Goal: Task Accomplishment & Management: Complete application form

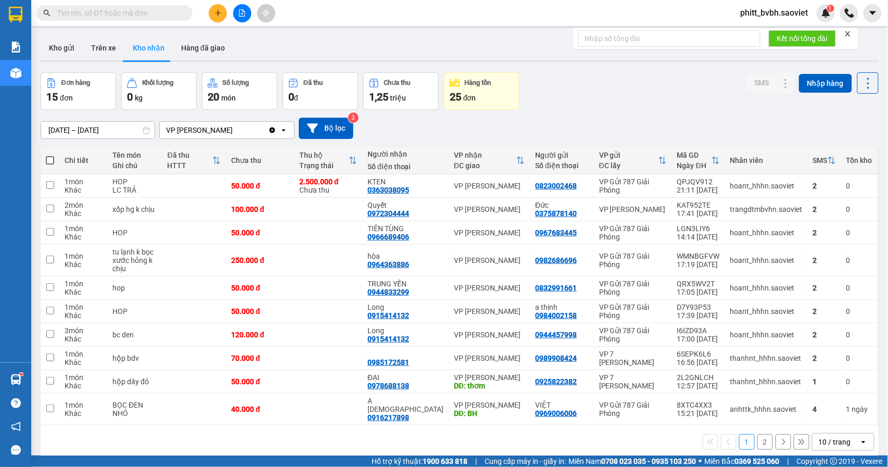
click at [217, 23] on div "Kết quả tìm kiếm ( 0 ) Bộ lọc No Data phitt_bvbh.saoviet 1" at bounding box center [444, 13] width 888 height 26
click at [219, 20] on button at bounding box center [218, 13] width 18 height 18
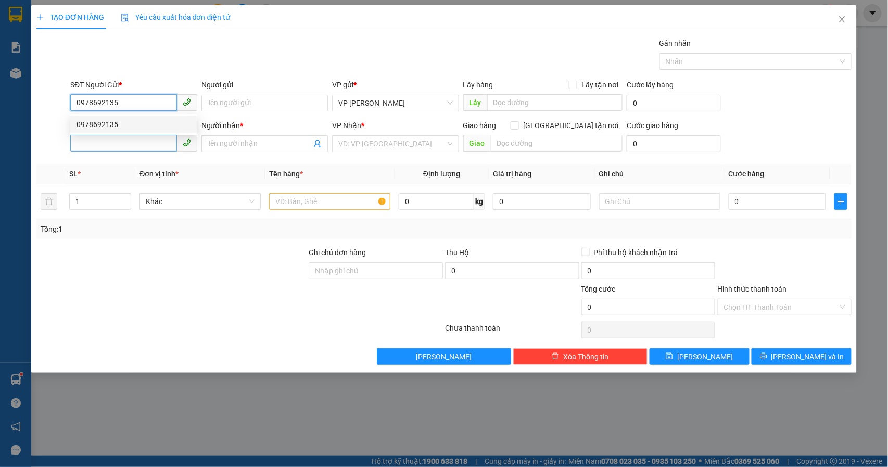
type input "0978692135"
click at [121, 147] on input "SĐT Người Nhận *" at bounding box center [123, 143] width 107 height 17
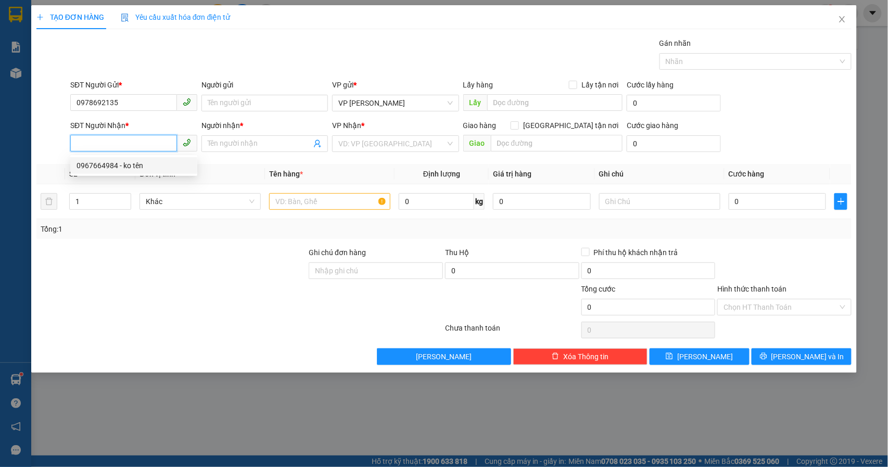
click at [82, 171] on div "0967664984 - ko tên" at bounding box center [133, 165] width 127 height 17
type input "0967664984"
type input "ko tên"
type input "12/9"
click at [148, 148] on input "0967664984" at bounding box center [123, 143] width 107 height 17
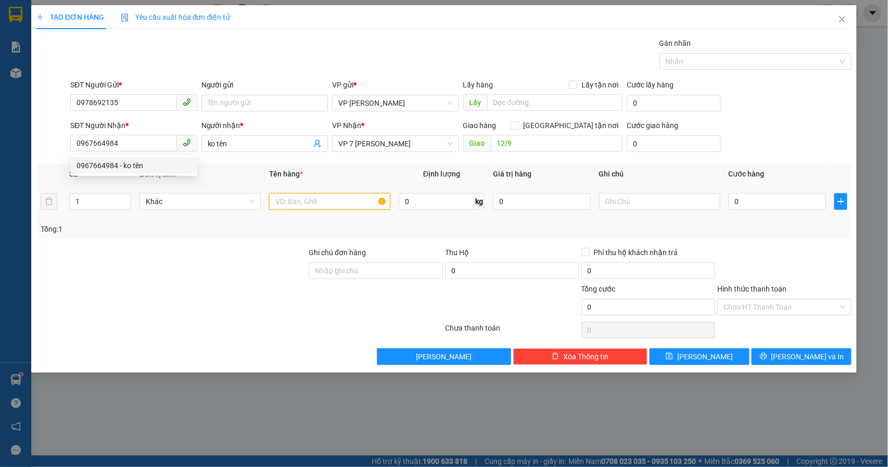
click at [281, 202] on input "text" at bounding box center [329, 201] width 121 height 17
type input "XỐP"
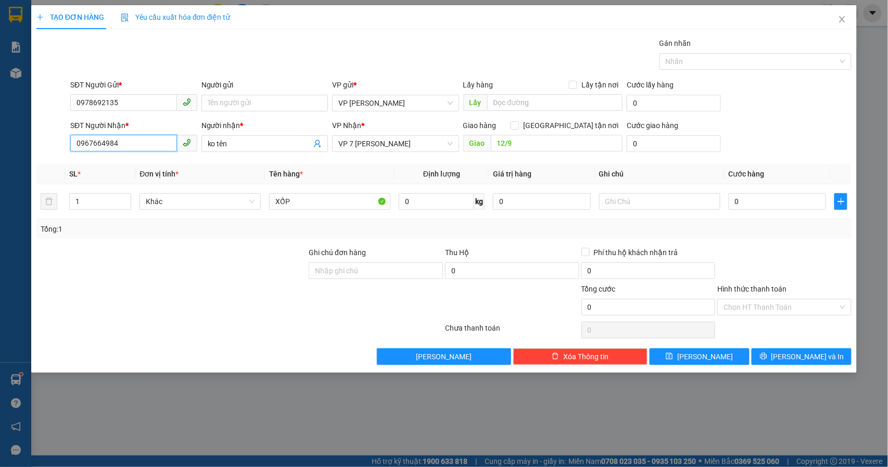
click at [131, 142] on input "0967664984" at bounding box center [123, 143] width 107 height 17
click at [130, 140] on input "0967664984" at bounding box center [123, 143] width 107 height 17
type input "0967664984"
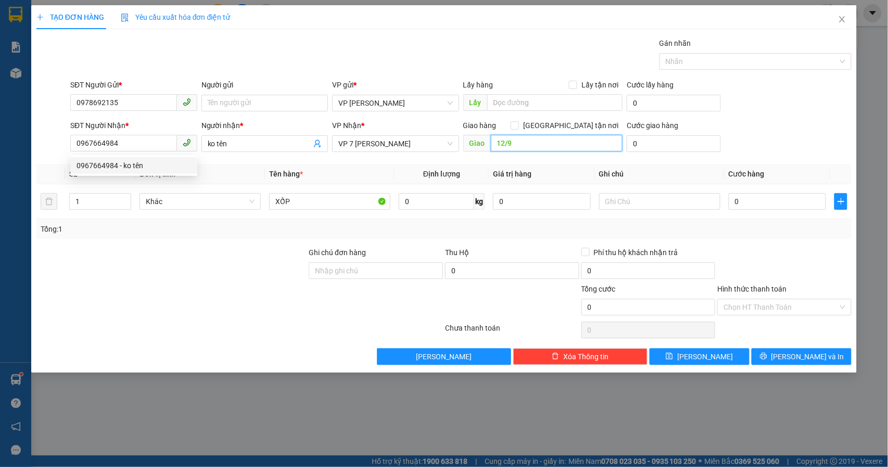
click at [534, 146] on input "12/9" at bounding box center [557, 143] width 132 height 17
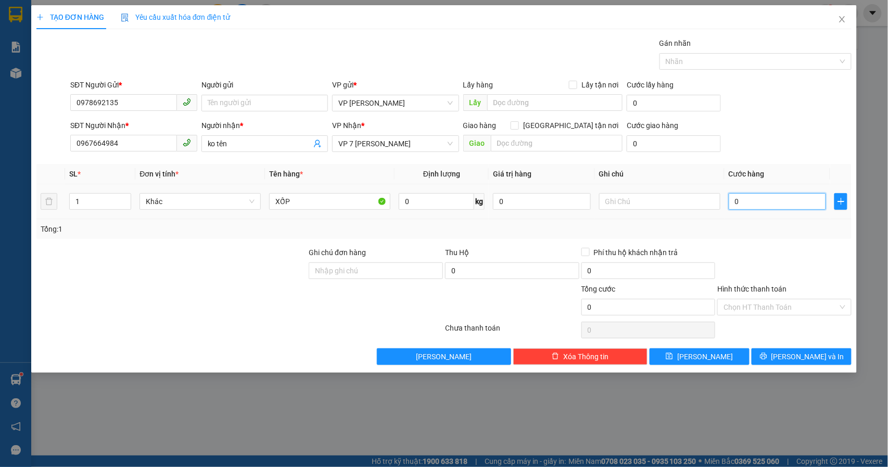
click at [760, 204] on input "0" at bounding box center [777, 201] width 98 height 17
type input "1"
type input "10"
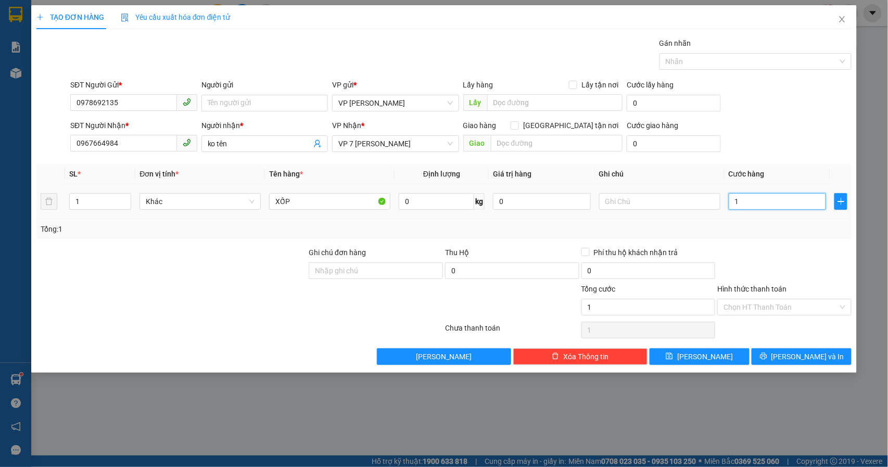
type input "10"
type input "100"
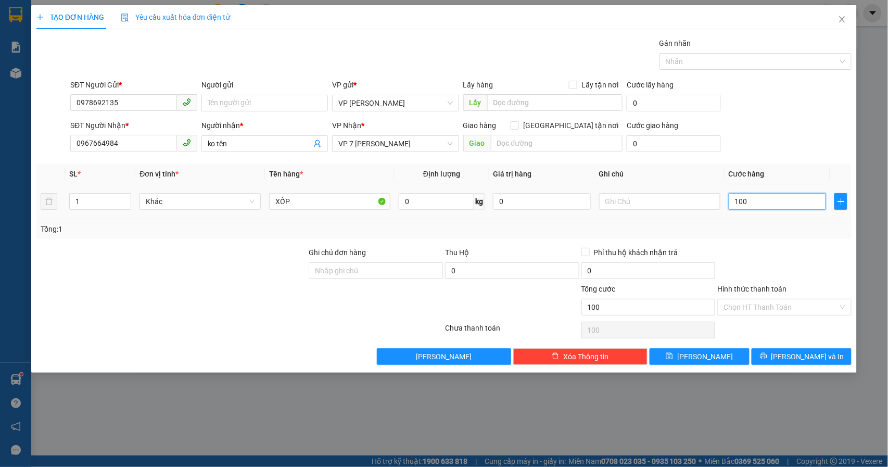
type input "1.000"
type input "10.000"
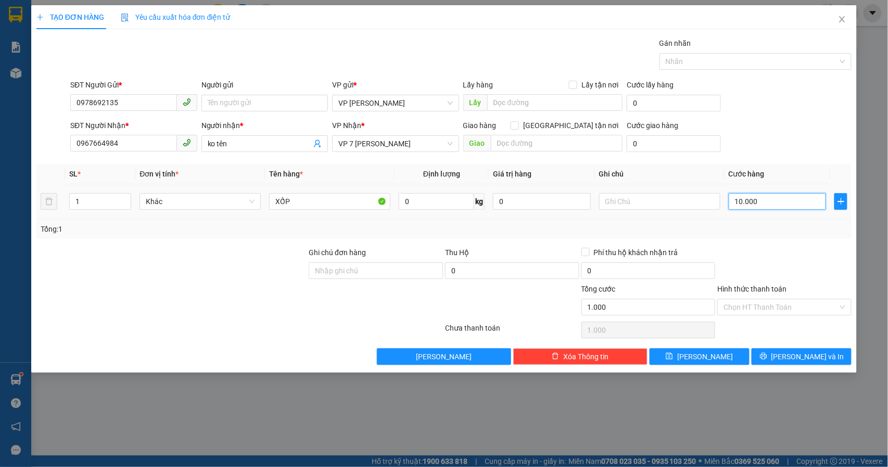
type input "10.000"
type input "100.000"
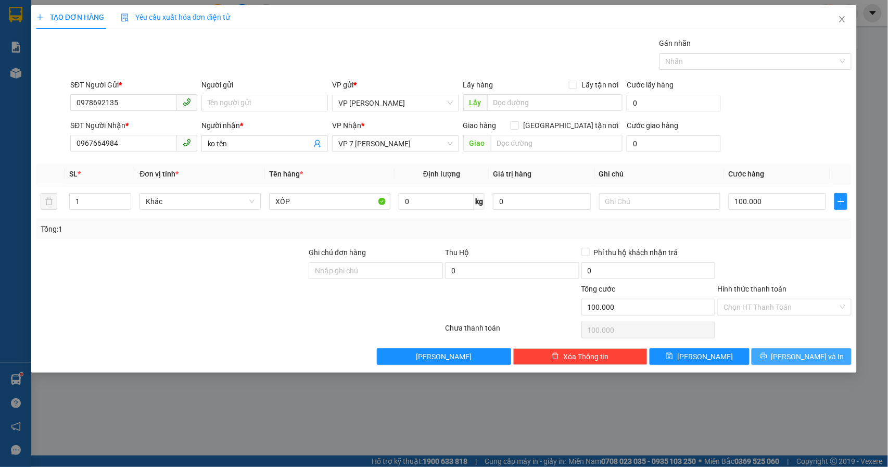
click at [766, 358] on icon "printer" at bounding box center [763, 356] width 7 height 7
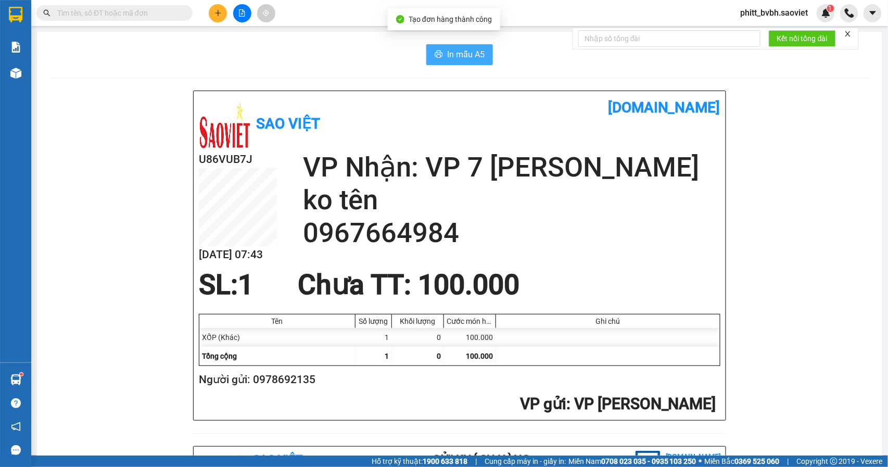
click at [446, 47] on button "In mẫu A5" at bounding box center [459, 54] width 67 height 21
click at [217, 10] on icon "plus" at bounding box center [217, 13] width 1 height 6
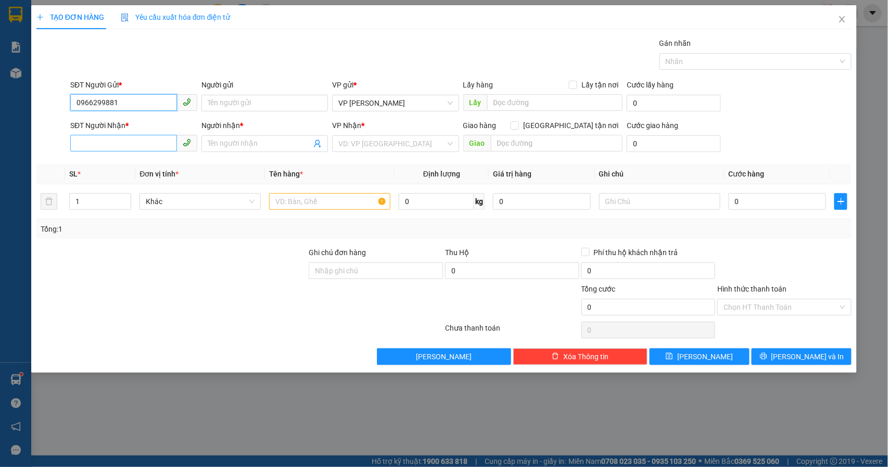
type input "0966299881"
click at [94, 138] on input "SĐT Người Nhận *" at bounding box center [123, 143] width 107 height 17
type input "0373027245"
drag, startPoint x: 232, startPoint y: 157, endPoint x: 232, endPoint y: 149, distance: 7.8
click at [232, 149] on div "Người nhận * Tên người nhận" at bounding box center [264, 138] width 127 height 36
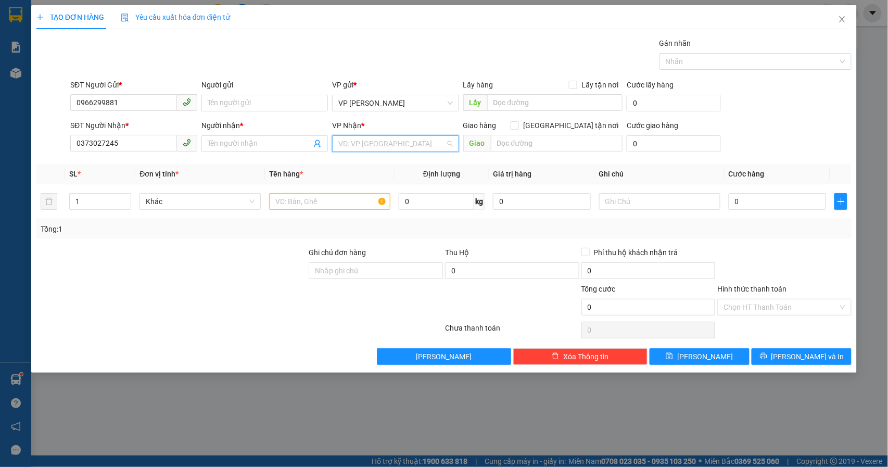
click at [363, 147] on input "search" at bounding box center [391, 144] width 107 height 16
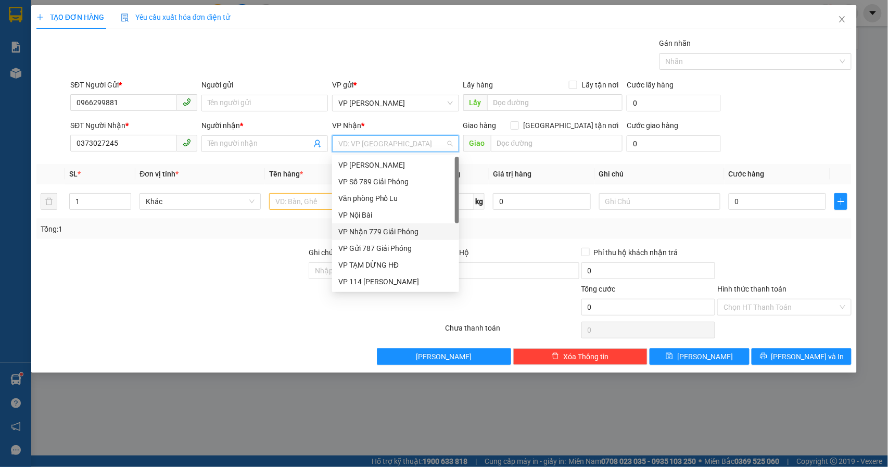
drag, startPoint x: 387, startPoint y: 232, endPoint x: 355, endPoint y: 223, distance: 33.6
click at [387, 232] on div "VP Nhận 779 Giải Phóng" at bounding box center [395, 231] width 114 height 11
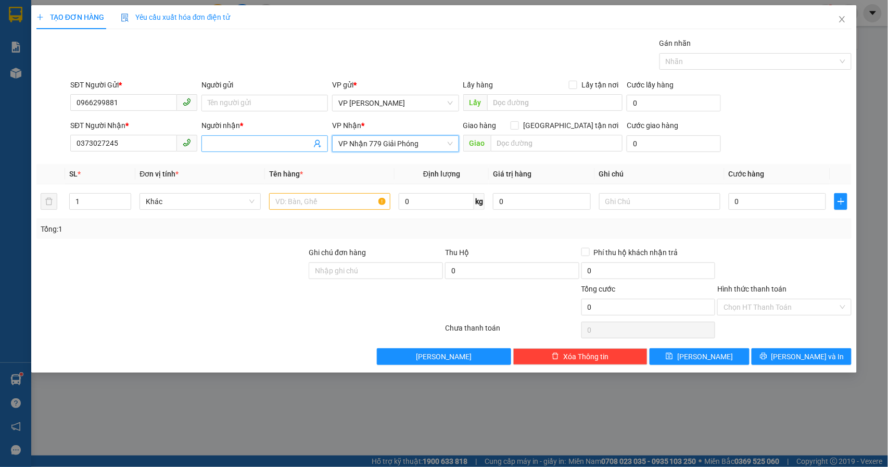
click at [276, 147] on input "Người nhận *" at bounding box center [260, 143] width 104 height 11
click at [288, 201] on input "text" at bounding box center [329, 201] width 121 height 17
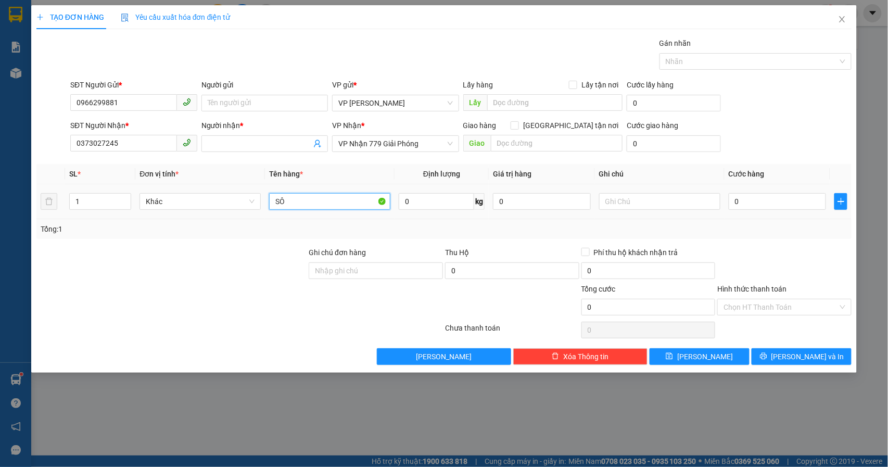
type input "S"
click at [764, 196] on input "0" at bounding box center [777, 201] width 98 height 17
drag, startPoint x: 286, startPoint y: 204, endPoint x: 257, endPoint y: 207, distance: 28.7
click at [257, 207] on tr "1 Khác XÔ TRẮNG 0 kg 0 0" at bounding box center [443, 201] width 815 height 35
type input "SÔ TRẮNG"
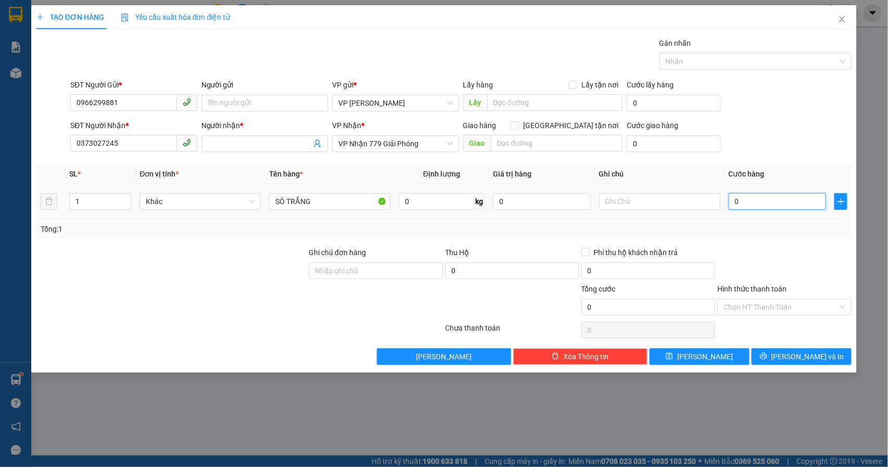
drag, startPoint x: 793, startPoint y: 207, endPoint x: 800, endPoint y: 215, distance: 10.4
click at [793, 207] on input "0" at bounding box center [777, 201] width 98 height 17
type input "6"
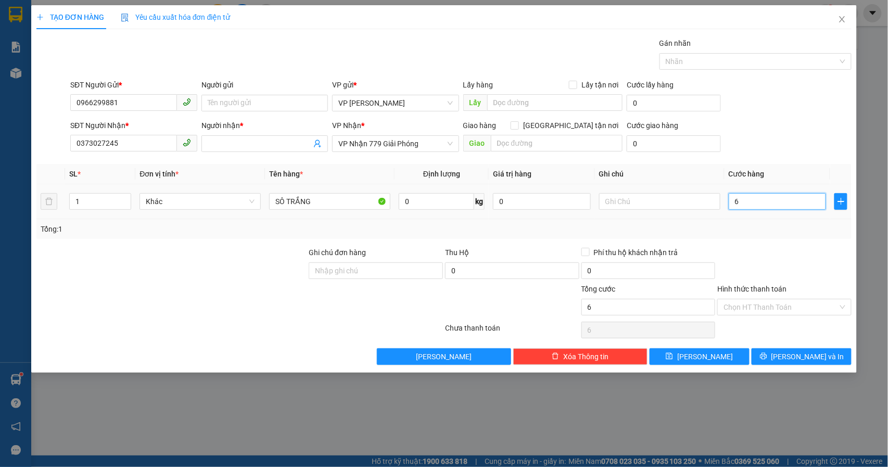
type input "60"
type input "600"
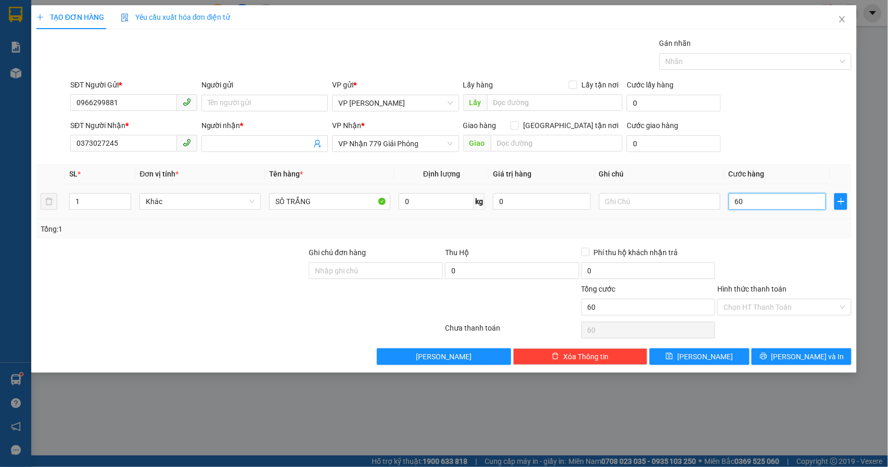
type input "600"
type input "6.000"
type input "60.000"
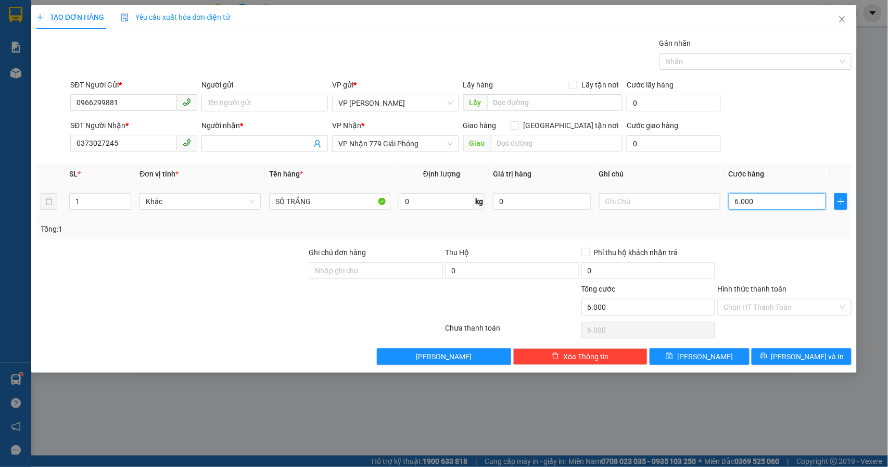
type input "60.000"
click at [822, 359] on button "[PERSON_NAME] và In" at bounding box center [801, 356] width 100 height 17
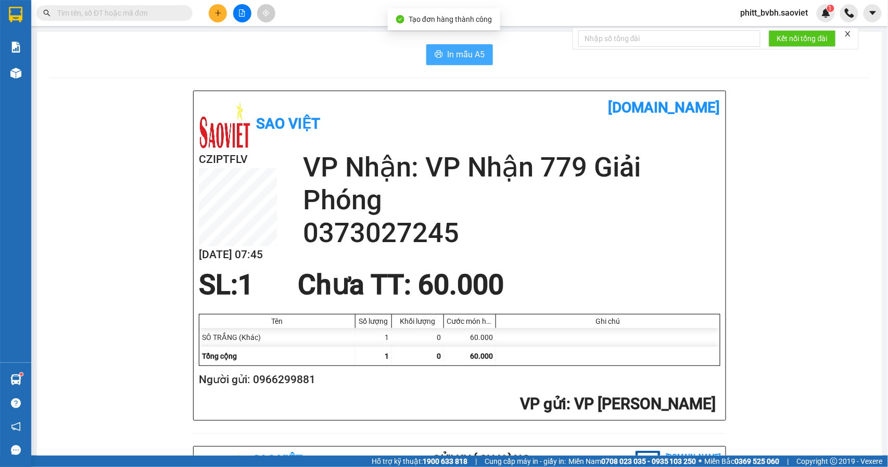
click at [471, 53] on span "In mẫu A5" at bounding box center [465, 54] width 37 height 13
click at [458, 44] on div "In mẫu A5 Sao Việt [DOMAIN_NAME] CZIPTFLV [DATE] 07:45 VP Nhận: VP Nhận 779 Giả…" at bounding box center [459, 434] width 845 height 804
click at [458, 50] on span "In mẫu A5" at bounding box center [465, 54] width 37 height 13
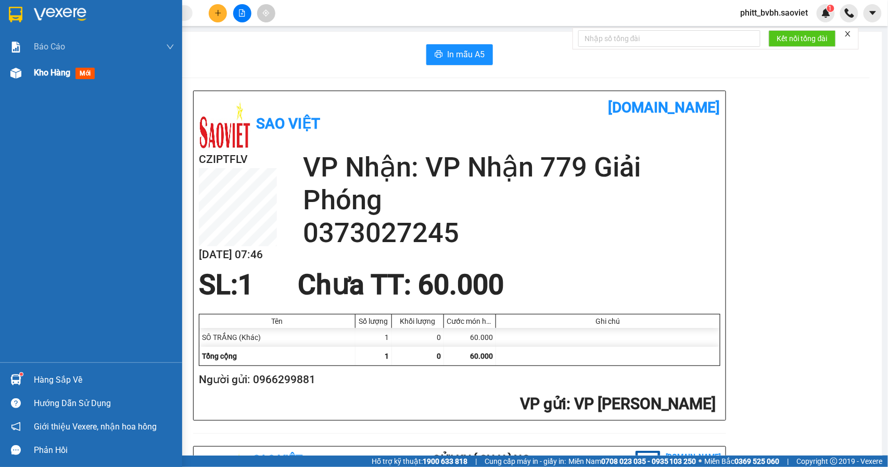
drag, startPoint x: 50, startPoint y: 73, endPoint x: 71, endPoint y: 82, distance: 22.8
click at [51, 73] on span "Kho hàng" at bounding box center [52, 73] width 36 height 10
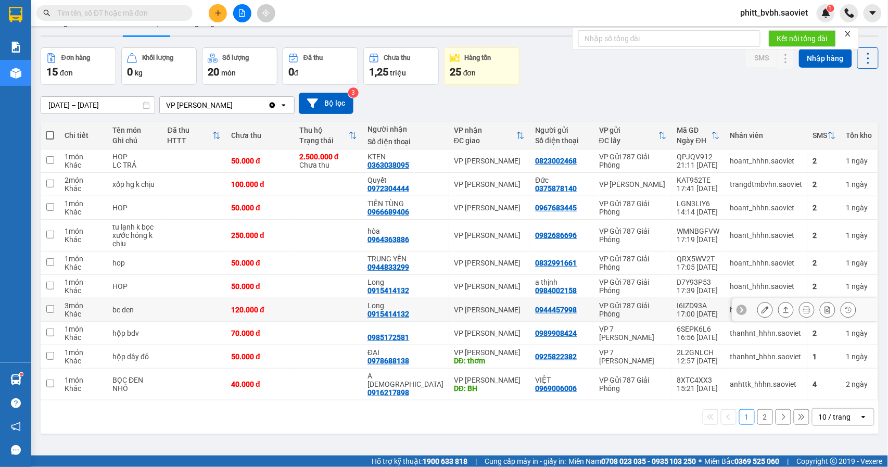
scroll to position [48, 0]
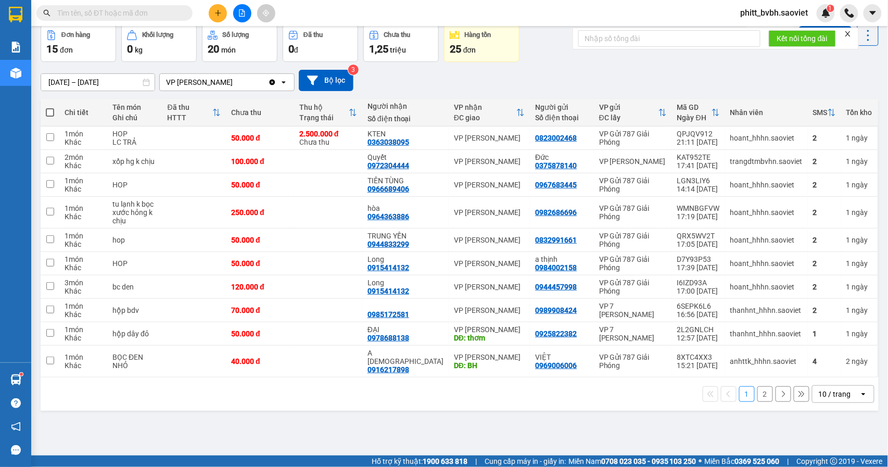
click at [757, 386] on button "2" at bounding box center [765, 394] width 16 height 16
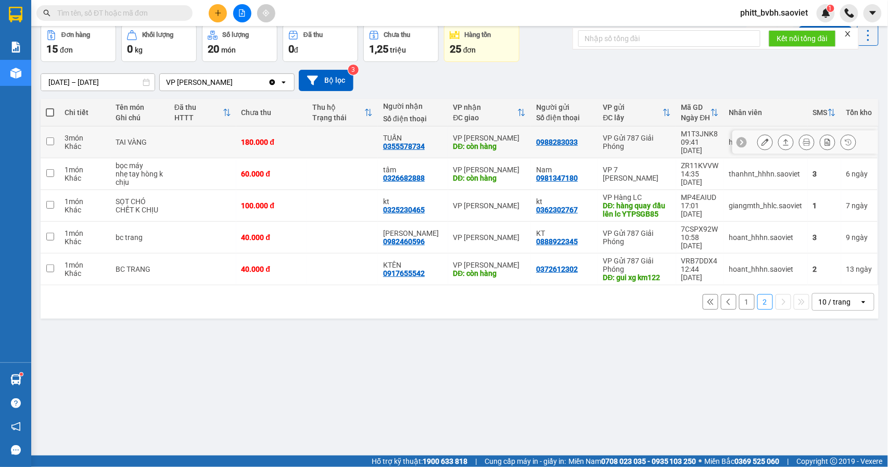
click at [327, 143] on td at bounding box center [342, 142] width 71 height 32
checkbox input "true"
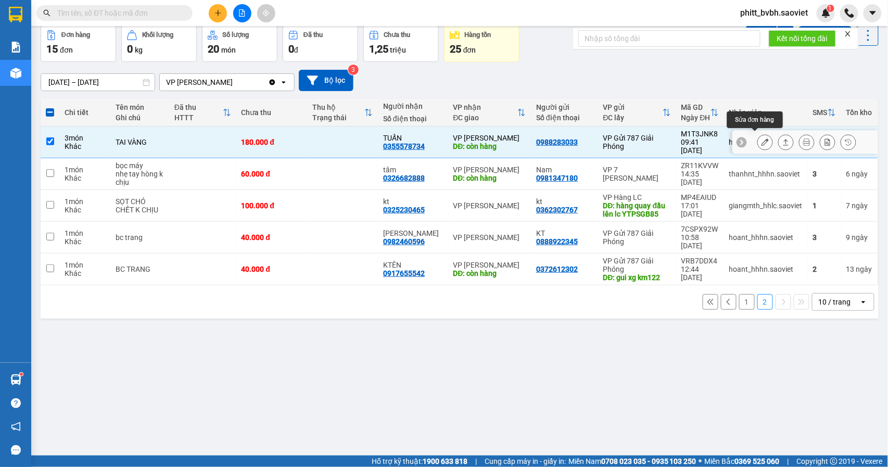
click at [761, 138] on icon at bounding box center [764, 141] width 7 height 7
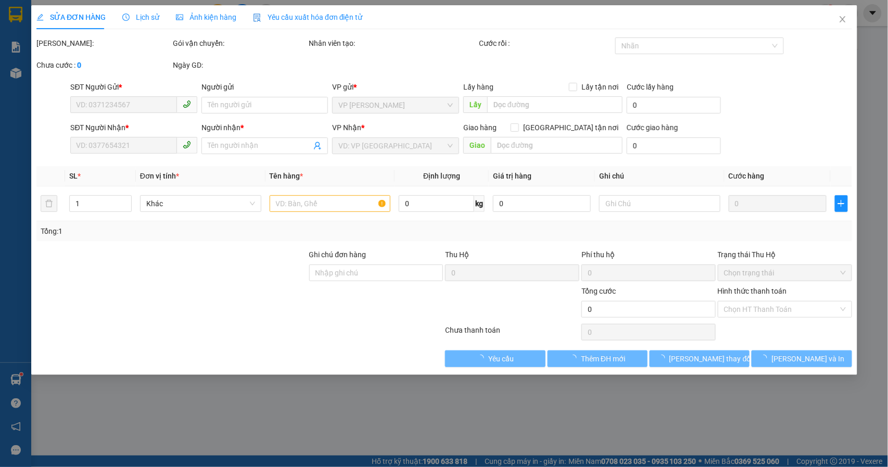
type input "0988283033"
type input "0355578734"
type input "TUẤN"
type input "còn hàng"
type input "180.000"
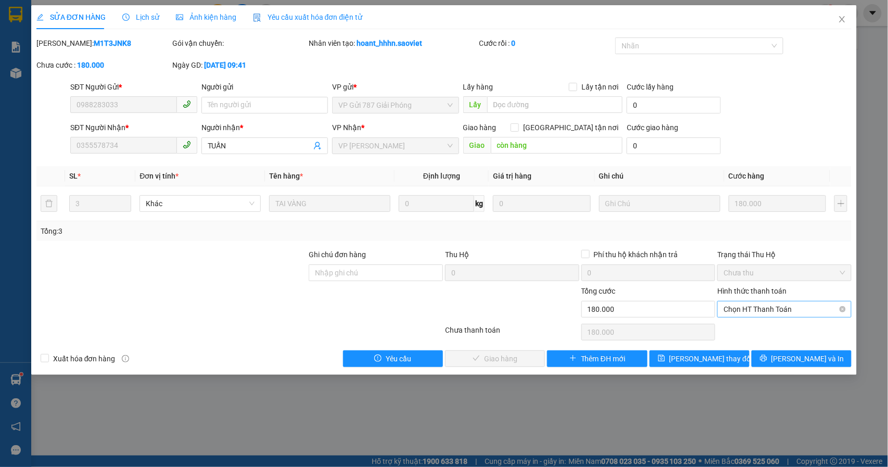
click at [803, 315] on span "Chọn HT Thanh Toán" at bounding box center [784, 309] width 122 height 16
click at [759, 329] on div "Tại văn phòng" at bounding box center [785, 330] width 122 height 11
type input "0"
click at [490, 360] on span "[PERSON_NAME] và Giao hàng" at bounding box center [515, 358] width 100 height 11
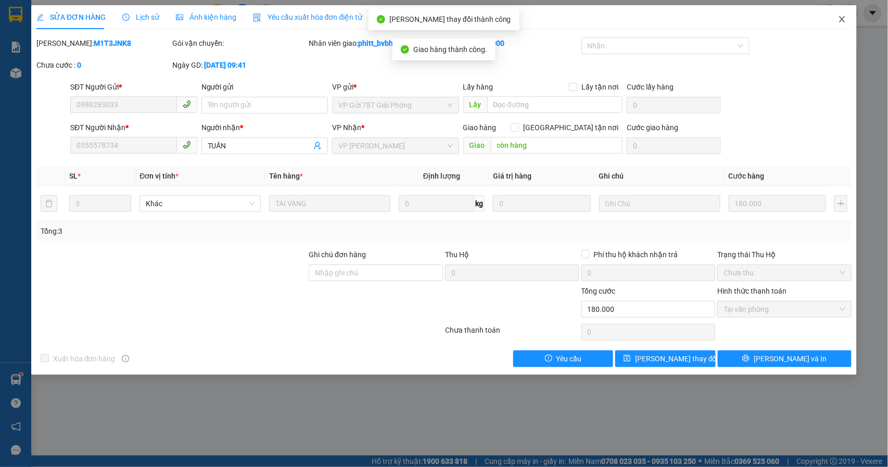
click at [839, 19] on icon "close" at bounding box center [842, 19] width 8 height 8
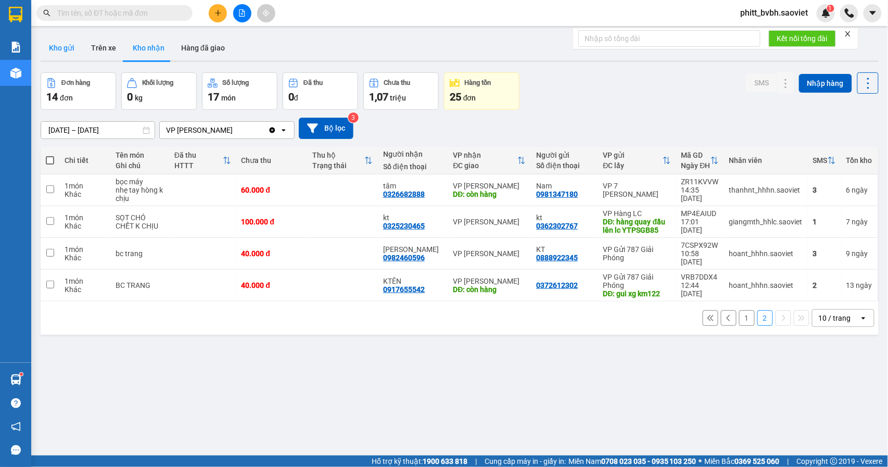
click at [67, 46] on button "Kho gửi" at bounding box center [62, 47] width 42 height 25
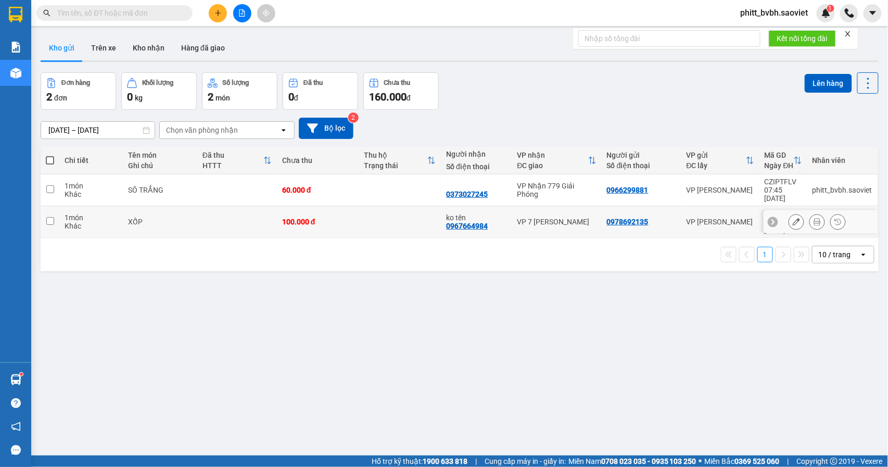
click at [366, 210] on td at bounding box center [400, 222] width 82 height 32
checkbox input "true"
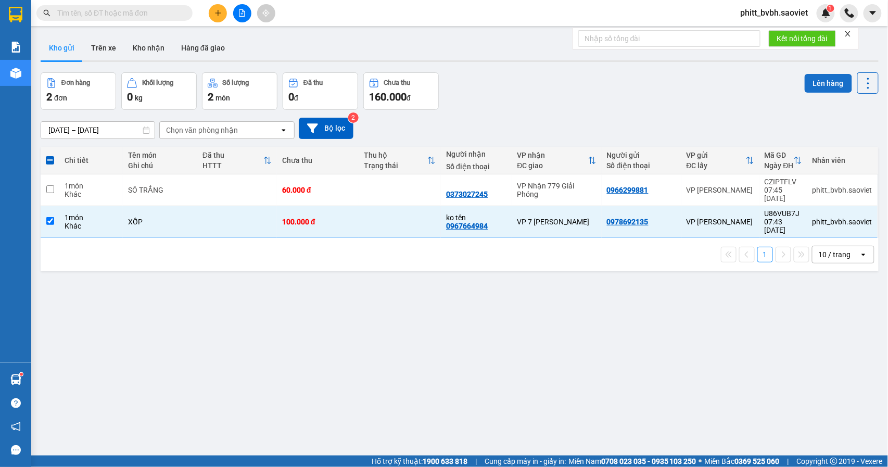
click at [818, 80] on button "Lên hàng" at bounding box center [827, 83] width 47 height 19
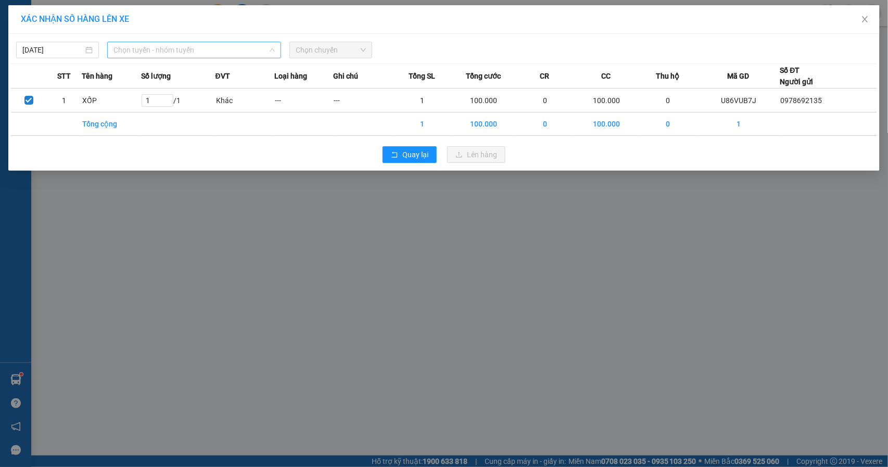
click at [159, 57] on span "Chọn tuyến - nhóm tuyến" at bounding box center [193, 50] width 161 height 16
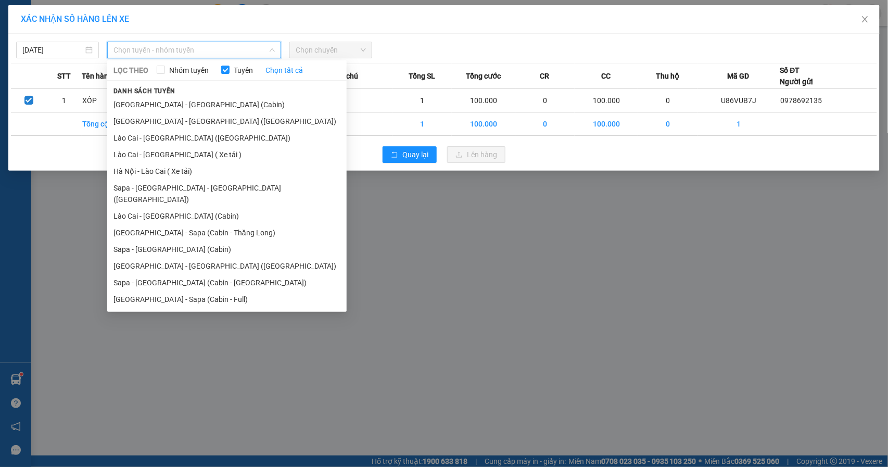
drag, startPoint x: 181, startPoint y: 125, endPoint x: 279, endPoint y: 79, distance: 108.2
click at [182, 123] on li "[GEOGRAPHIC_DATA] - [GEOGRAPHIC_DATA] ([GEOGRAPHIC_DATA])" at bounding box center [226, 121] width 239 height 17
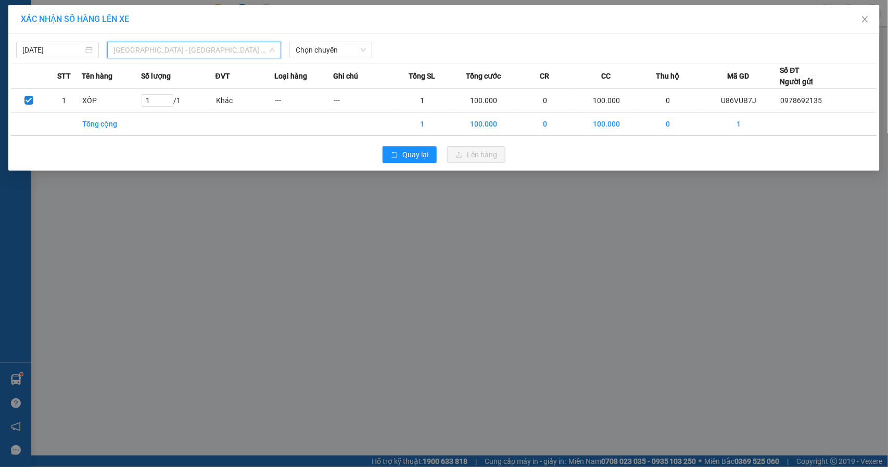
click at [214, 55] on span "[GEOGRAPHIC_DATA] - [GEOGRAPHIC_DATA] ([GEOGRAPHIC_DATA])" at bounding box center [193, 50] width 161 height 16
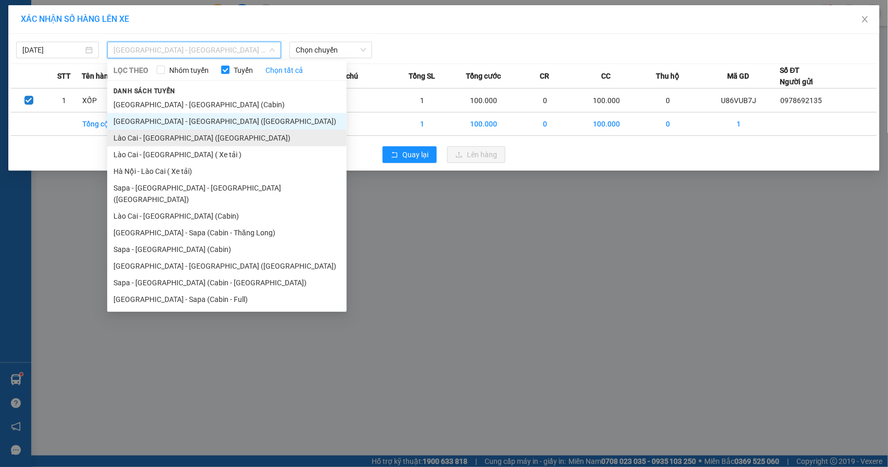
click at [173, 139] on li "Lào Cai - [GEOGRAPHIC_DATA] ([GEOGRAPHIC_DATA])" at bounding box center [226, 138] width 239 height 17
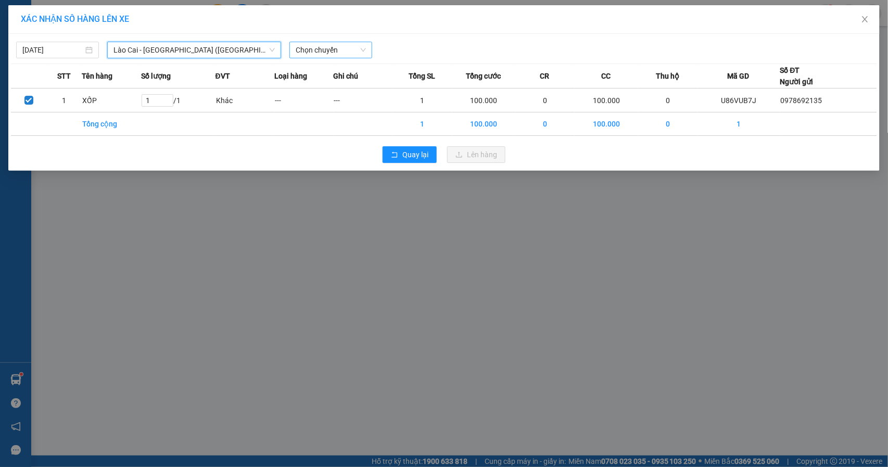
click at [310, 42] on div "Chọn chuyến" at bounding box center [330, 50] width 83 height 17
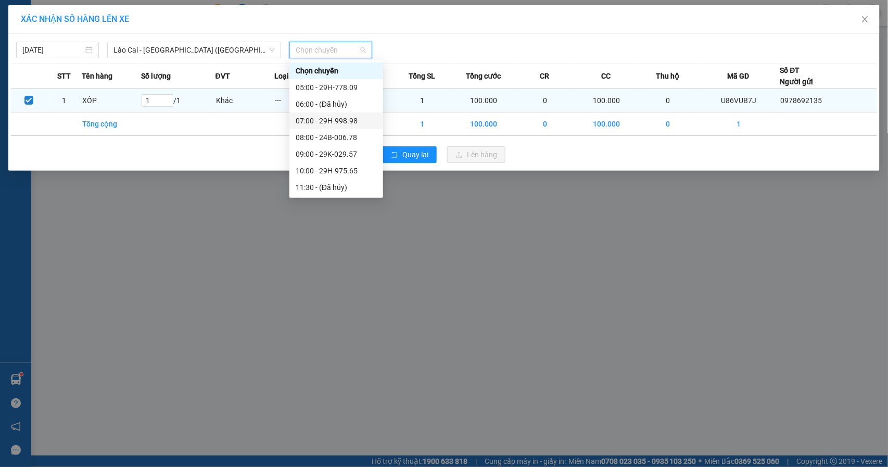
click at [350, 115] on div "07:00 - 29H-998.98" at bounding box center [336, 120] width 94 height 17
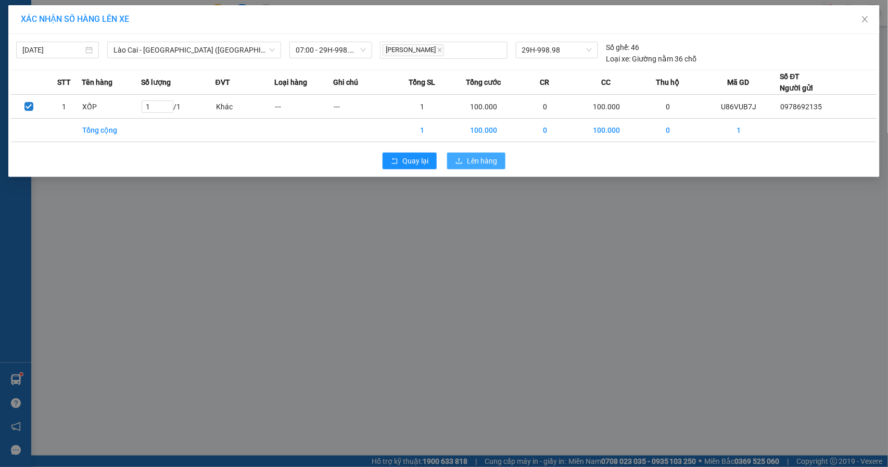
click at [472, 164] on span "Lên hàng" at bounding box center [482, 160] width 30 height 11
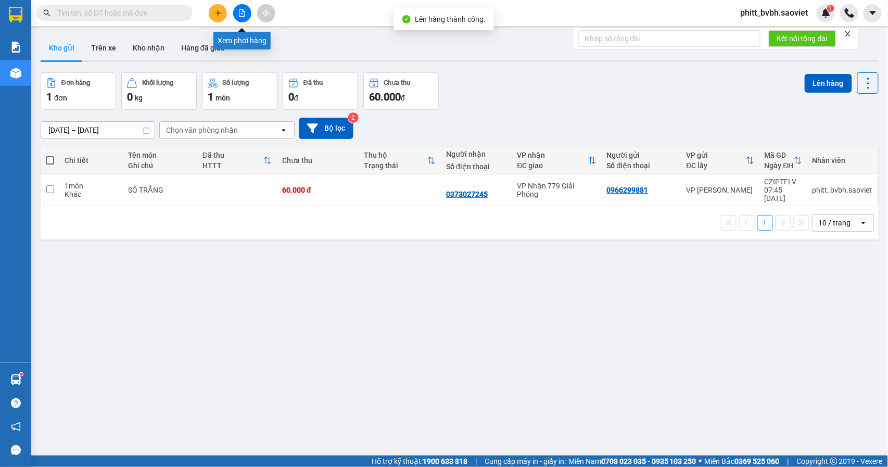
click at [244, 16] on icon "file-add" at bounding box center [241, 12] width 7 height 7
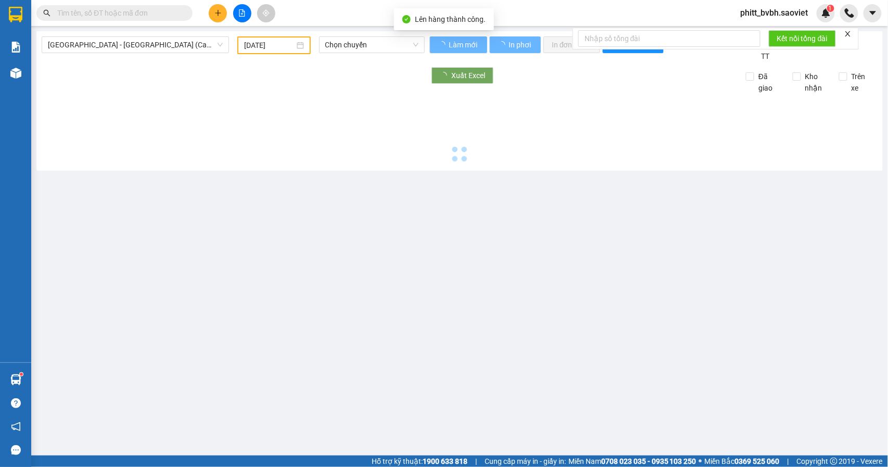
type input "[DATE]"
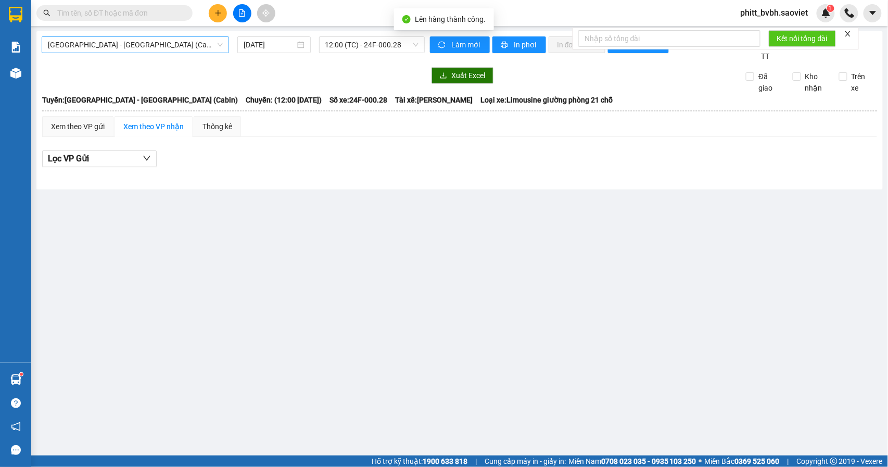
drag, startPoint x: 89, startPoint y: 40, endPoint x: 115, endPoint y: 44, distance: 25.8
click at [89, 41] on span "[GEOGRAPHIC_DATA] - [GEOGRAPHIC_DATA] (Cabin)" at bounding box center [135, 45] width 175 height 16
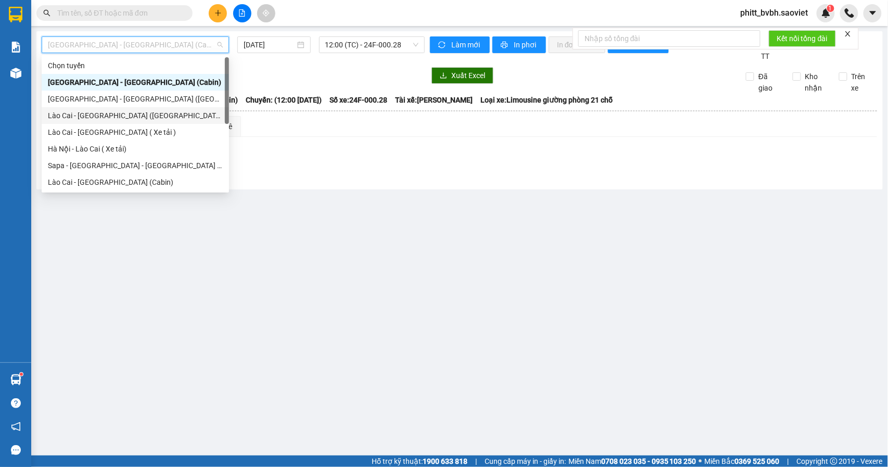
click at [114, 119] on div "Lào Cai - [GEOGRAPHIC_DATA] ([GEOGRAPHIC_DATA])" at bounding box center [135, 115] width 175 height 11
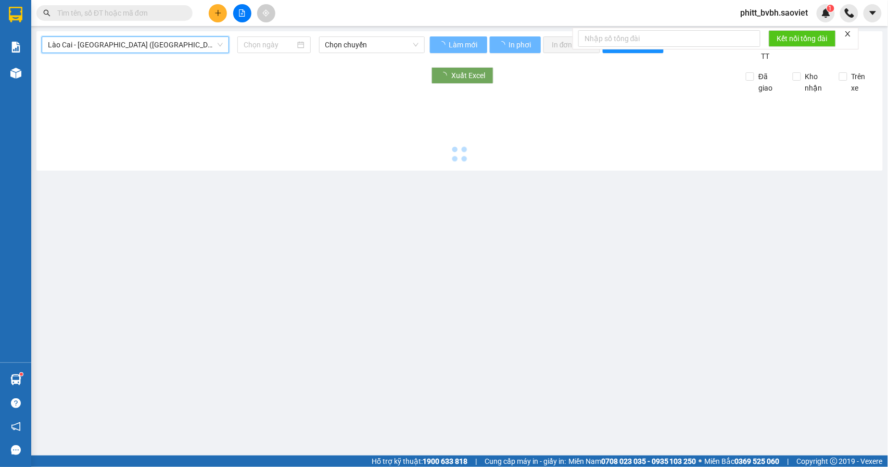
type input "[DATE]"
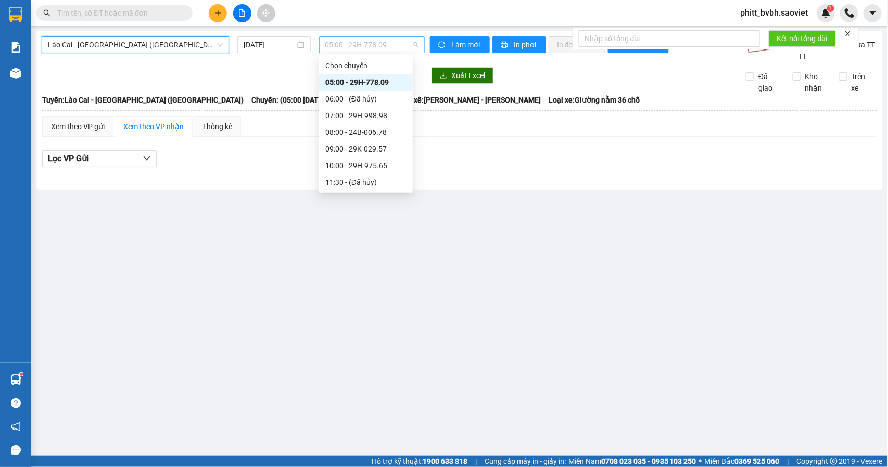
click at [393, 44] on span "05:00 - 29H-778.09" at bounding box center [371, 45] width 93 height 16
click at [390, 113] on div "07:00 - 29H-998.98" at bounding box center [365, 115] width 81 height 11
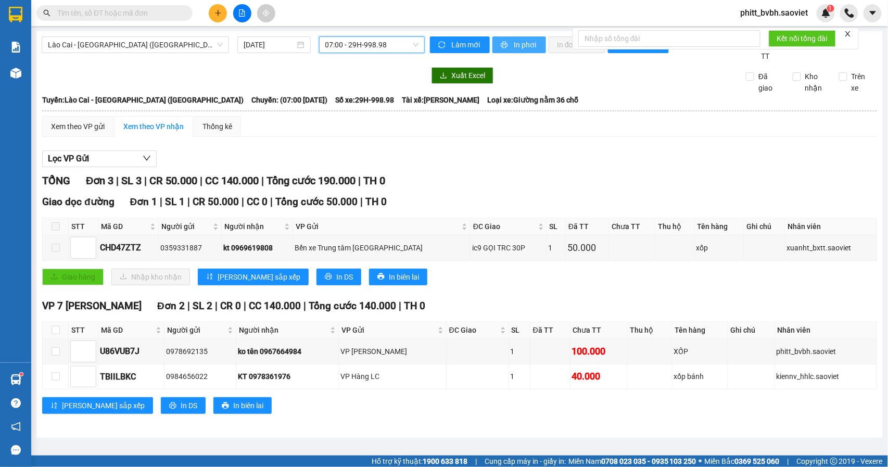
click at [515, 39] on span "In phơi" at bounding box center [525, 44] width 24 height 11
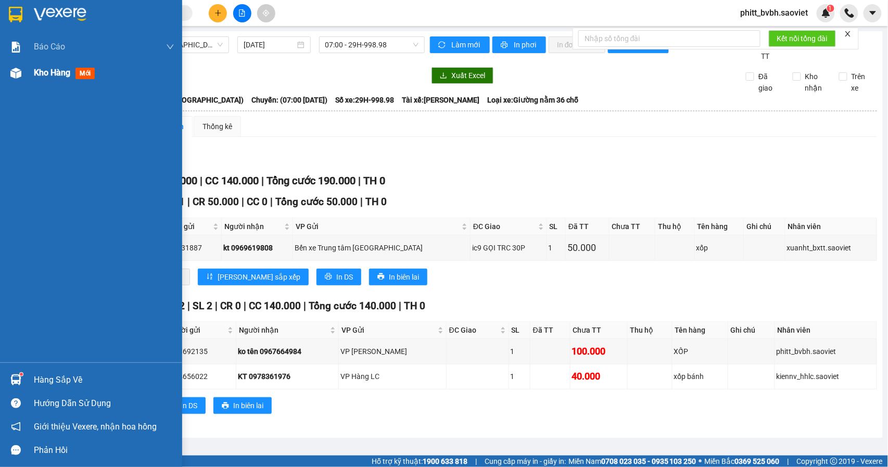
click at [59, 72] on span "Kho hàng" at bounding box center [52, 73] width 36 height 10
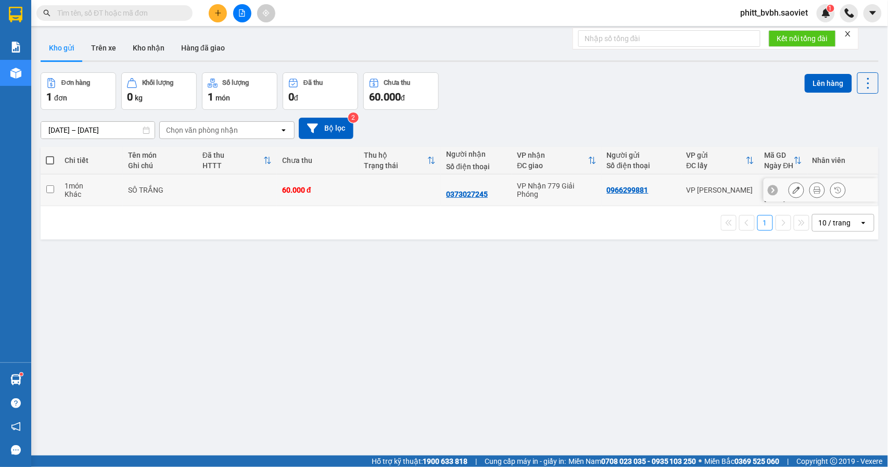
drag, startPoint x: 182, startPoint y: 191, endPoint x: 235, endPoint y: 182, distance: 53.9
click at [184, 191] on td "SÔ TRẮNG" at bounding box center [160, 190] width 74 height 32
checkbox input "true"
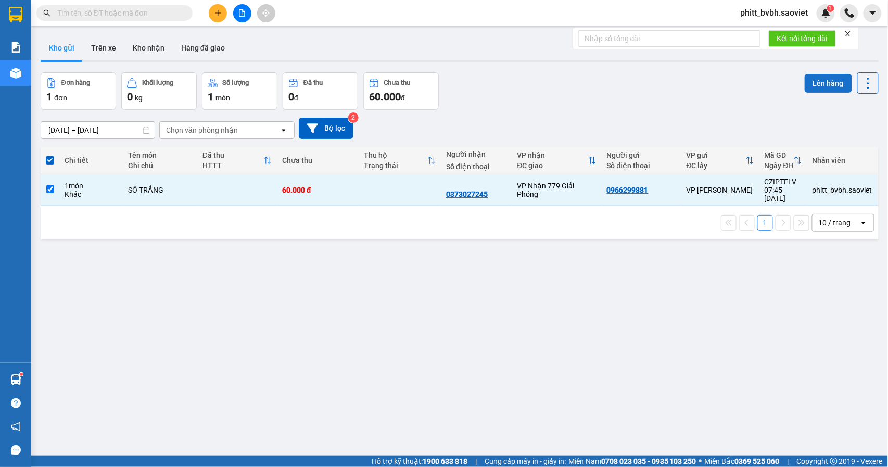
click at [824, 89] on button "Lên hàng" at bounding box center [827, 83] width 47 height 19
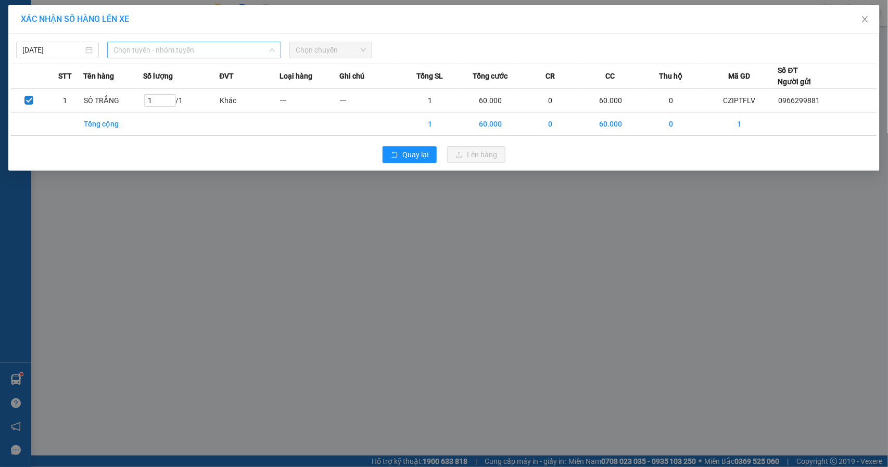
click at [157, 49] on span "Chọn tuyến - nhóm tuyến" at bounding box center [193, 50] width 161 height 16
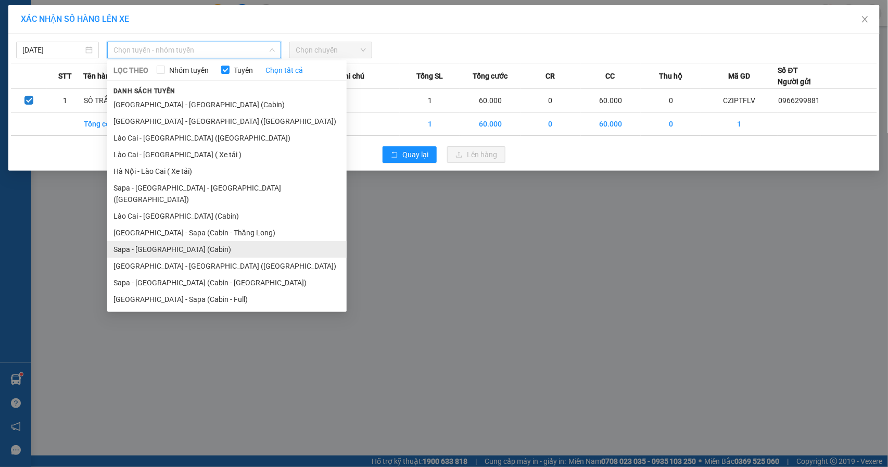
click at [180, 243] on li "Sapa - [GEOGRAPHIC_DATA] (Cabin)" at bounding box center [226, 249] width 239 height 17
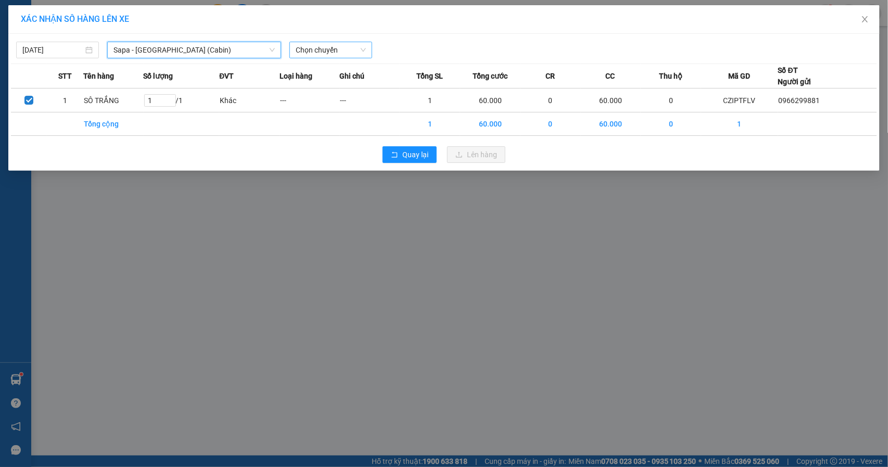
click at [327, 50] on span "Chọn chuyến" at bounding box center [331, 50] width 70 height 16
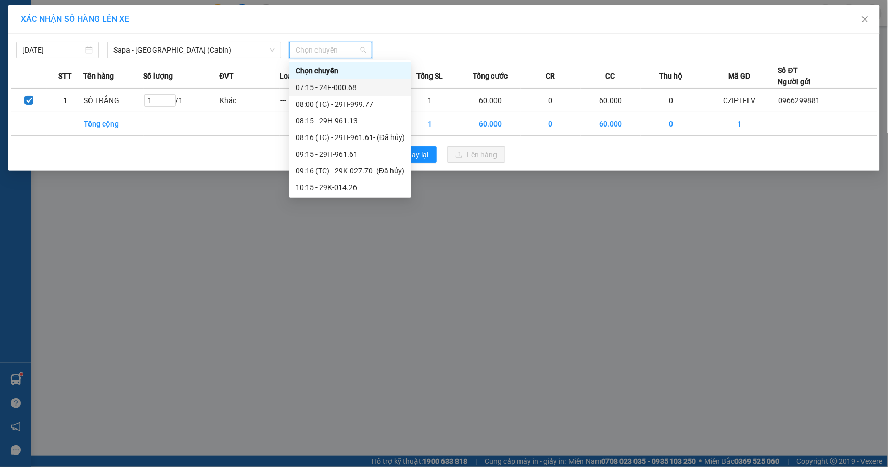
click at [350, 86] on div "07:15 - 24F-000.68" at bounding box center [350, 87] width 109 height 11
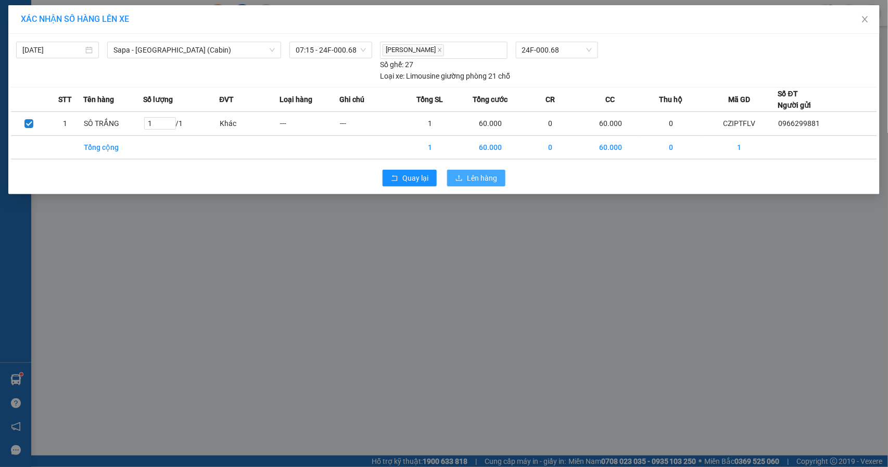
click at [475, 179] on span "Lên hàng" at bounding box center [482, 177] width 30 height 11
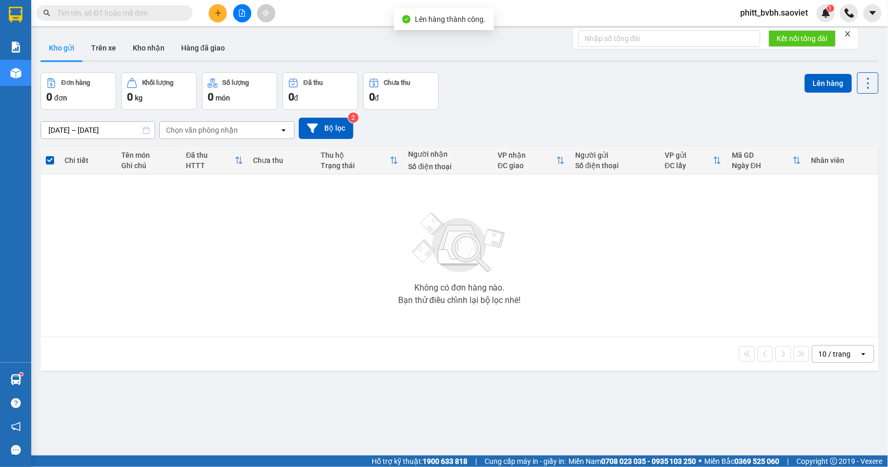
click at [237, 16] on button at bounding box center [242, 13] width 18 height 18
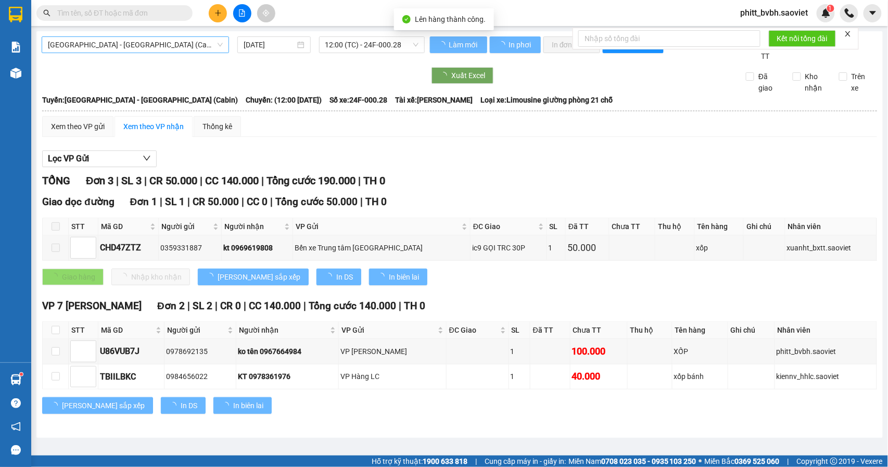
click at [102, 43] on span "[GEOGRAPHIC_DATA] - [GEOGRAPHIC_DATA] (Cabin)" at bounding box center [135, 45] width 175 height 16
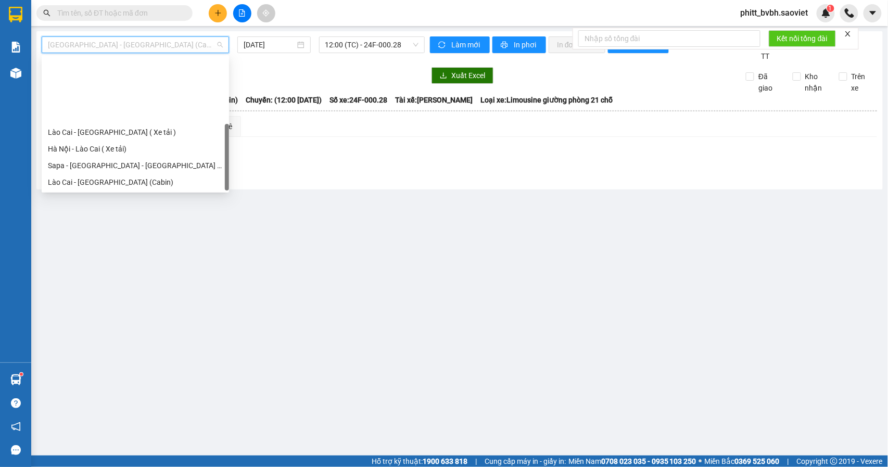
scroll to position [83, 0]
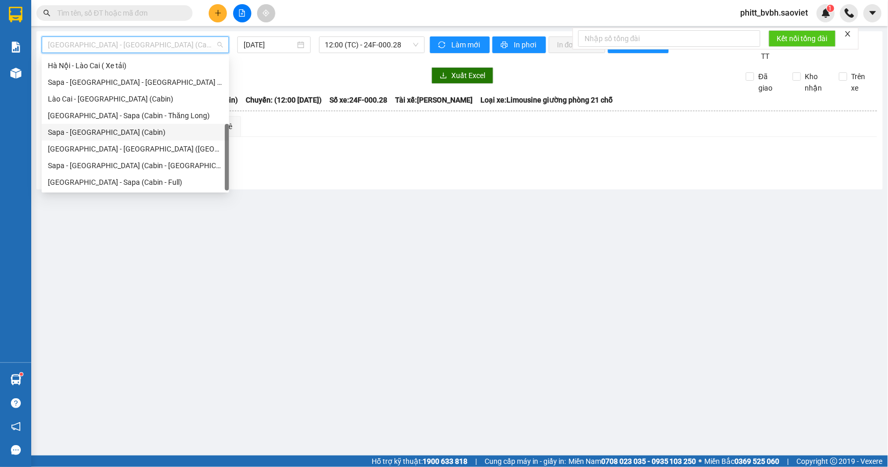
click at [109, 135] on div "Sapa - [GEOGRAPHIC_DATA] (Cabin)" at bounding box center [135, 131] width 175 height 11
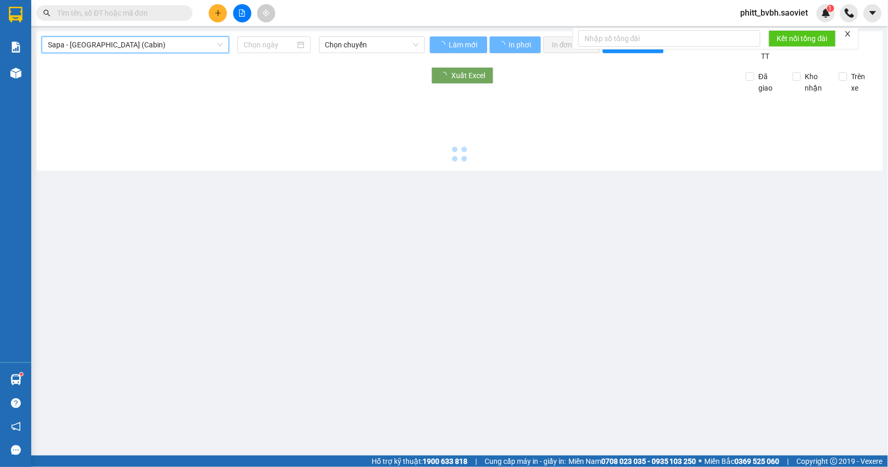
type input "[DATE]"
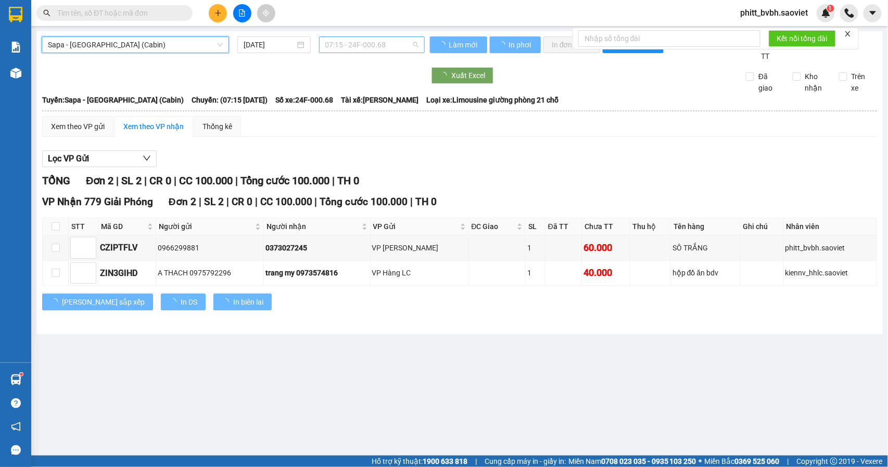
drag, startPoint x: 374, startPoint y: 40, endPoint x: 406, endPoint y: 47, distance: 33.5
click at [375, 40] on span "07:15 - 24F-000.68" at bounding box center [371, 45] width 93 height 16
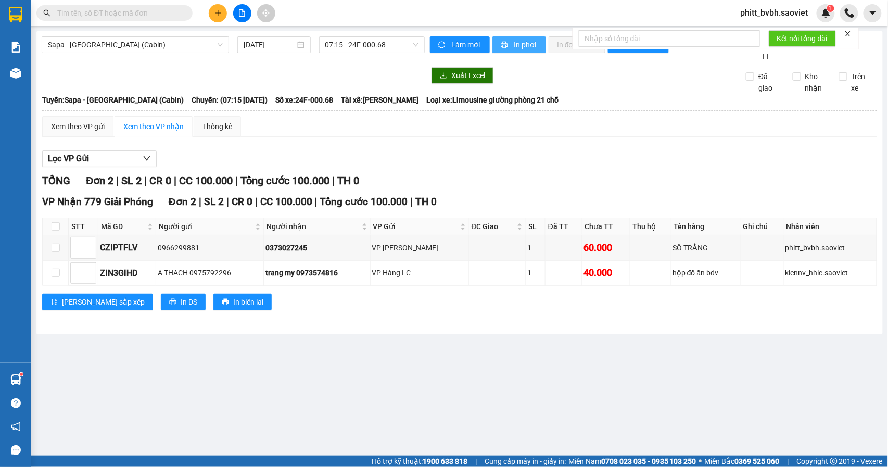
click at [515, 42] on span "In phơi" at bounding box center [525, 44] width 24 height 11
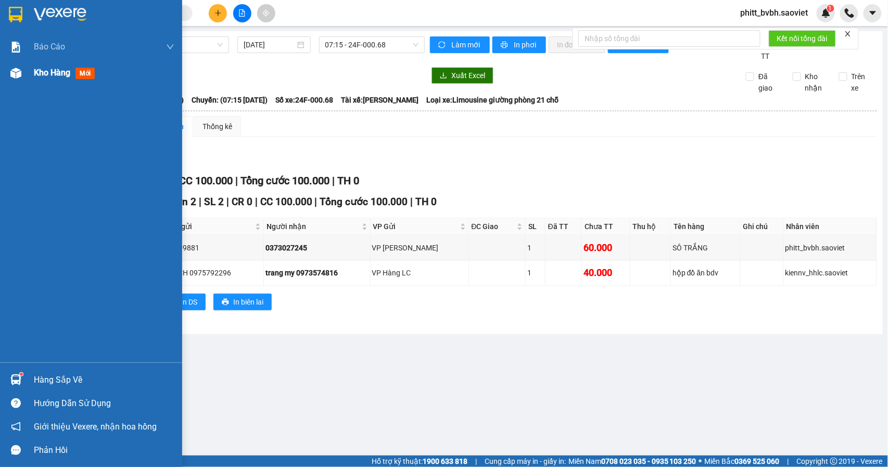
click at [56, 70] on span "Kho hàng" at bounding box center [52, 73] width 36 height 10
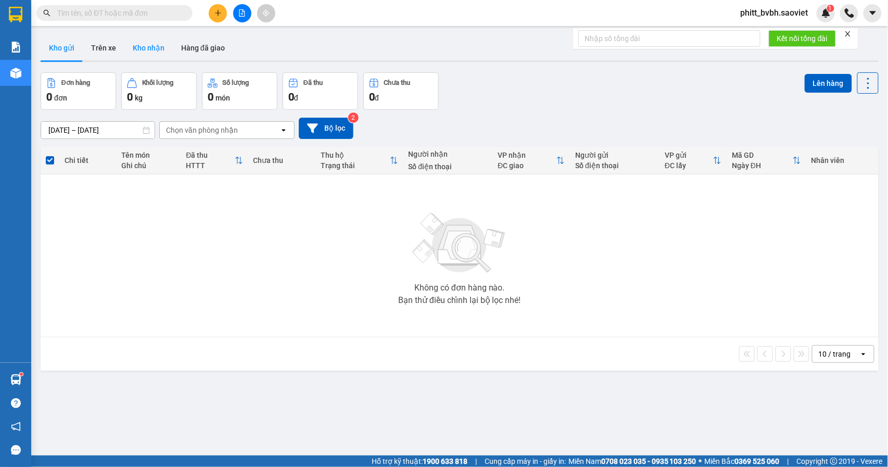
click at [144, 58] on button "Kho nhận" at bounding box center [148, 47] width 48 height 25
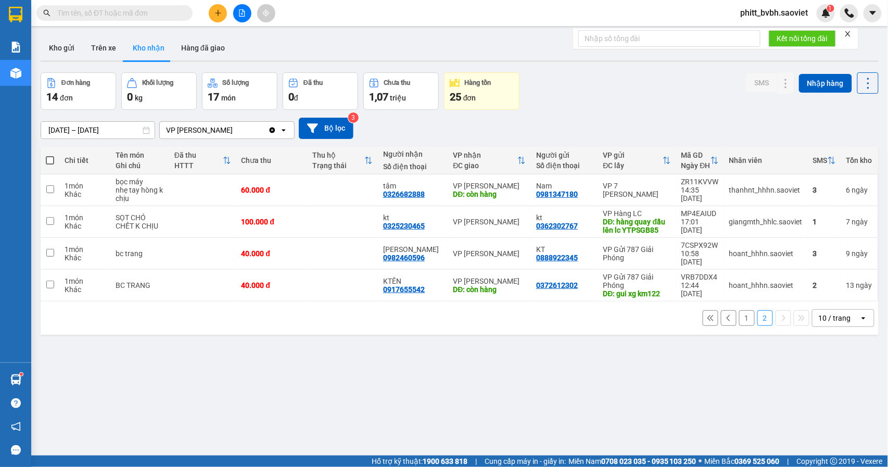
click at [739, 313] on button "1" at bounding box center [747, 318] width 16 height 16
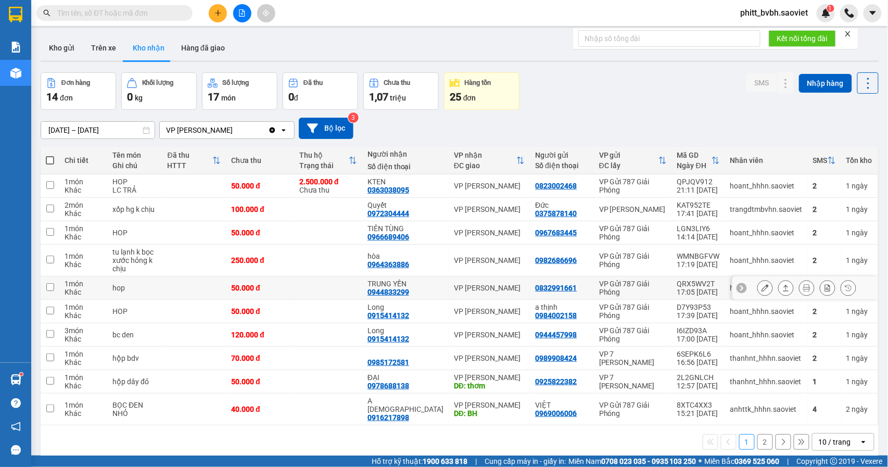
click at [427, 286] on div "TRUNG YẾN" at bounding box center [405, 283] width 76 height 8
checkbox input "true"
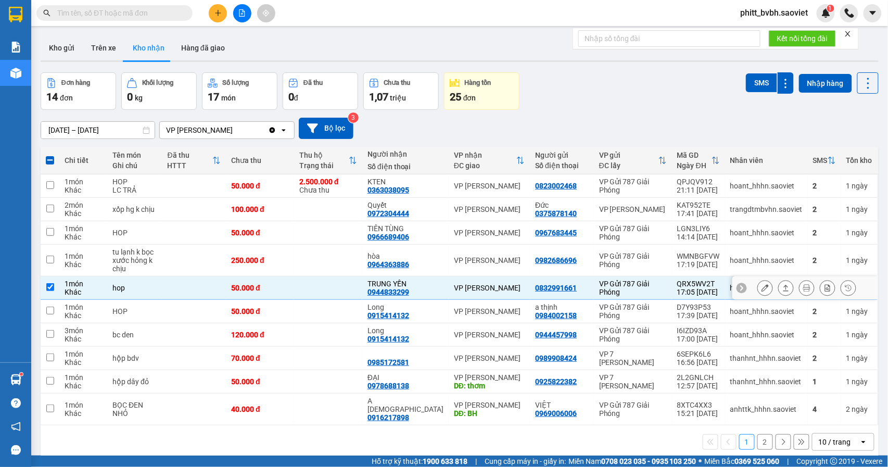
click at [758, 294] on button at bounding box center [765, 288] width 15 height 18
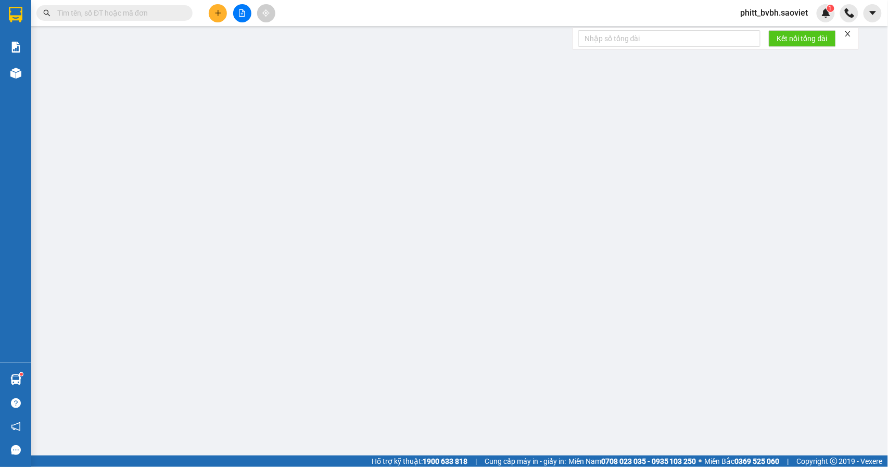
type input "0832991661"
type input "0944833299"
type input "TRUNG YẾN"
type input "50.000"
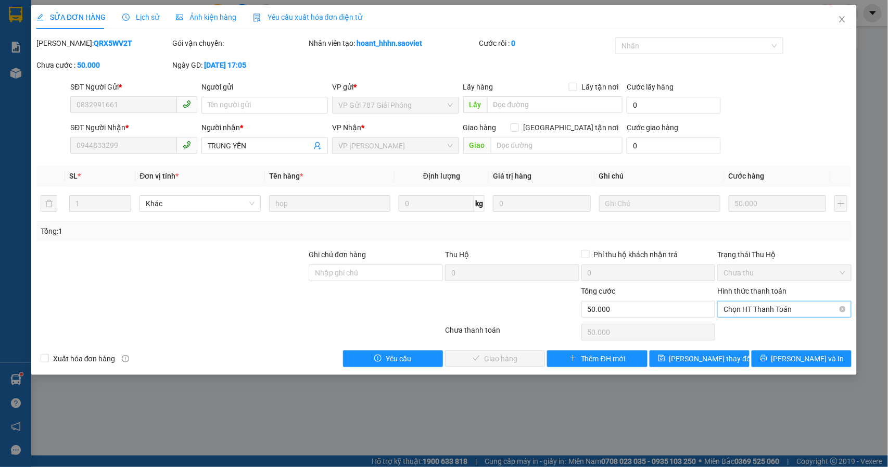
click at [776, 304] on span "Chọn HT Thanh Toán" at bounding box center [784, 309] width 122 height 16
click at [746, 329] on div "Tại văn phòng" at bounding box center [785, 330] width 122 height 11
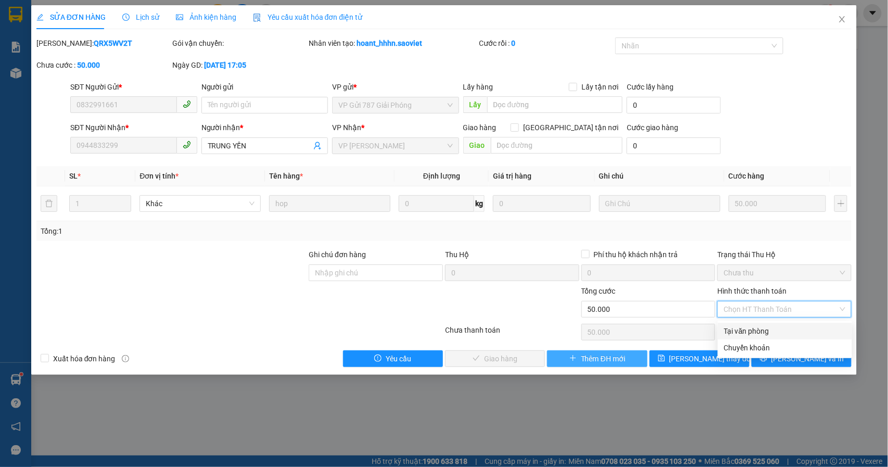
type input "0"
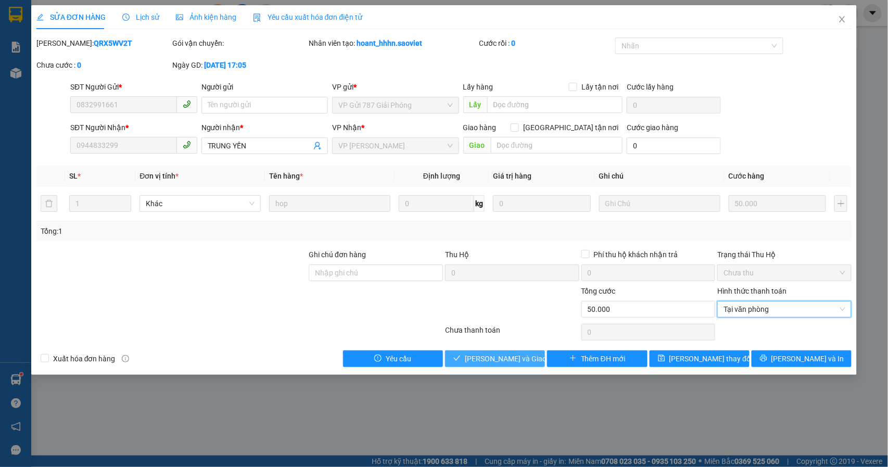
click at [506, 360] on span "[PERSON_NAME] và Giao hàng" at bounding box center [515, 358] width 100 height 11
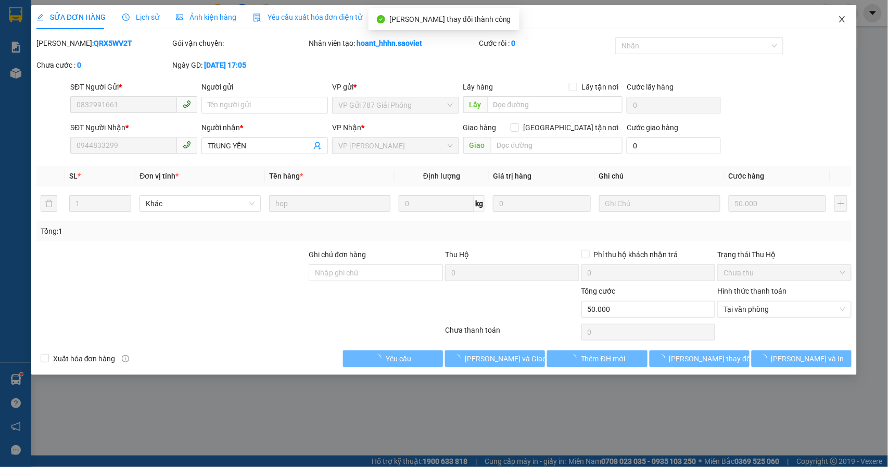
click at [842, 20] on icon "close" at bounding box center [842, 19] width 6 height 6
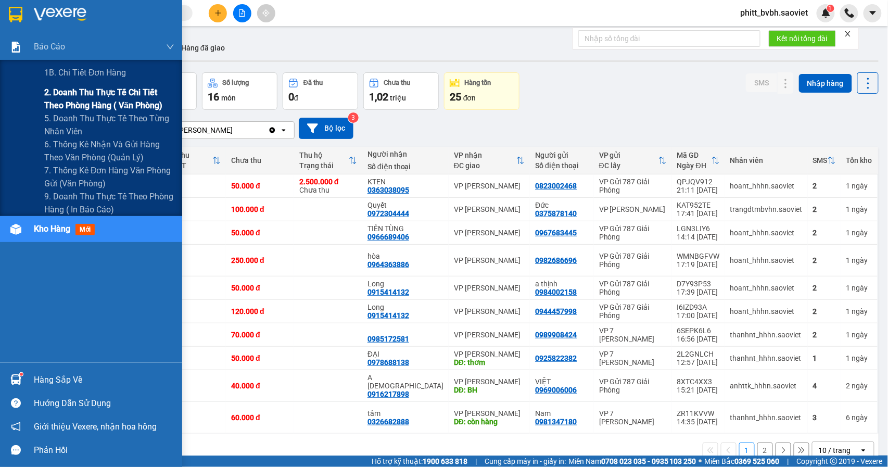
click at [71, 98] on span "2. Doanh thu thực tế chi tiết theo phòng hàng ( văn phòng)" at bounding box center [109, 99] width 130 height 26
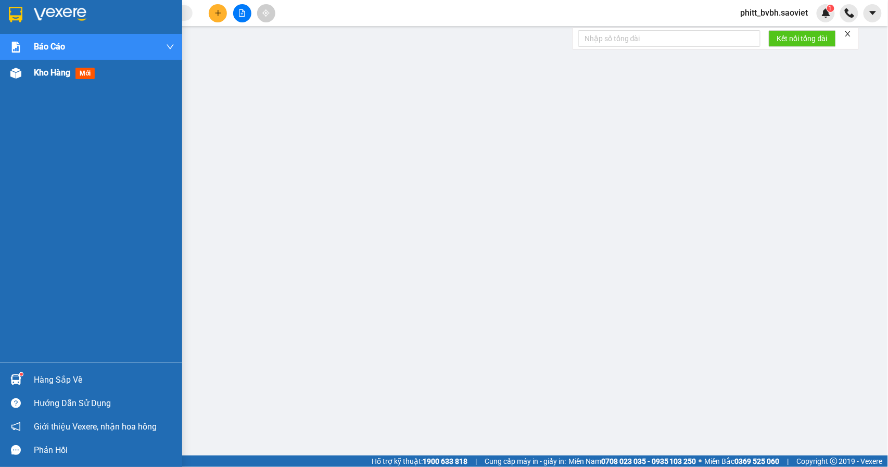
click at [44, 75] on span "Kho hàng" at bounding box center [52, 73] width 36 height 10
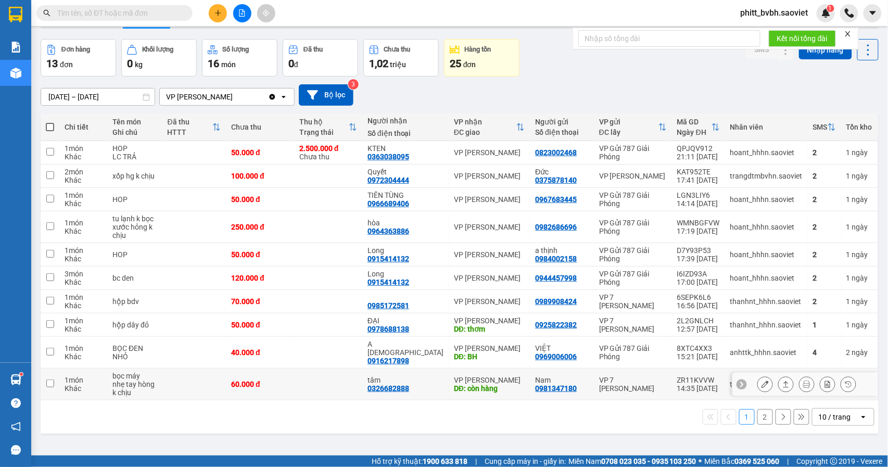
scroll to position [48, 0]
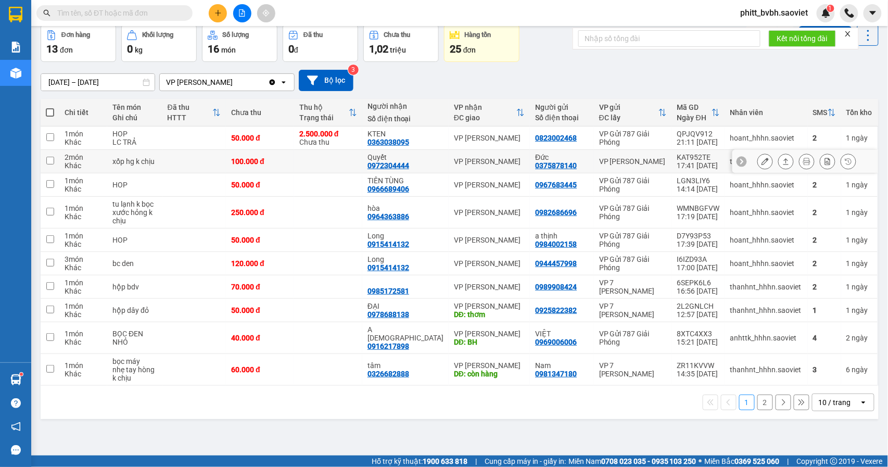
click at [483, 165] on div "VP [PERSON_NAME]" at bounding box center [489, 161] width 71 height 8
checkbox input "true"
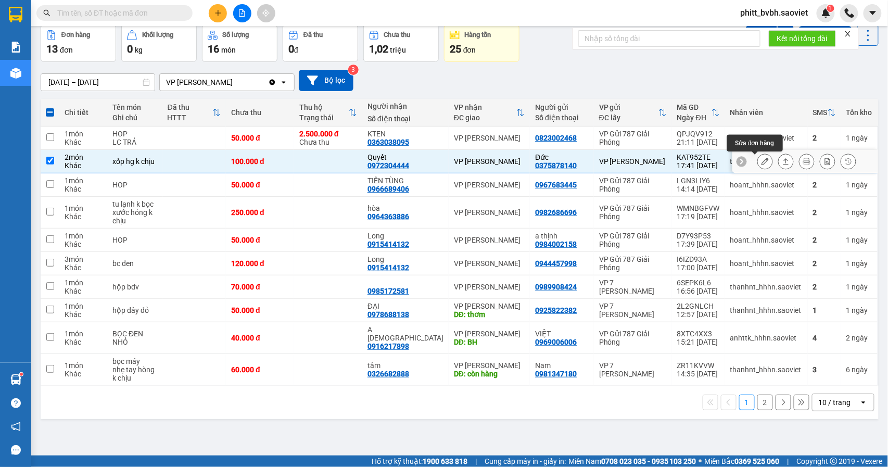
click at [761, 163] on icon at bounding box center [764, 161] width 7 height 7
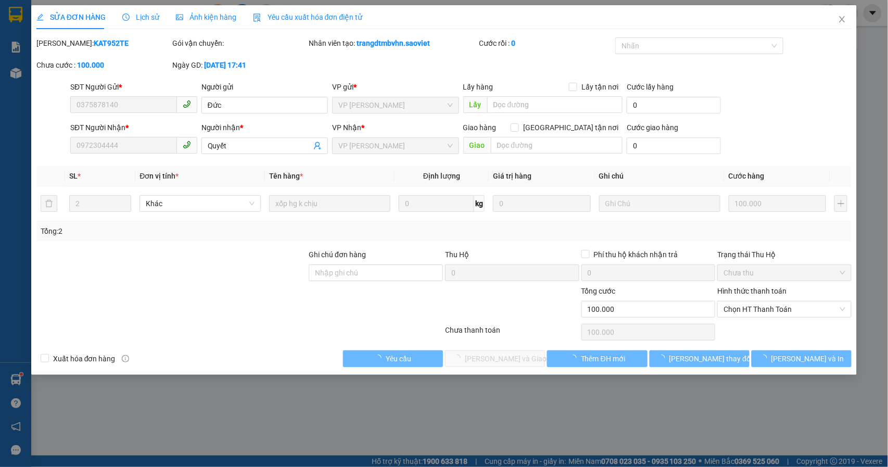
type input "0375878140"
type input "Đức"
type input "0972304444"
type input "Quyết"
type input "100.000"
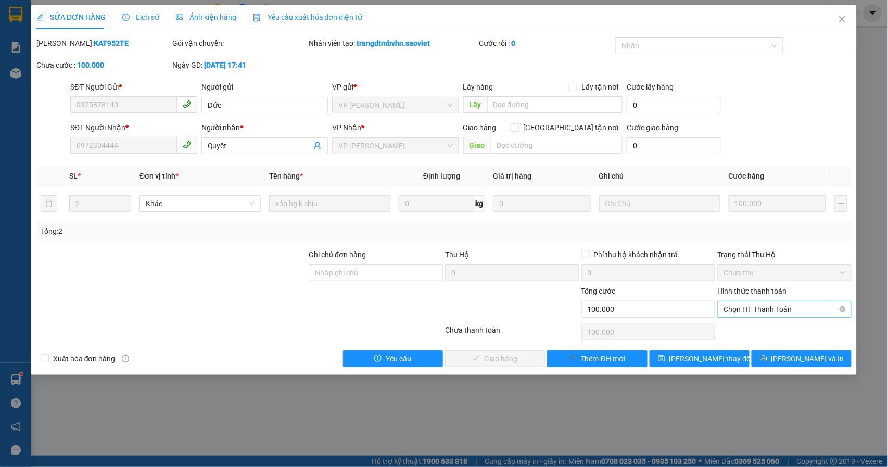
click at [760, 303] on span "Chọn HT Thanh Toán" at bounding box center [784, 309] width 122 height 16
click at [735, 336] on div "Tại văn phòng" at bounding box center [785, 330] width 122 height 11
type input "0"
click at [490, 355] on span "[PERSON_NAME] và Giao hàng" at bounding box center [515, 358] width 100 height 11
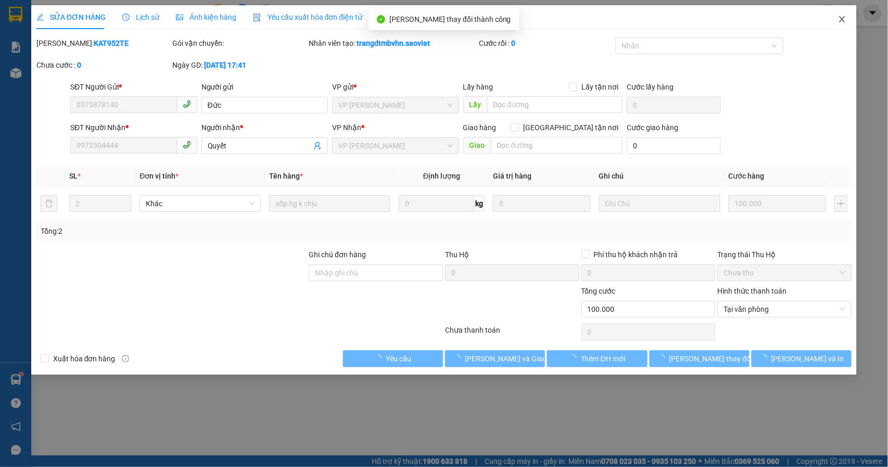
click at [839, 20] on icon "close" at bounding box center [842, 19] width 8 height 8
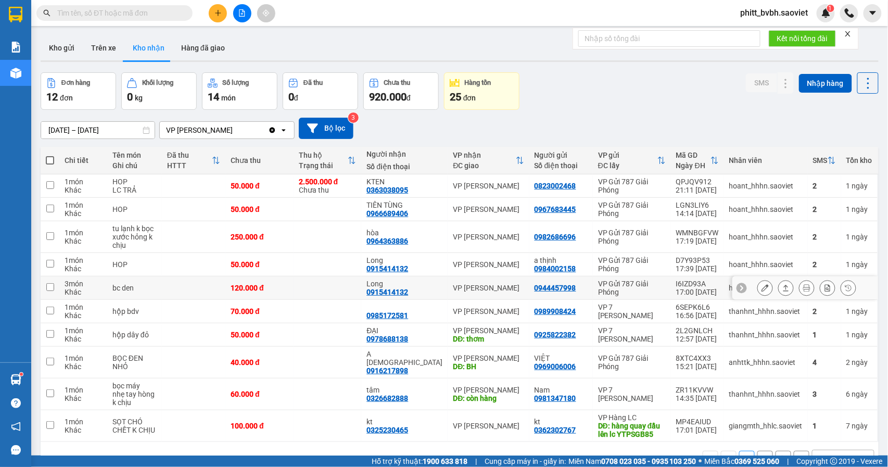
click at [302, 288] on td at bounding box center [327, 287] width 68 height 23
checkbox input "true"
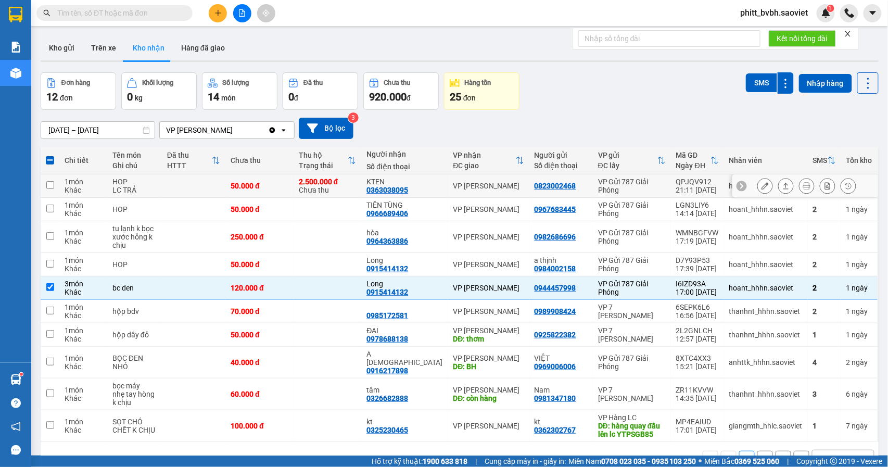
click at [356, 192] on div "2.500.000 đ Chưa thu" at bounding box center [328, 185] width 58 height 17
checkbox input "true"
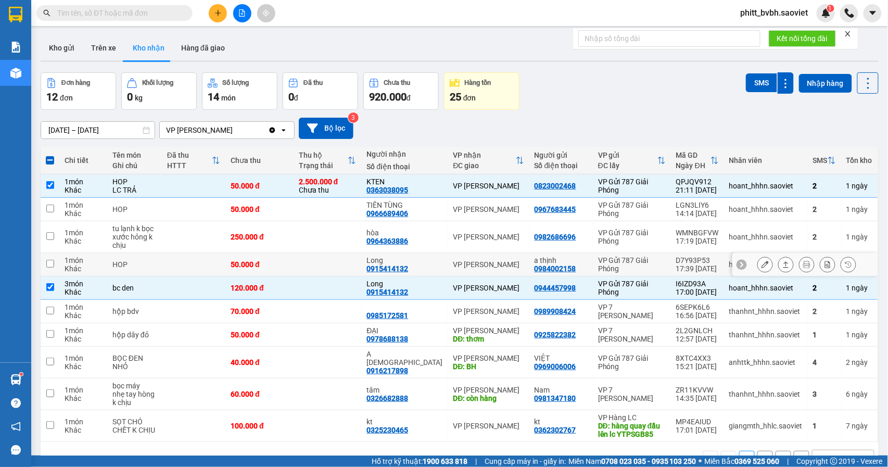
click at [321, 272] on td at bounding box center [327, 264] width 68 height 23
checkbox input "true"
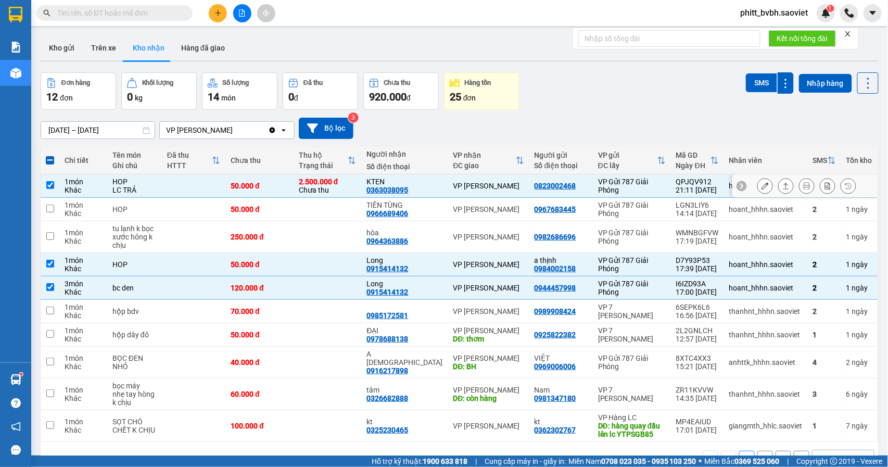
click at [280, 189] on div "50.000 đ" at bounding box center [259, 186] width 58 height 8
checkbox input "false"
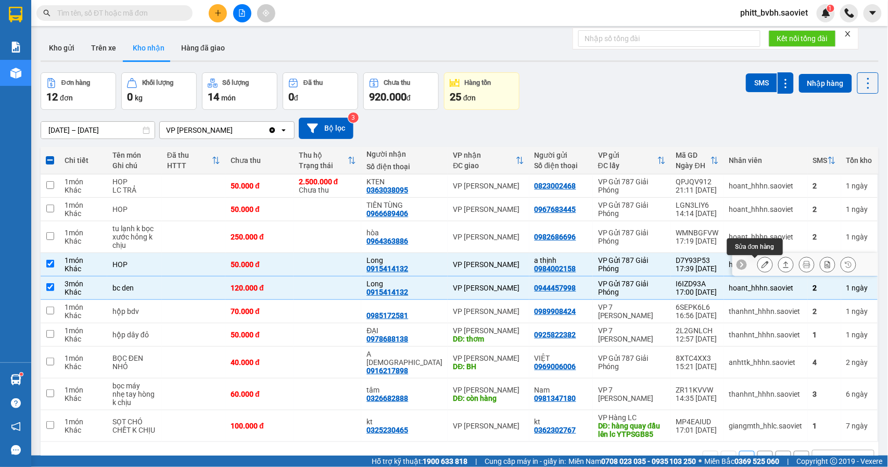
click at [758, 267] on button at bounding box center [765, 264] width 15 height 18
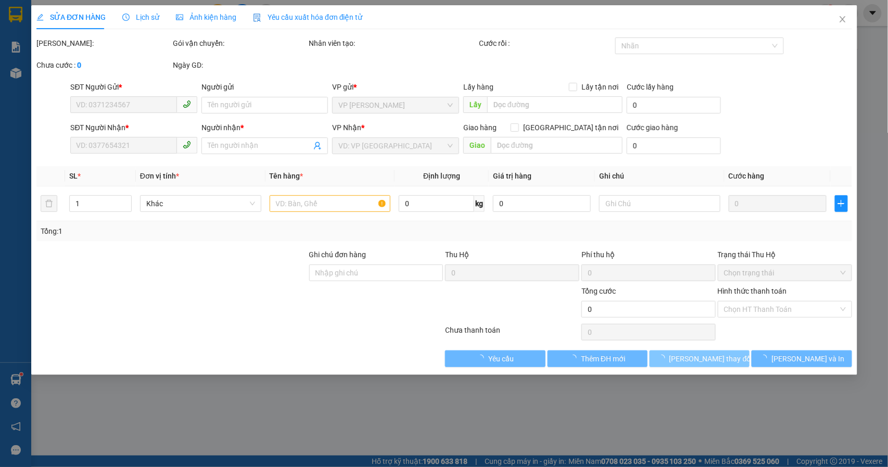
type input "0984002158"
type input "a thịnh"
type input "0915414132"
type input "Long"
type input "50.000"
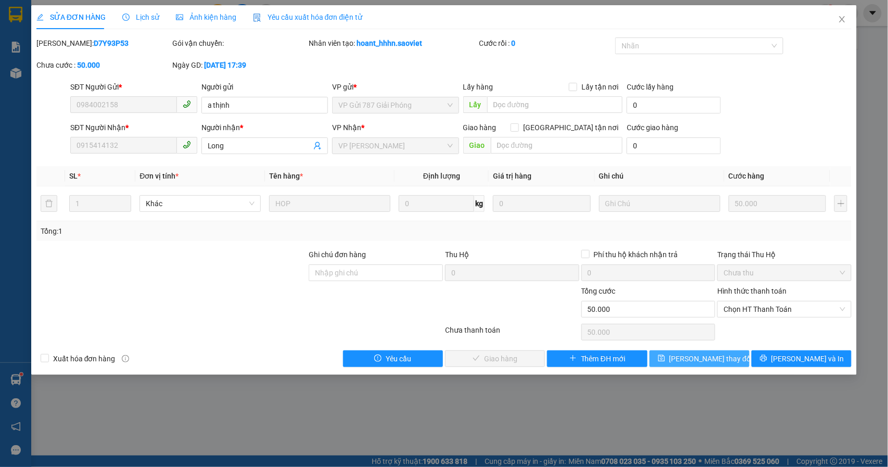
click at [775, 311] on span "Chọn HT Thanh Toán" at bounding box center [784, 309] width 122 height 16
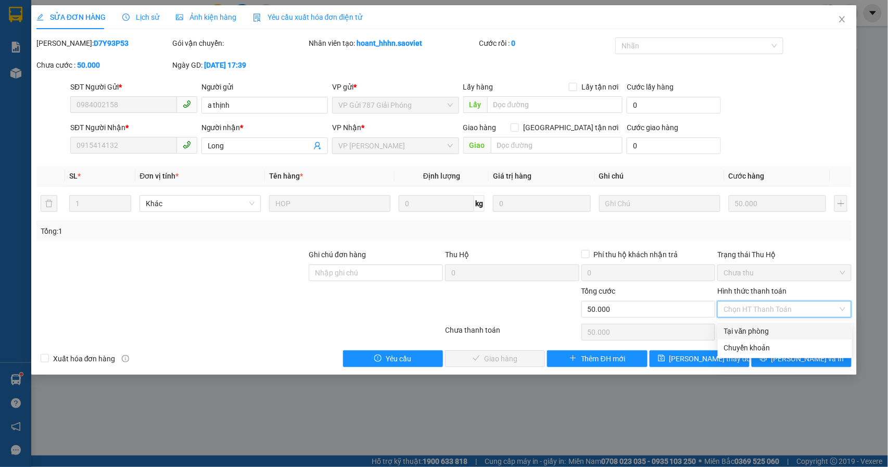
click at [762, 330] on div "Tại văn phòng" at bounding box center [785, 330] width 122 height 11
type input "0"
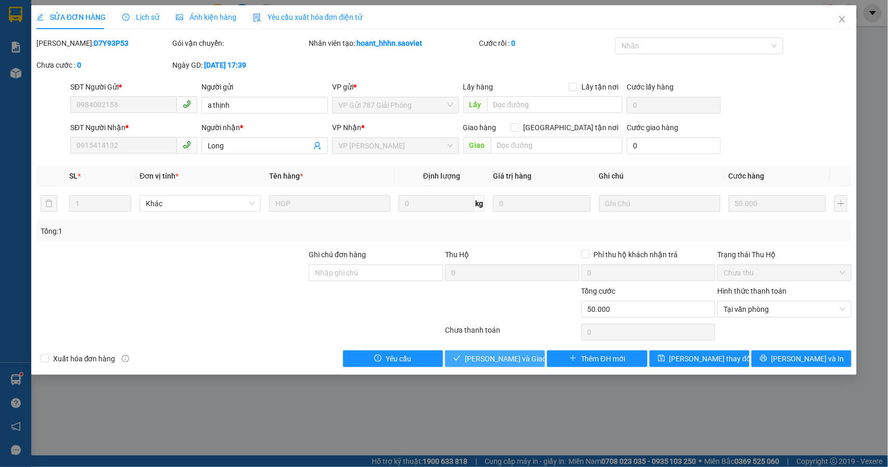
click at [514, 364] on span "[PERSON_NAME] và Giao hàng" at bounding box center [515, 358] width 100 height 11
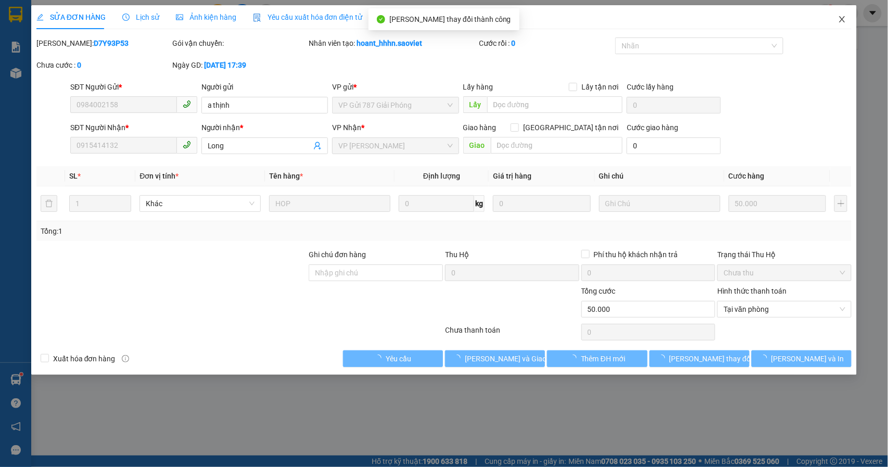
click at [845, 20] on icon "close" at bounding box center [842, 19] width 8 height 8
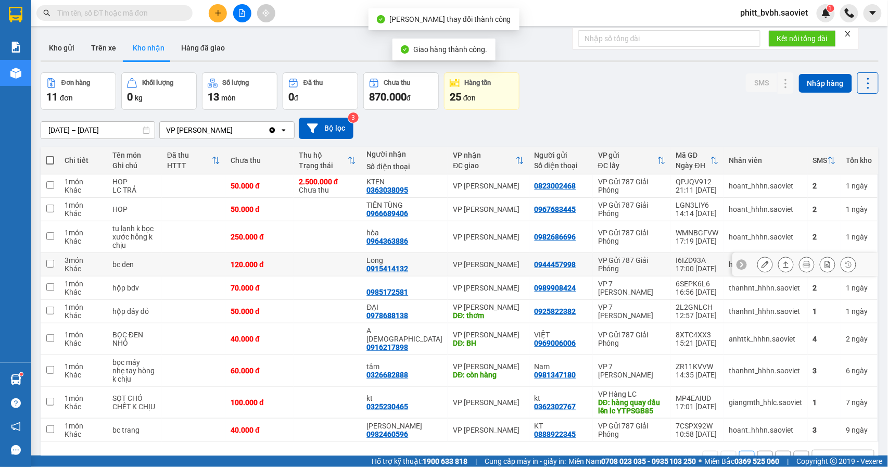
click at [317, 269] on td at bounding box center [327, 264] width 68 height 23
checkbox input "true"
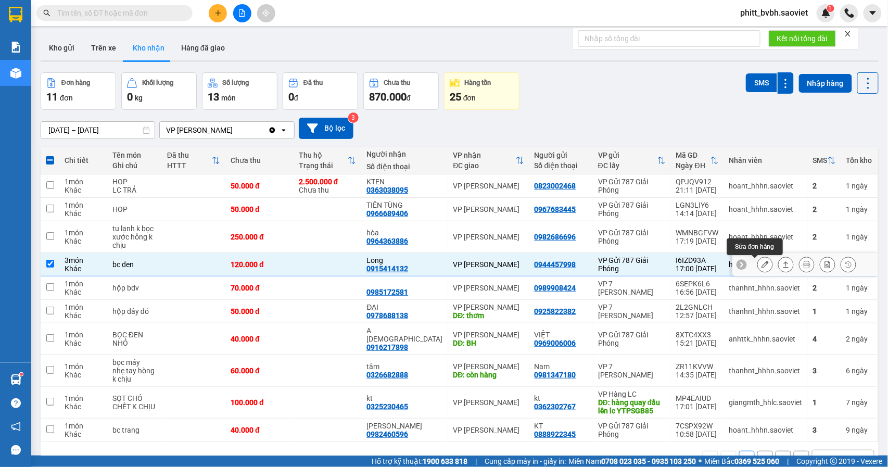
click at [761, 264] on icon at bounding box center [764, 264] width 7 height 7
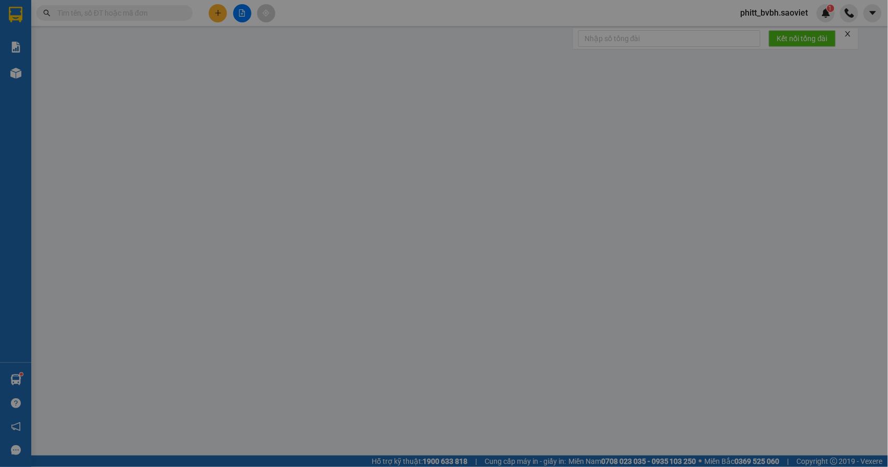
type input "0944457998"
type input "0915414132"
type input "Long"
type input "120.000"
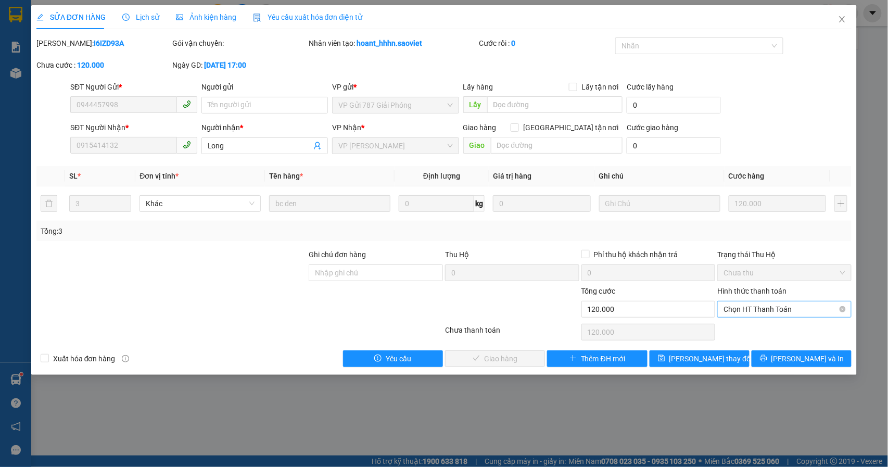
click at [764, 313] on span "Chọn HT Thanh Toán" at bounding box center [784, 309] width 122 height 16
click at [752, 331] on div "Tại văn phòng" at bounding box center [785, 330] width 122 height 11
type input "0"
click at [486, 356] on span "[PERSON_NAME] và Giao hàng" at bounding box center [515, 358] width 100 height 11
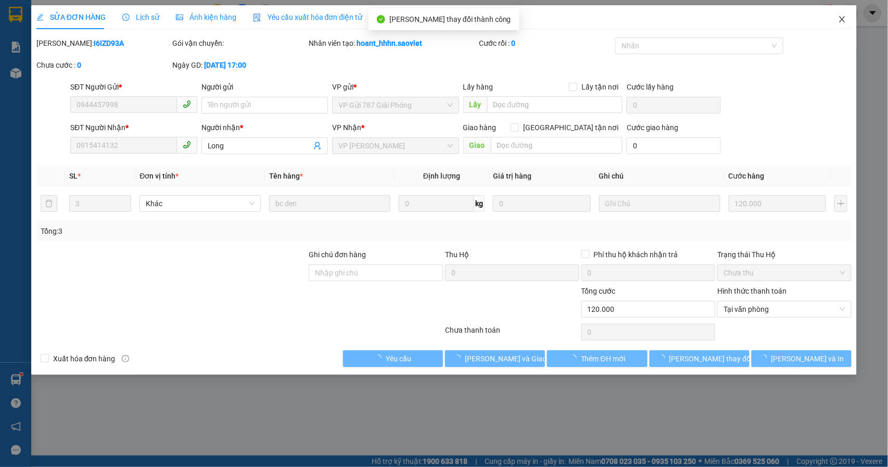
click at [845, 18] on icon "close" at bounding box center [842, 19] width 8 height 8
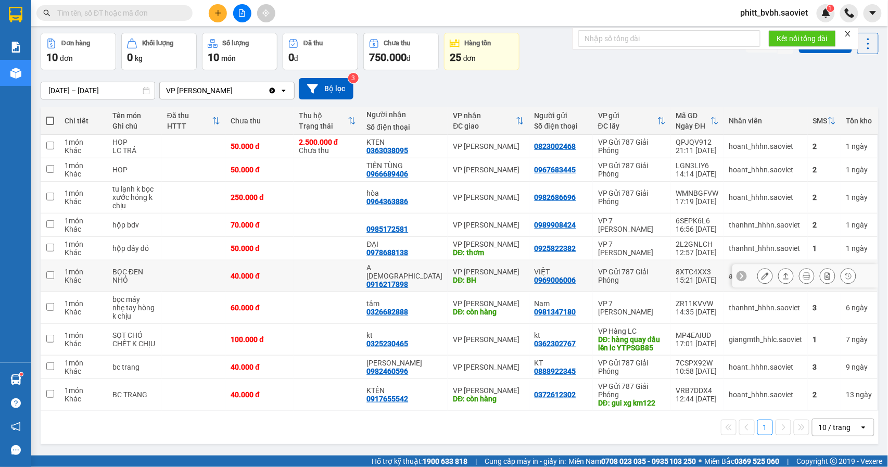
scroll to position [48, 0]
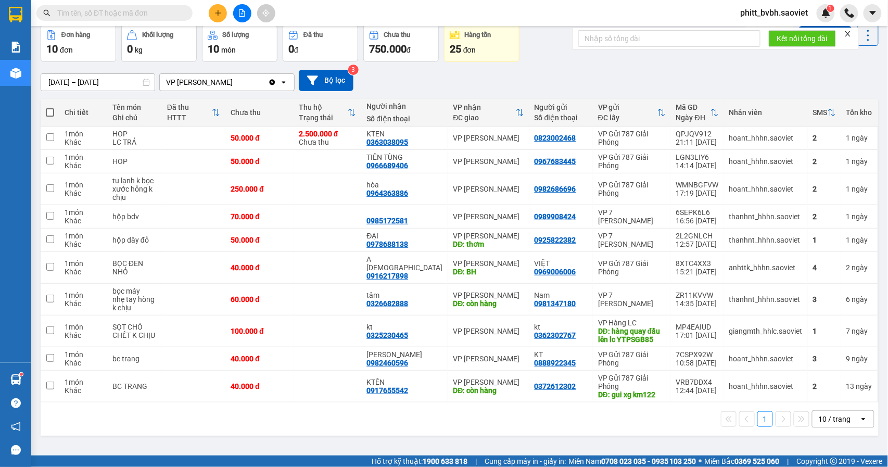
click at [219, 12] on icon "plus" at bounding box center [217, 12] width 7 height 7
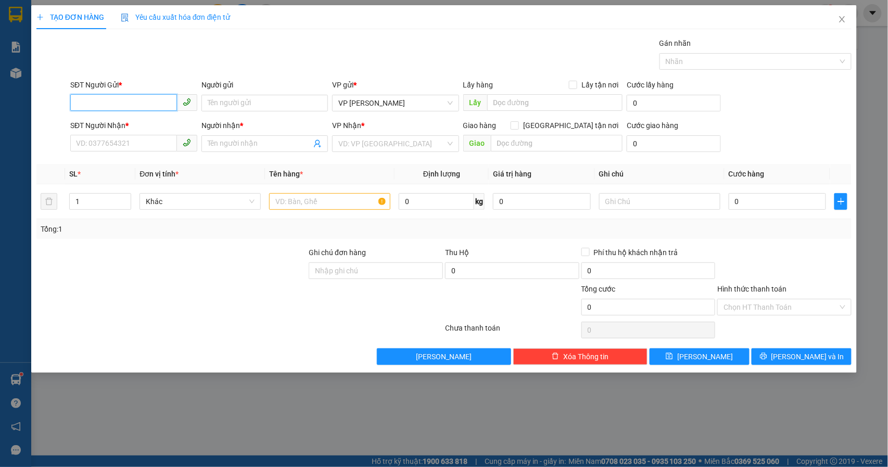
click at [152, 109] on input "SĐT Người Gửi *" at bounding box center [123, 102] width 107 height 17
click at [123, 100] on input "SĐT Người Gửi *" at bounding box center [123, 102] width 107 height 17
click at [126, 99] on input "0964465520" at bounding box center [123, 102] width 107 height 17
type input "0964465520"
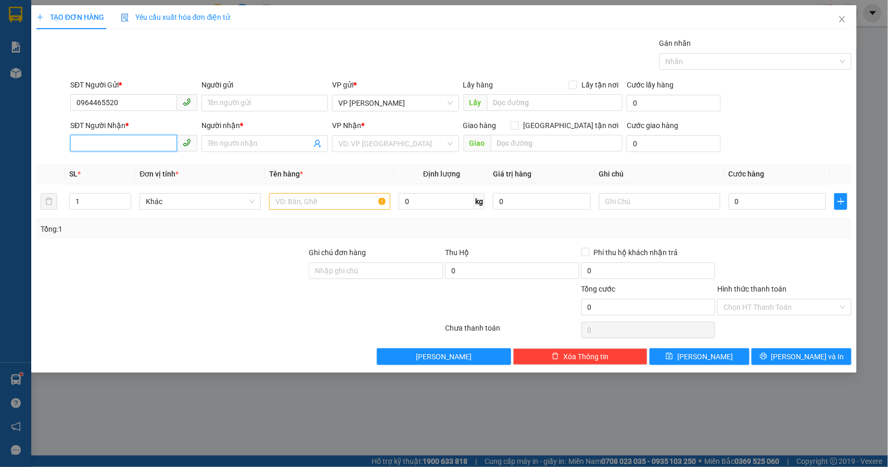
click at [95, 150] on input "SĐT Người Nhận *" at bounding box center [123, 143] width 107 height 17
paste input "0964465520"
type input "0964465520"
click at [137, 102] on input "0964465520" at bounding box center [123, 102] width 107 height 17
click at [137, 103] on input "0964465520" at bounding box center [123, 102] width 107 height 17
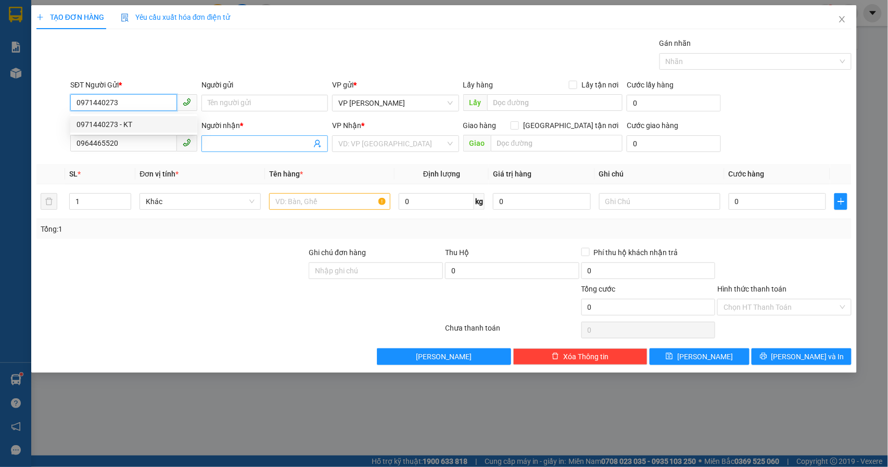
type input "0971440273"
click at [255, 148] on input "Người nhận *" at bounding box center [260, 143] width 104 height 11
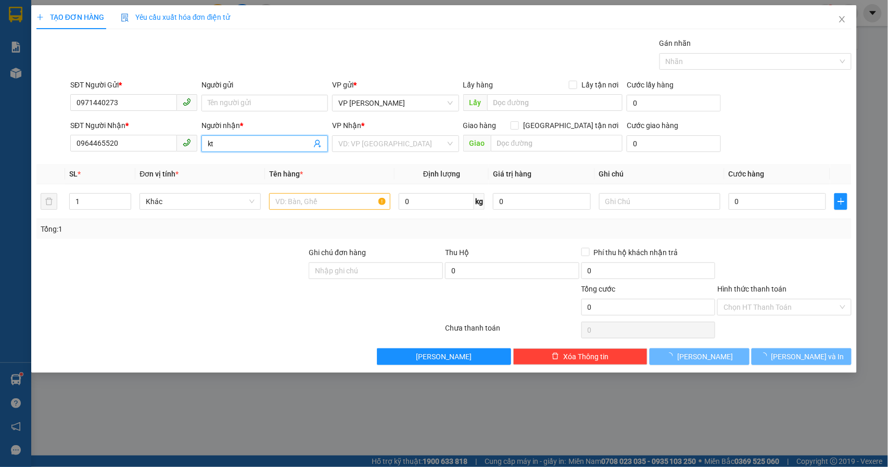
type input "kt"
click at [375, 136] on div "VP Nhận * VD: VP [GEOGRAPHIC_DATA]" at bounding box center [395, 138] width 127 height 36
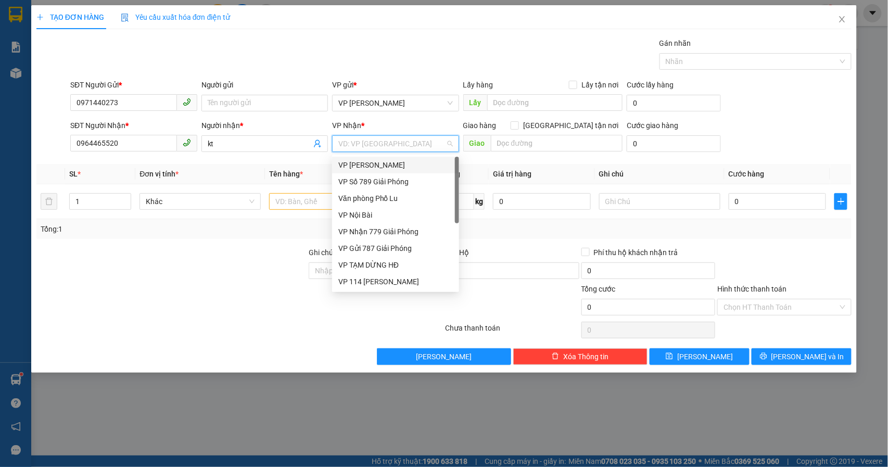
click at [379, 148] on input "search" at bounding box center [391, 144] width 107 height 16
click at [383, 227] on div "VP 7 [PERSON_NAME]" at bounding box center [395, 231] width 114 height 11
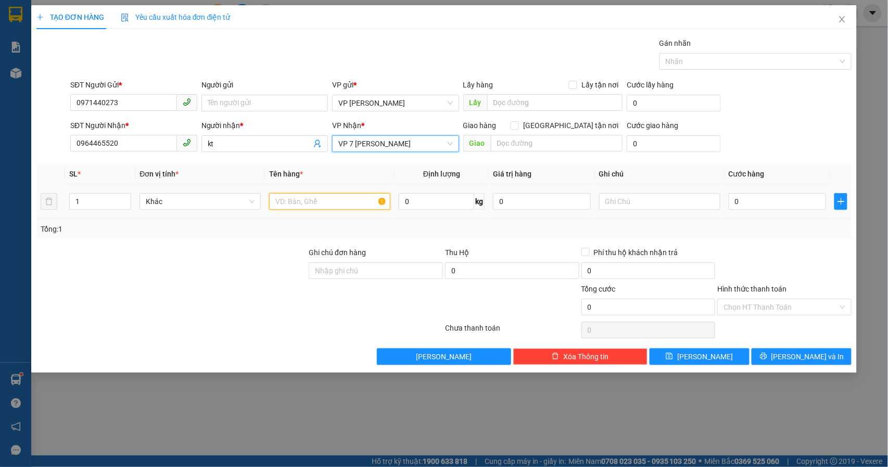
click at [290, 205] on input "text" at bounding box center [329, 201] width 121 height 17
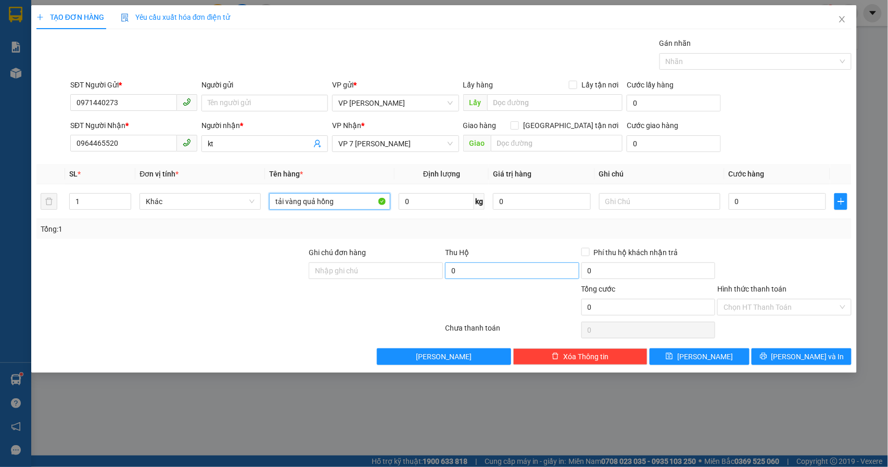
type input "tải vàng quả hồng"
click at [481, 272] on input "0" at bounding box center [512, 270] width 134 height 17
type input "440.000"
type input "15.000"
click at [619, 229] on div "Tổng: 1" at bounding box center [444, 228] width 807 height 11
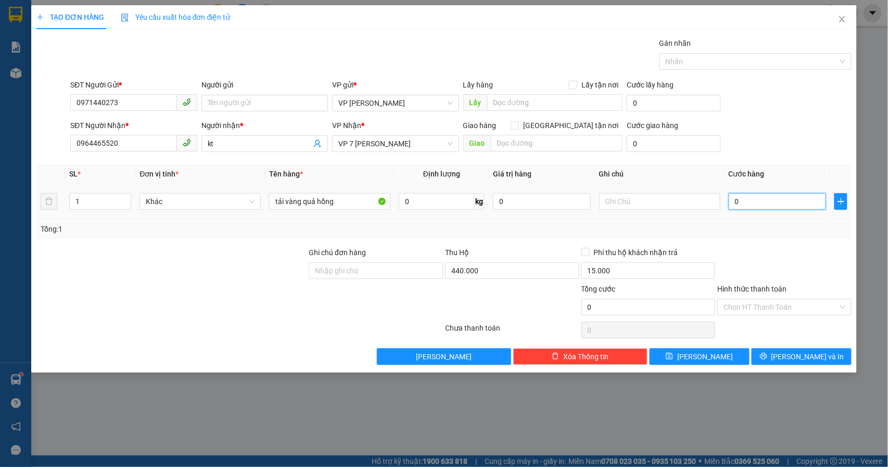
click at [788, 200] on input "0" at bounding box center [777, 201] width 98 height 17
type input "8"
type input "80"
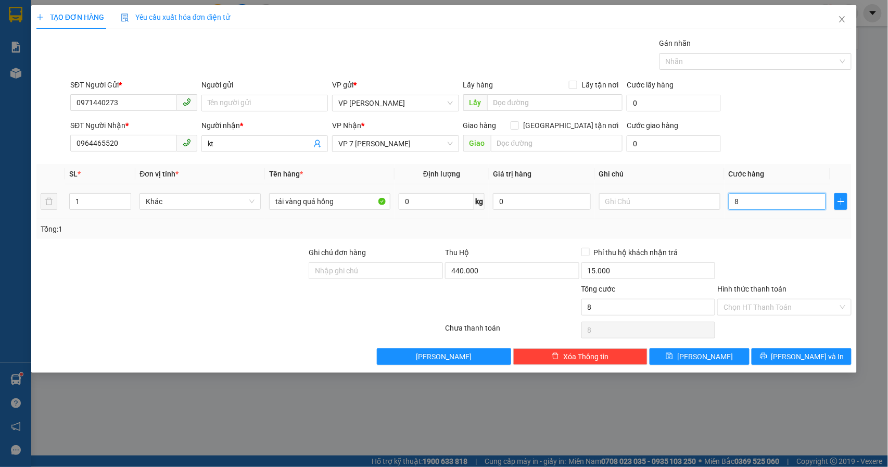
type input "80"
type input "800"
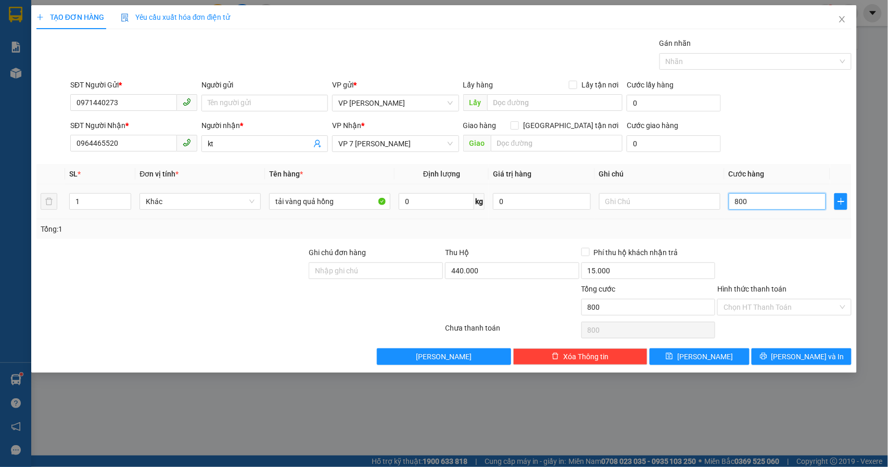
type input "8.000"
type input "80.000"
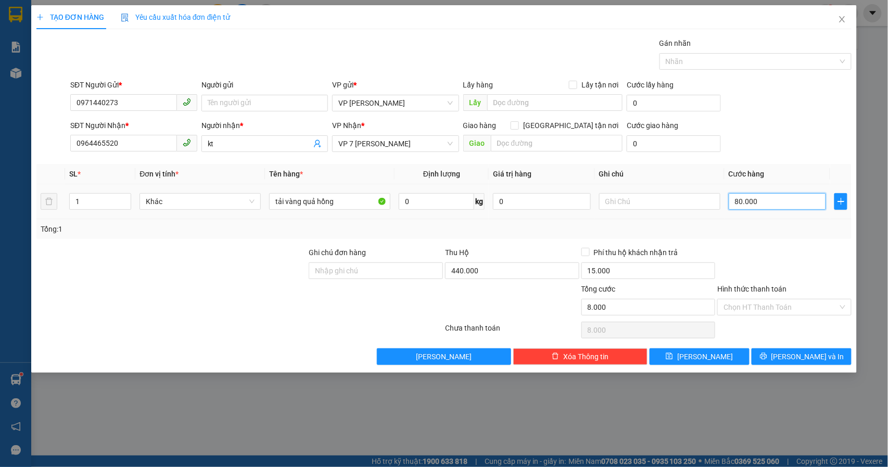
type input "80.000"
type input "800.000"
type input "80.000"
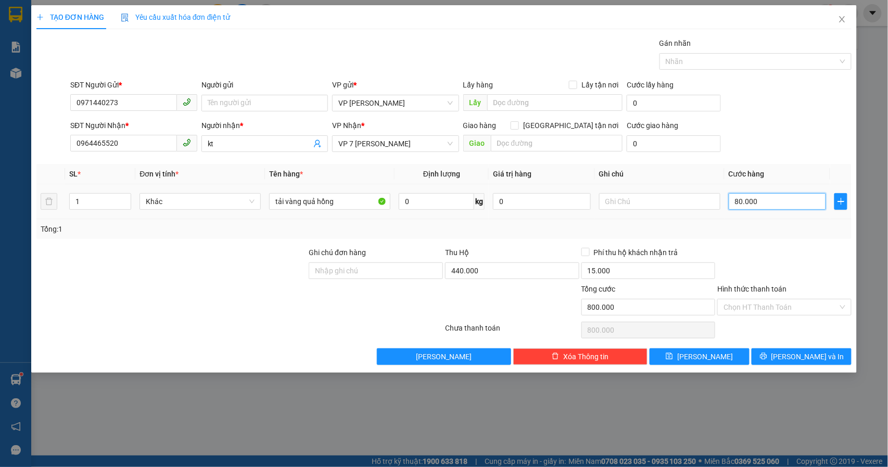
type input "80.000"
click at [615, 203] on input "text" at bounding box center [659, 201] width 121 height 17
type input "hn trả phí"
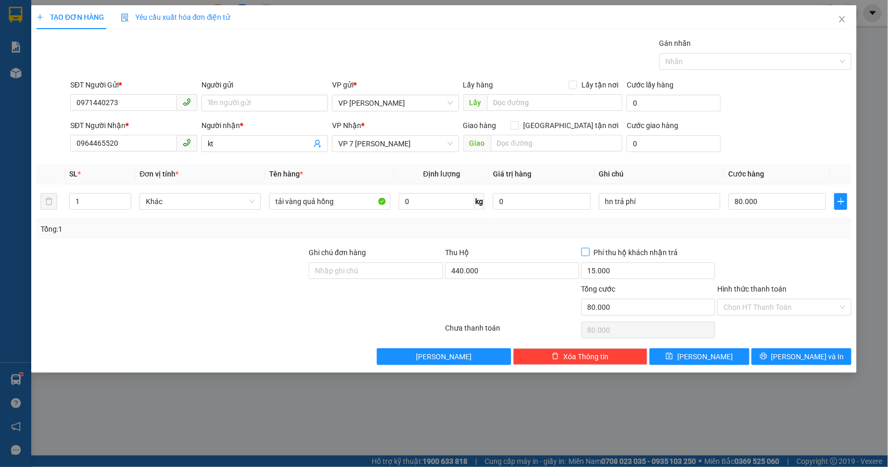
click at [581, 252] on input "Phí thu hộ khách nhận trả" at bounding box center [584, 251] width 7 height 7
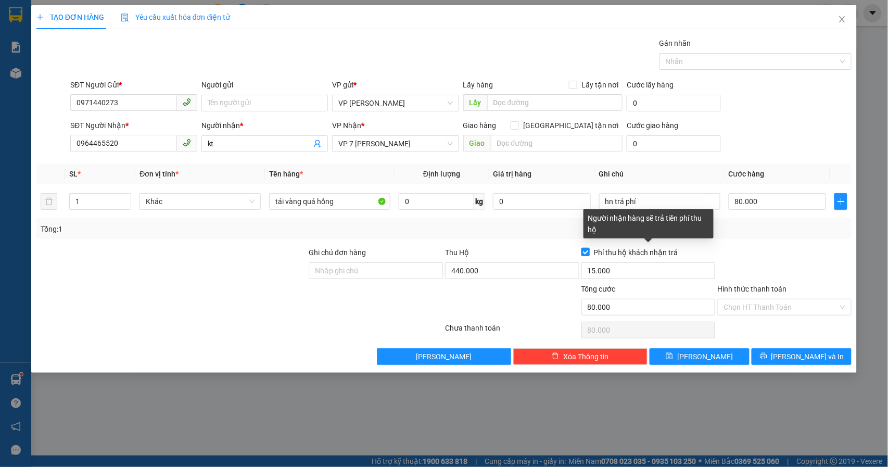
click at [586, 256] on span at bounding box center [585, 252] width 8 height 8
click at [586, 255] on input "Phí thu hộ khách nhận trả" at bounding box center [584, 251] width 7 height 7
click at [586, 256] on span at bounding box center [585, 252] width 8 height 8
click at [586, 255] on input "Phí thu hộ khách nhận trả" at bounding box center [584, 251] width 7 height 7
checkbox input "true"
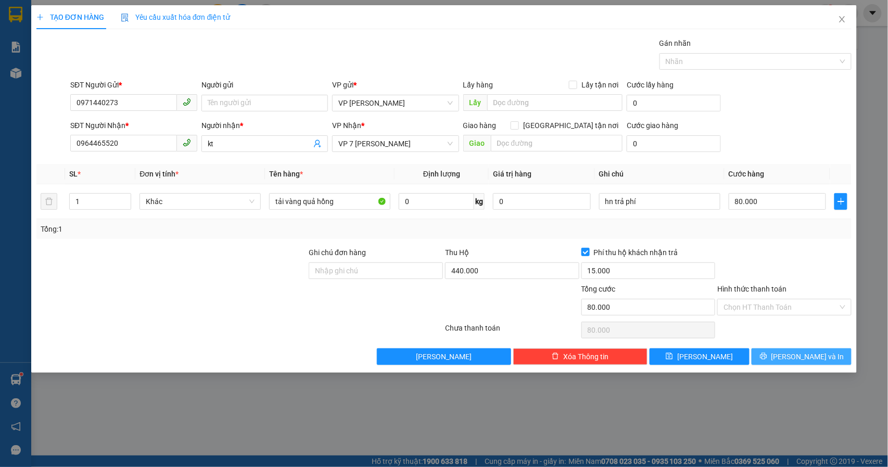
click at [799, 357] on span "[PERSON_NAME] và In" at bounding box center [807, 356] width 73 height 11
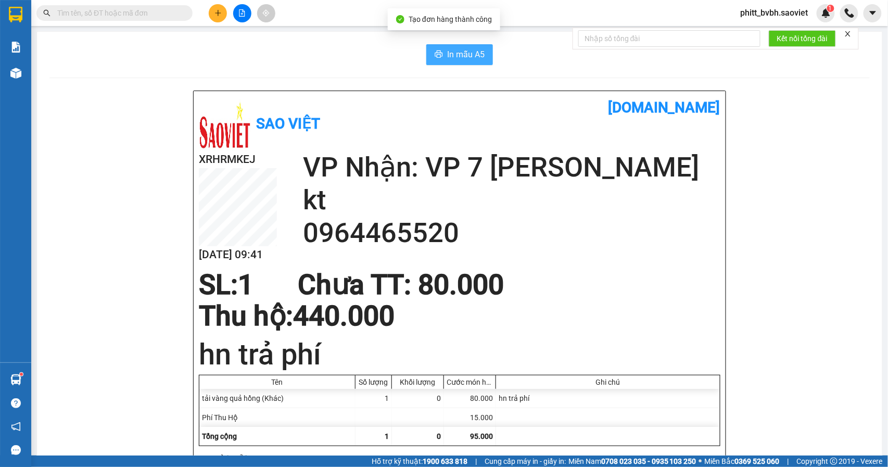
click at [447, 49] on span "In mẫu A5" at bounding box center [465, 54] width 37 height 13
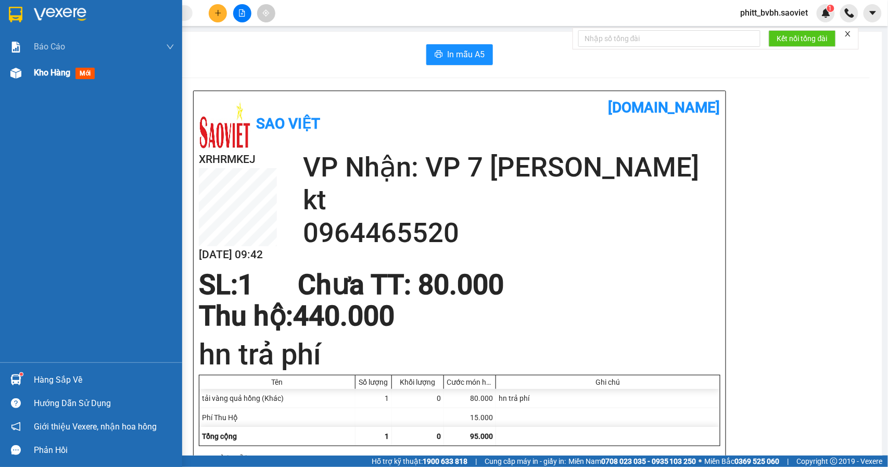
click at [67, 74] on span "Kho hàng" at bounding box center [52, 73] width 36 height 10
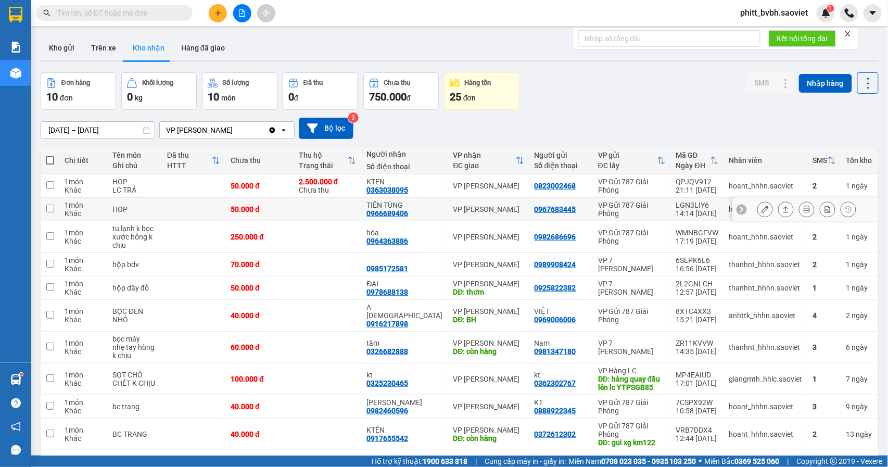
click at [315, 205] on td at bounding box center [327, 209] width 68 height 23
checkbox input "true"
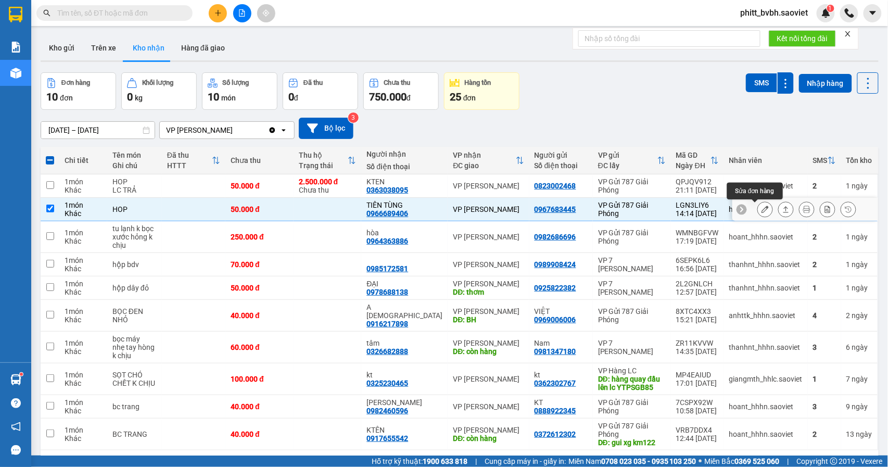
click at [761, 212] on icon at bounding box center [764, 209] width 7 height 7
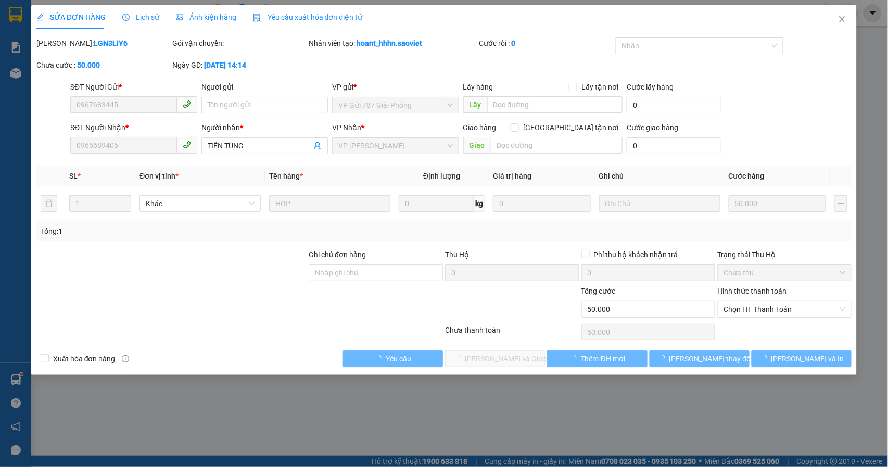
type input "0967683445"
type input "0966689406"
type input "TIÊN TÙNG"
type input "50.000"
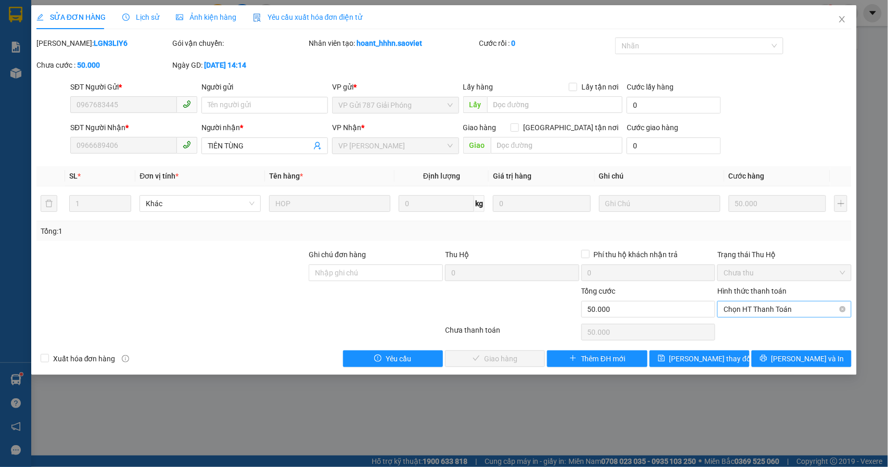
click at [738, 312] on span "Chọn HT Thanh Toán" at bounding box center [784, 309] width 122 height 16
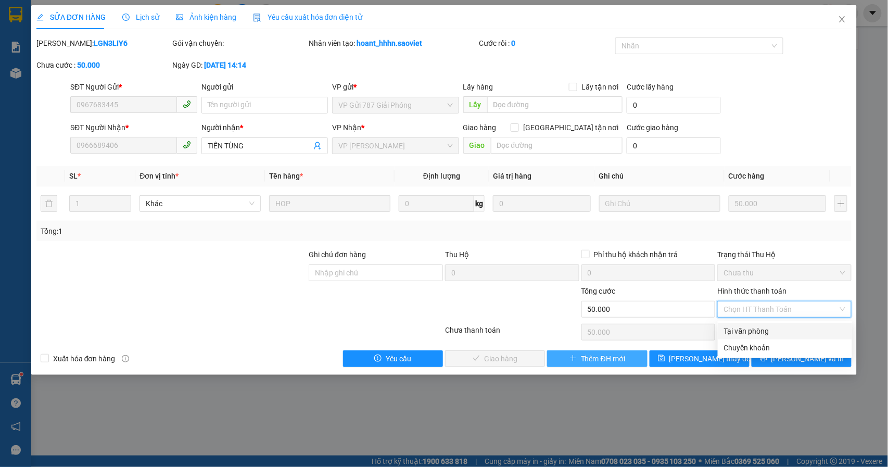
drag, startPoint x: 735, startPoint y: 329, endPoint x: 636, endPoint y: 354, distance: 102.1
click at [733, 332] on div "Tại văn phòng" at bounding box center [785, 330] width 122 height 11
type input "0"
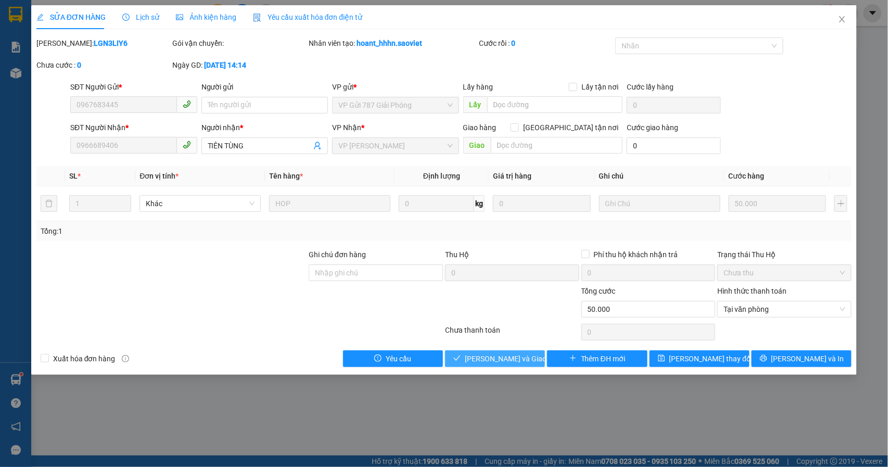
drag, startPoint x: 525, startPoint y: 357, endPoint x: 517, endPoint y: 318, distance: 39.3
click at [523, 357] on span "[PERSON_NAME] và Giao hàng" at bounding box center [515, 358] width 100 height 11
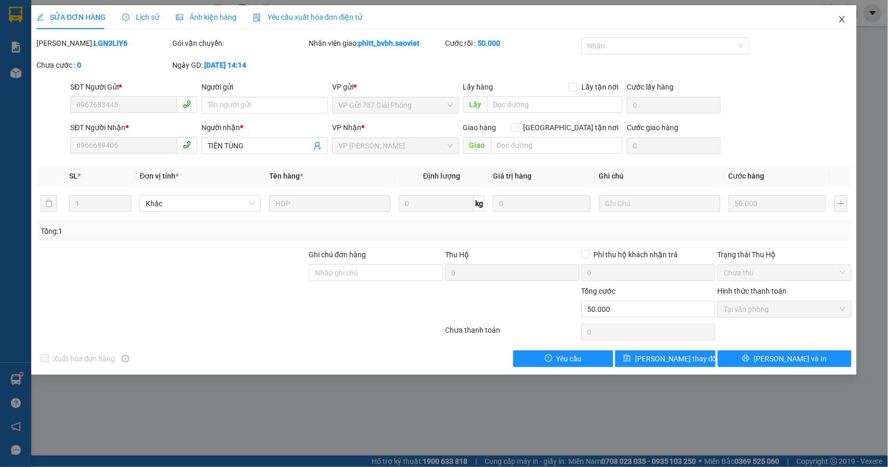
click at [840, 17] on icon "close" at bounding box center [842, 19] width 6 height 6
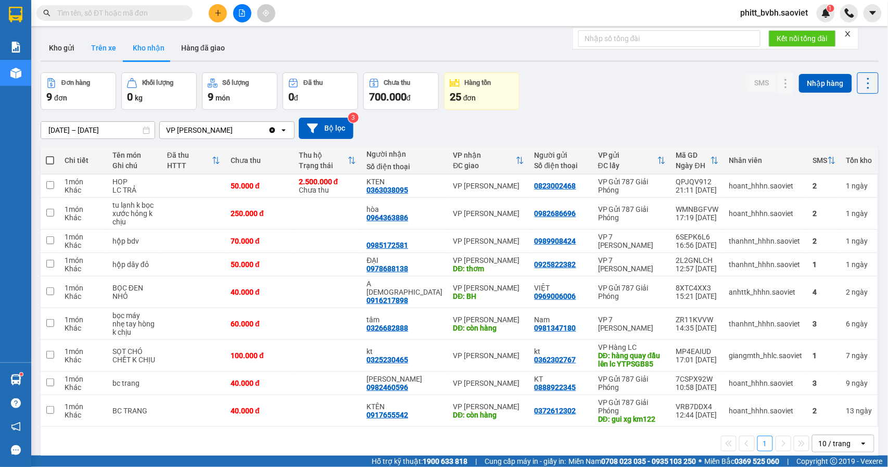
click at [106, 44] on button "Trên xe" at bounding box center [104, 47] width 42 height 25
type input "[DATE] – [DATE]"
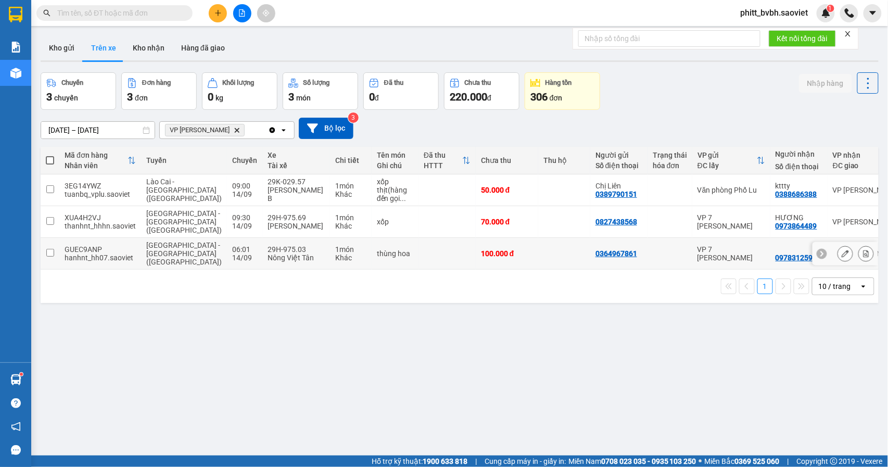
click at [418, 249] on td at bounding box center [446, 254] width 57 height 32
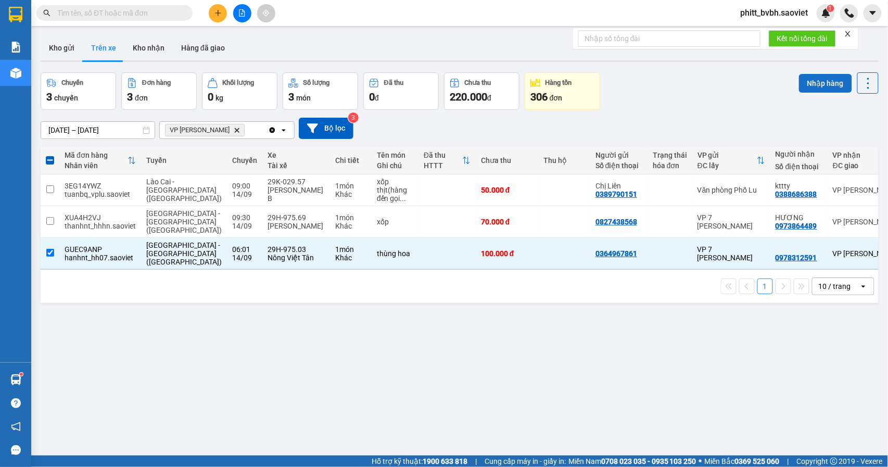
click at [814, 78] on button "Nhập hàng" at bounding box center [825, 83] width 53 height 19
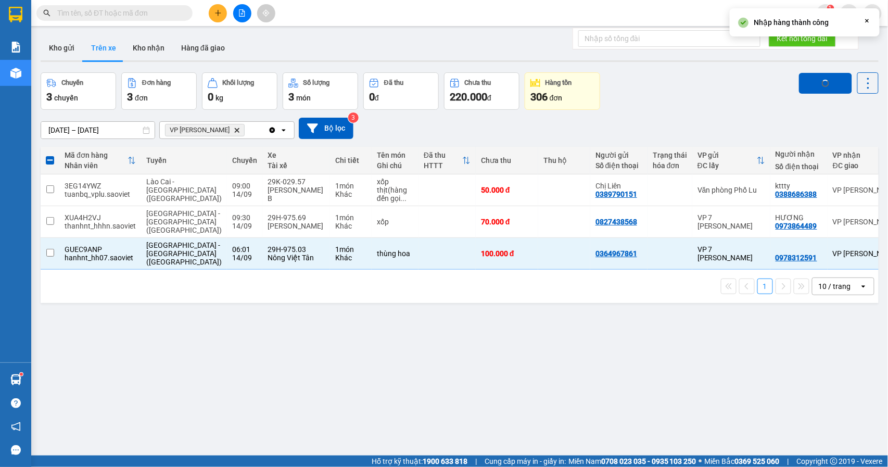
checkbox input "false"
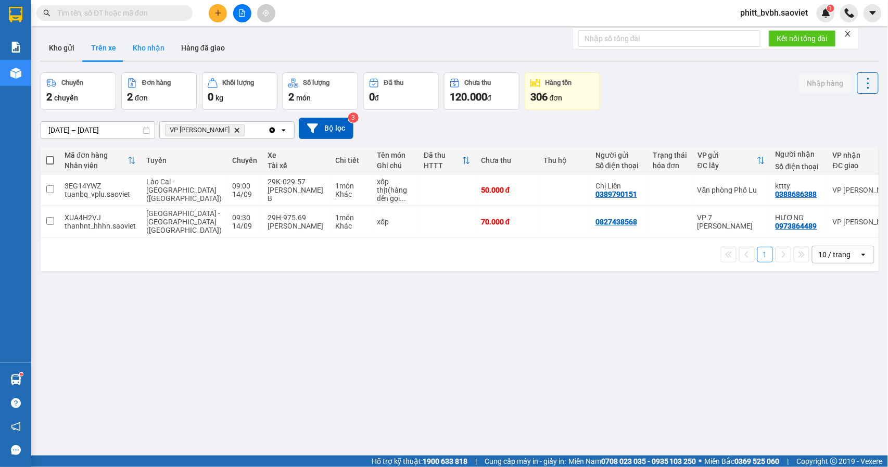
click at [149, 48] on button "Kho nhận" at bounding box center [148, 47] width 48 height 25
type input "[DATE] – [DATE]"
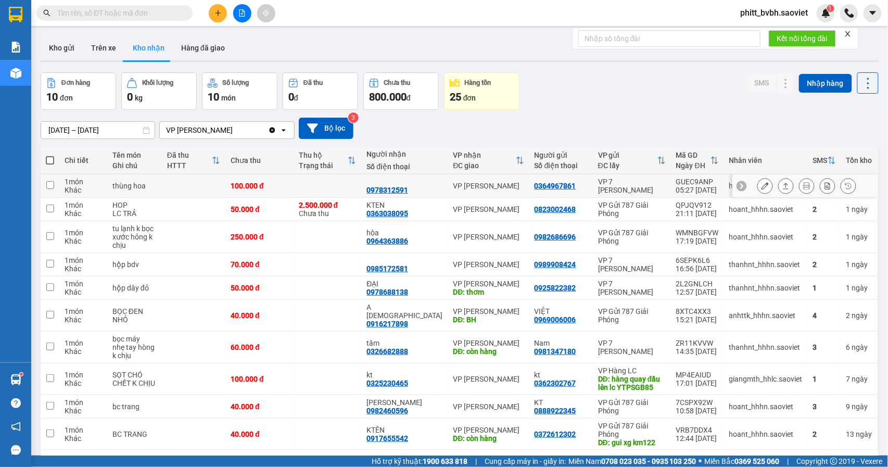
click at [288, 187] on div "100.000 đ" at bounding box center [259, 186] width 58 height 8
checkbox input "true"
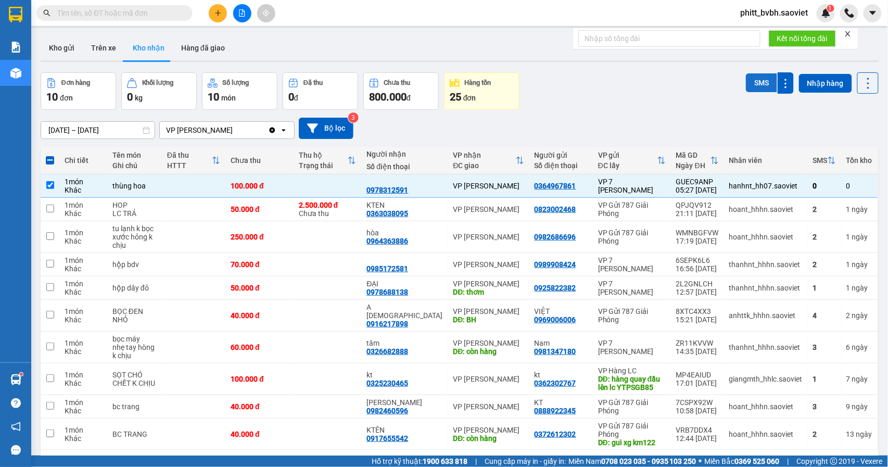
click at [756, 82] on button "SMS" at bounding box center [761, 82] width 31 height 19
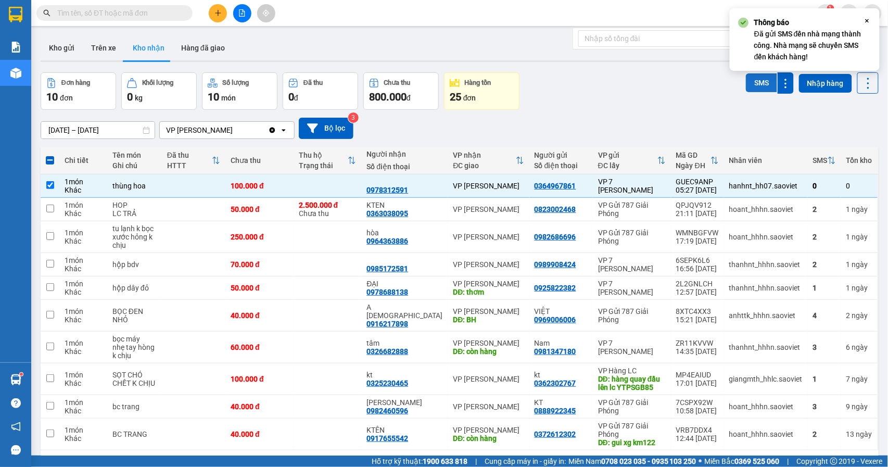
click at [756, 82] on button "SMS" at bounding box center [761, 82] width 31 height 19
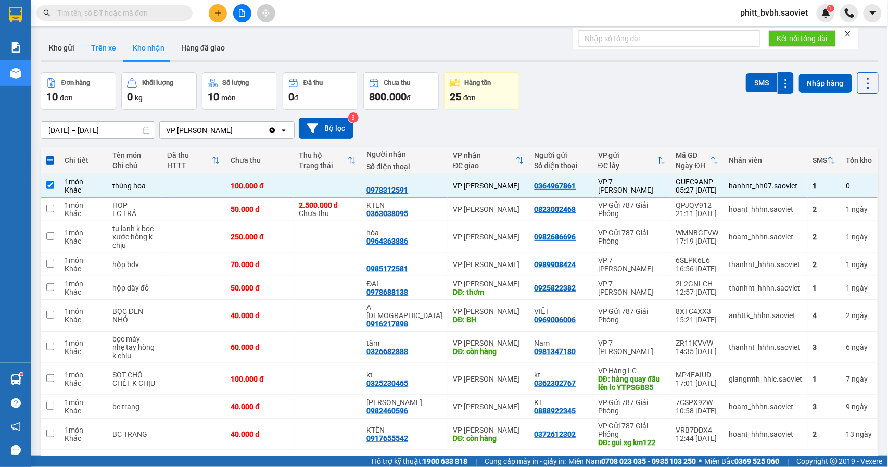
click at [93, 44] on button "Trên xe" at bounding box center [104, 47] width 42 height 25
type input "[DATE] – [DATE]"
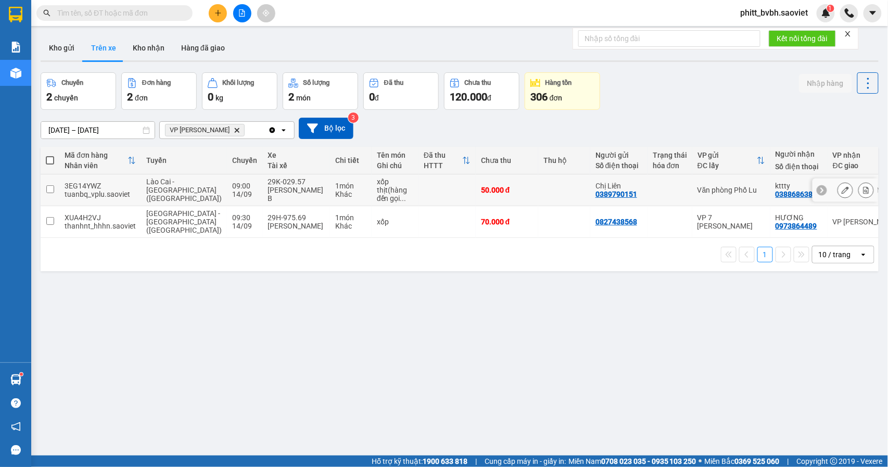
click at [418, 194] on td at bounding box center [446, 190] width 57 height 32
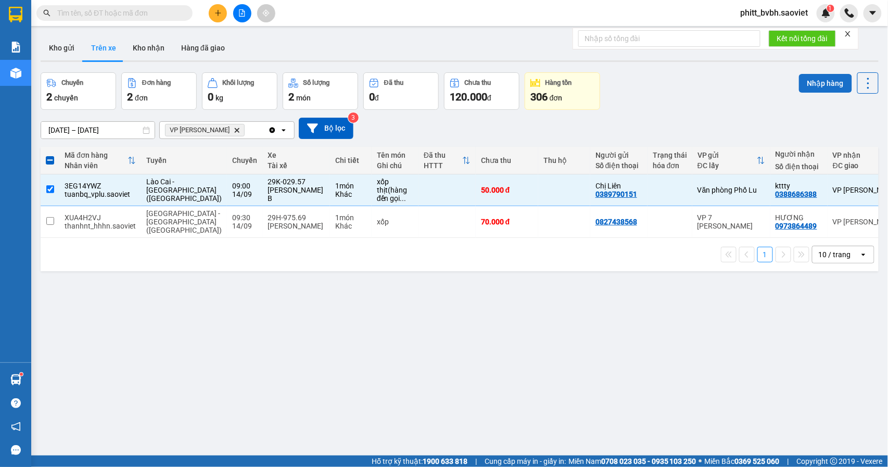
click at [814, 84] on button "Nhập hàng" at bounding box center [825, 83] width 53 height 19
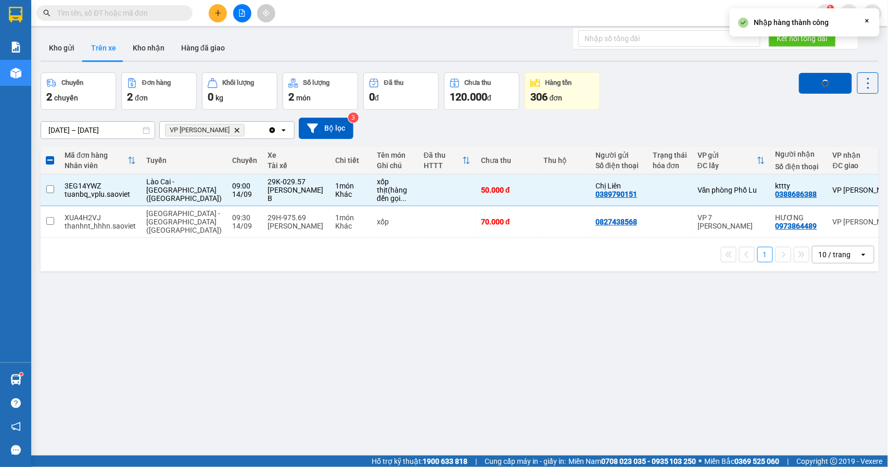
checkbox input "false"
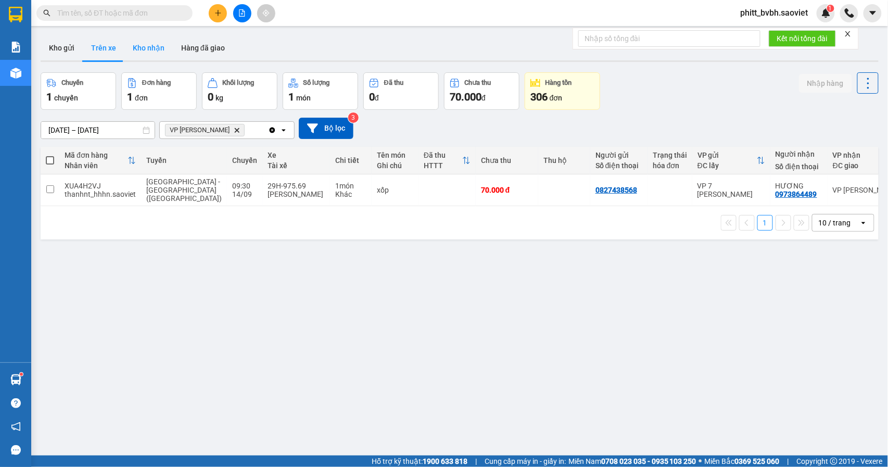
click at [158, 46] on button "Kho nhận" at bounding box center [148, 47] width 48 height 25
type input "[DATE] – [DATE]"
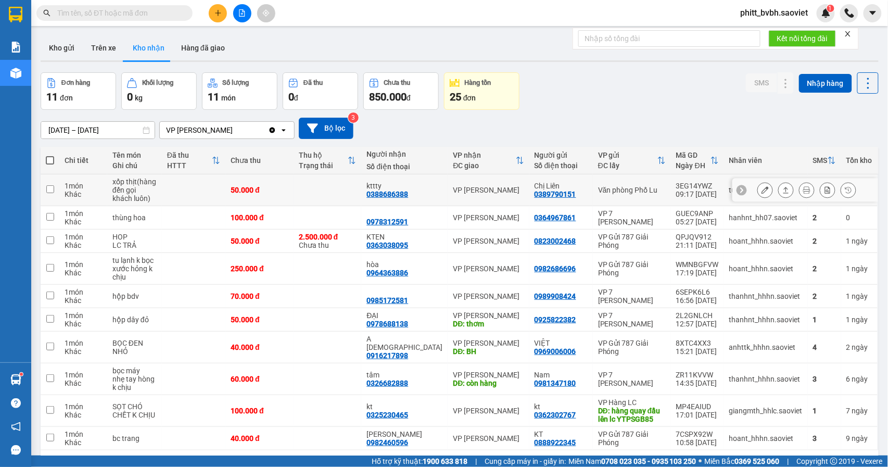
click at [327, 189] on td at bounding box center [327, 190] width 68 height 32
checkbox input "true"
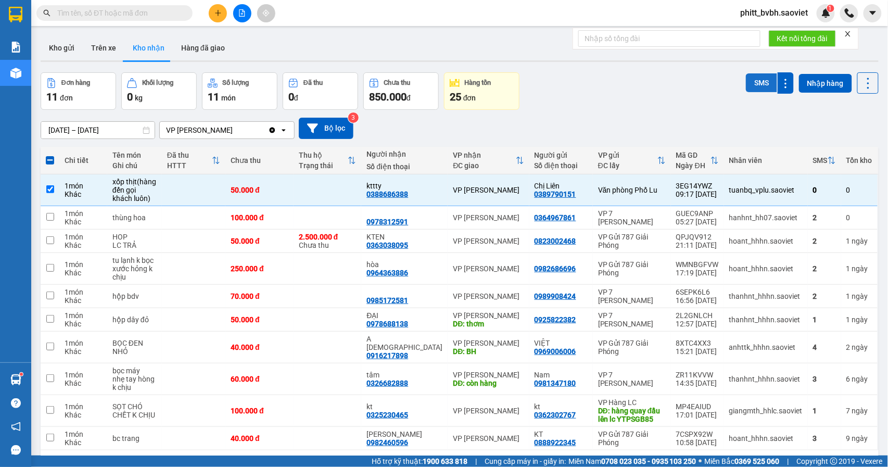
click at [748, 84] on button "SMS" at bounding box center [761, 82] width 31 height 19
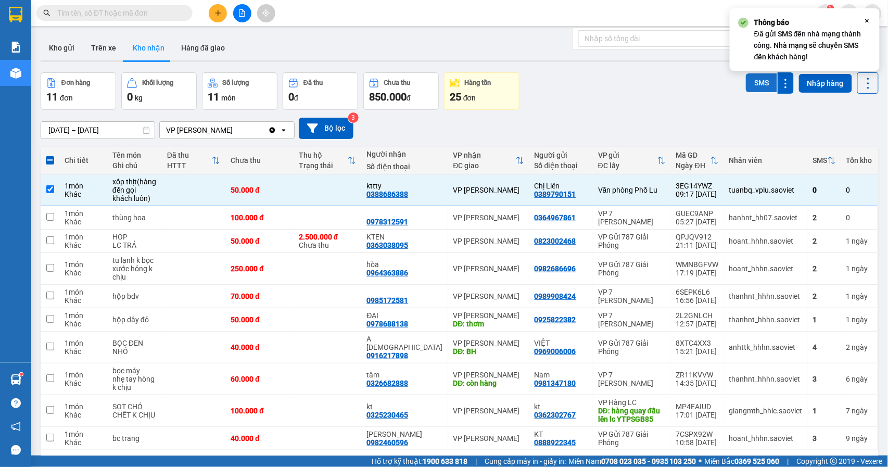
click at [754, 91] on button "SMS" at bounding box center [761, 82] width 31 height 19
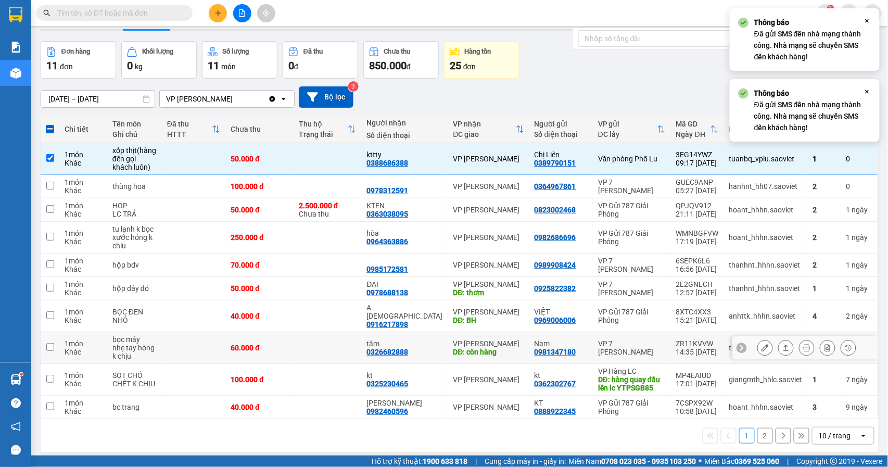
scroll to position [48, 0]
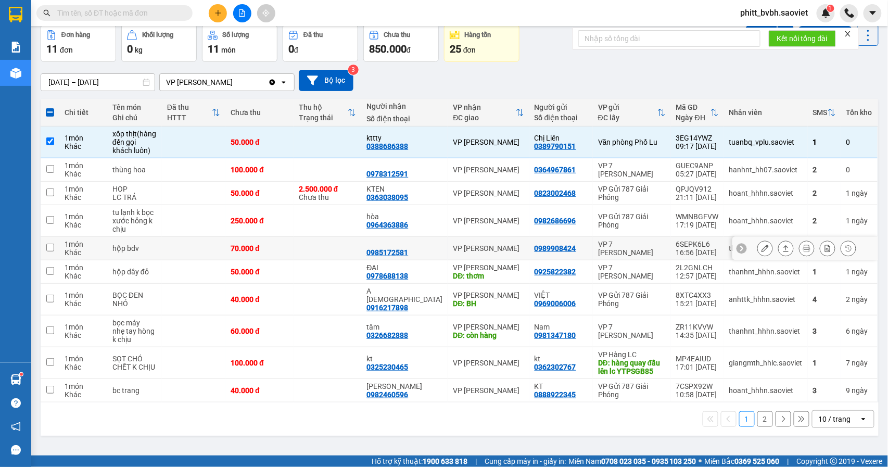
click at [306, 247] on td at bounding box center [327, 248] width 68 height 23
checkbox input "true"
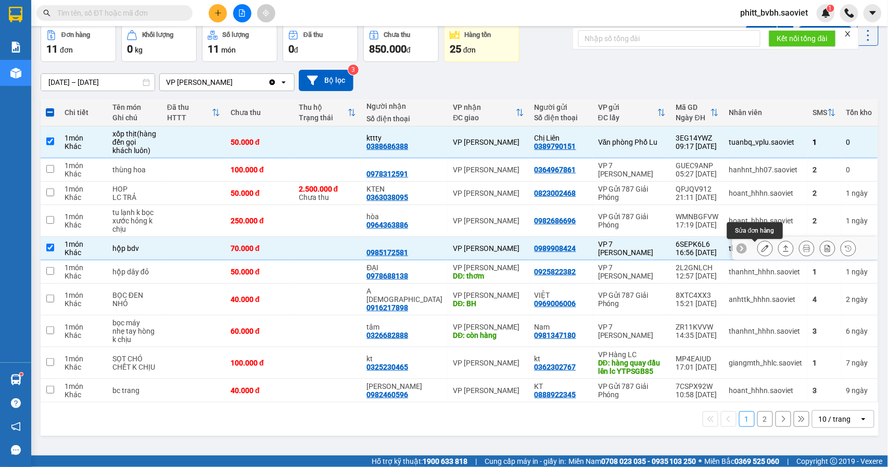
click at [760, 249] on button at bounding box center [765, 248] width 15 height 18
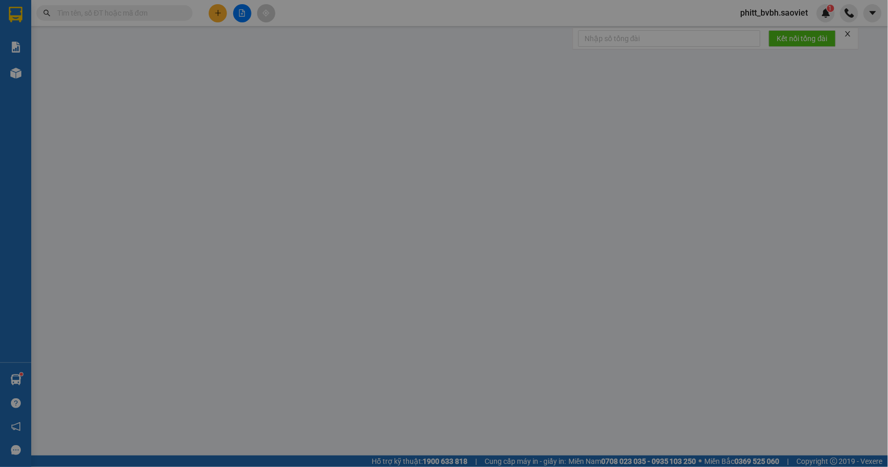
type input "0989908424"
type input "0985172581"
type input "70.000"
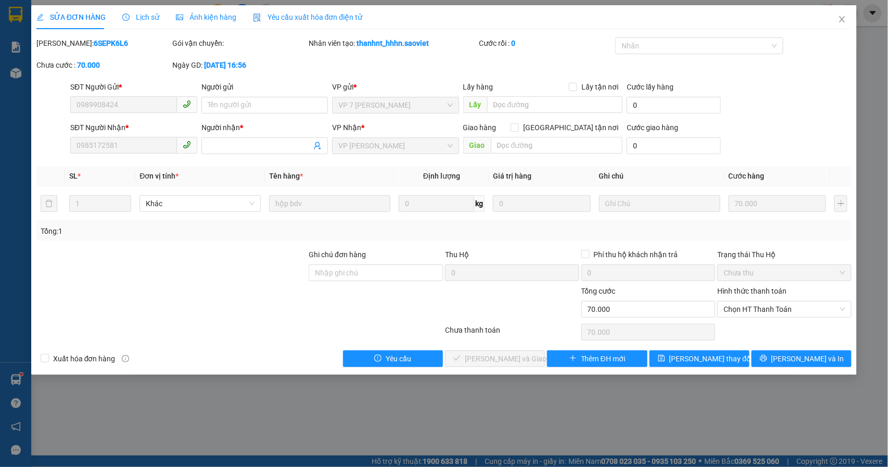
click at [149, 9] on div "Lịch sử" at bounding box center [140, 17] width 37 height 24
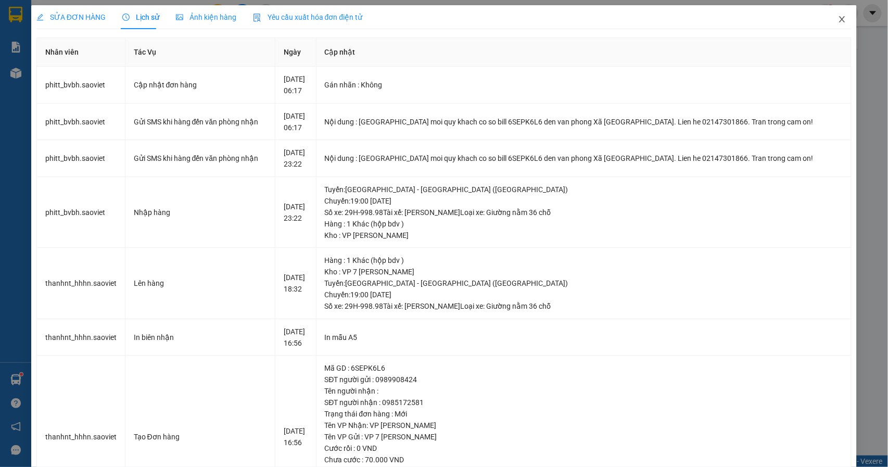
click at [834, 15] on span "Close" at bounding box center [841, 19] width 29 height 29
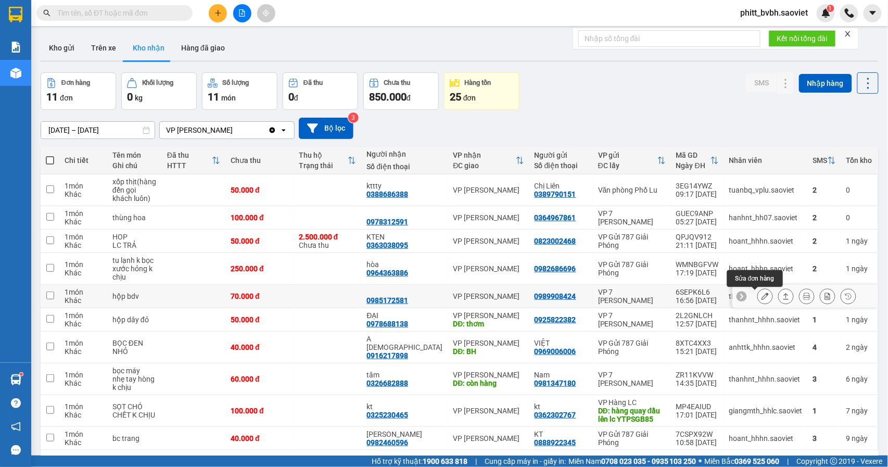
click at [758, 302] on button at bounding box center [765, 296] width 15 height 18
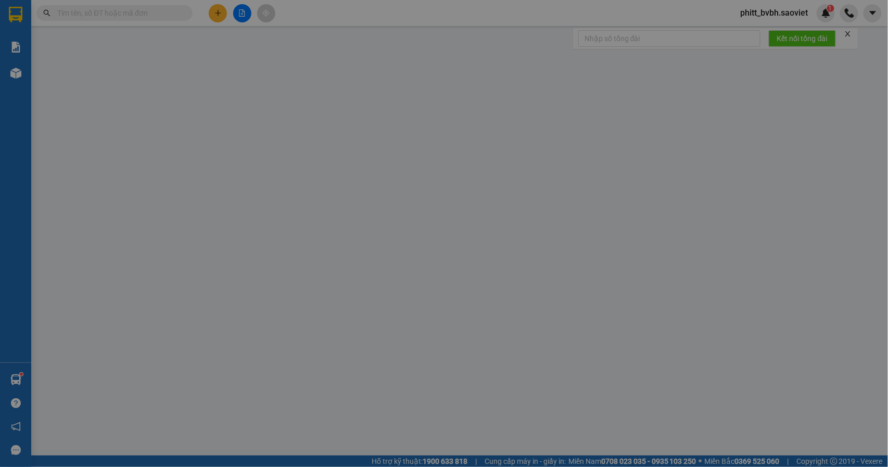
type input "0989908424"
type input "0985172581"
type input "70.000"
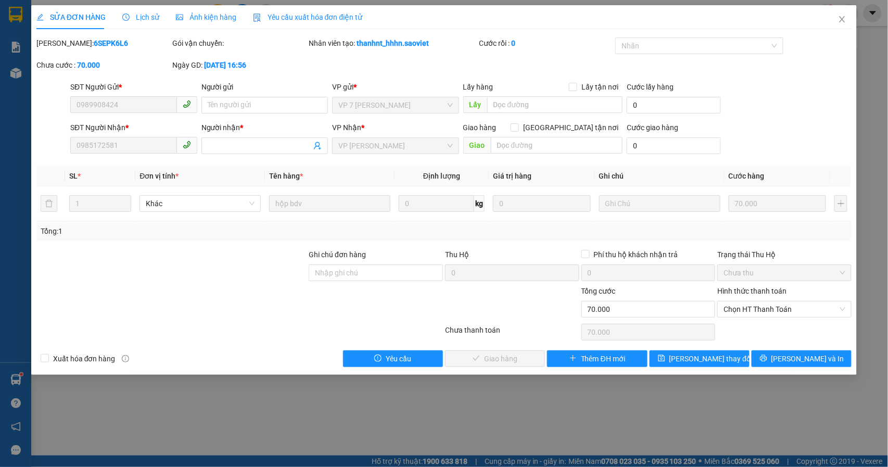
click at [146, 8] on div "Lịch sử" at bounding box center [140, 17] width 37 height 24
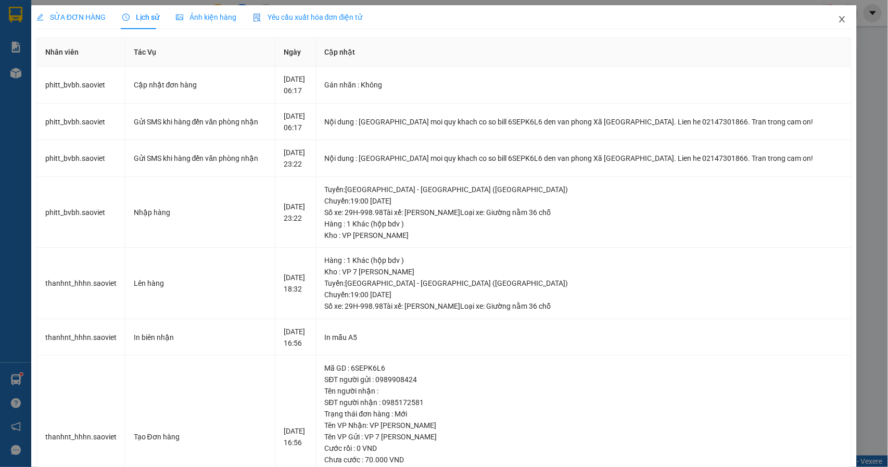
click at [829, 26] on span "Close" at bounding box center [841, 19] width 29 height 29
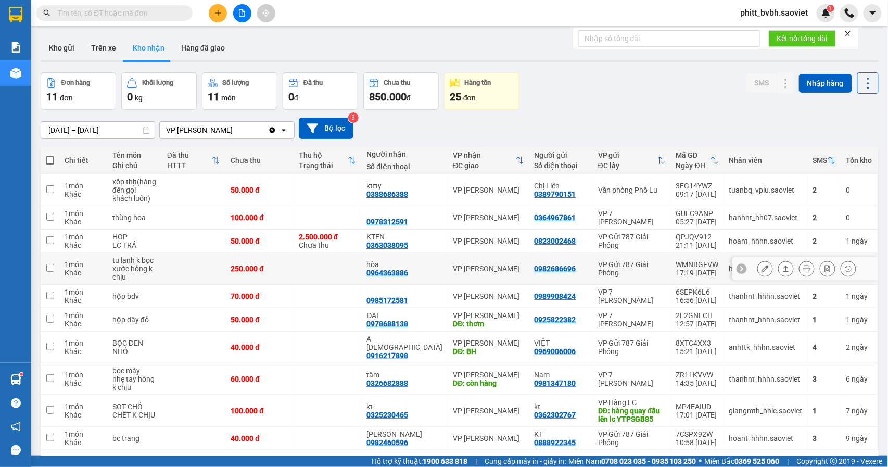
click at [324, 275] on td at bounding box center [327, 269] width 68 height 32
checkbox input "true"
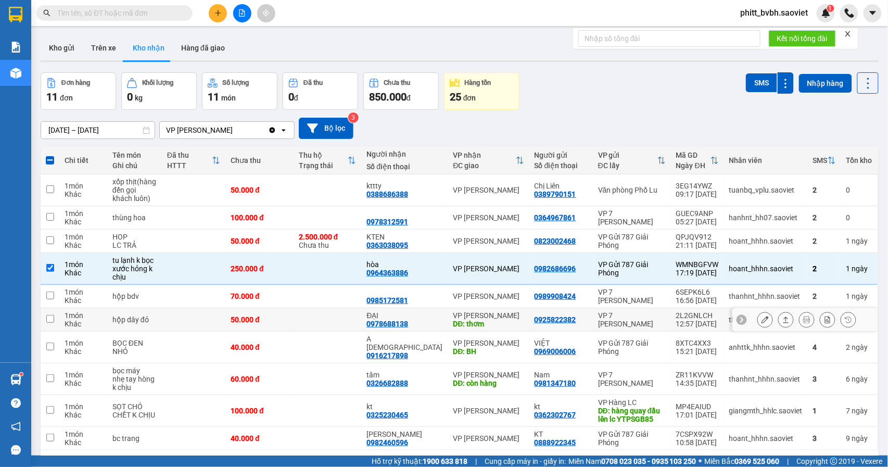
click at [313, 319] on td at bounding box center [327, 319] width 68 height 23
checkbox input "true"
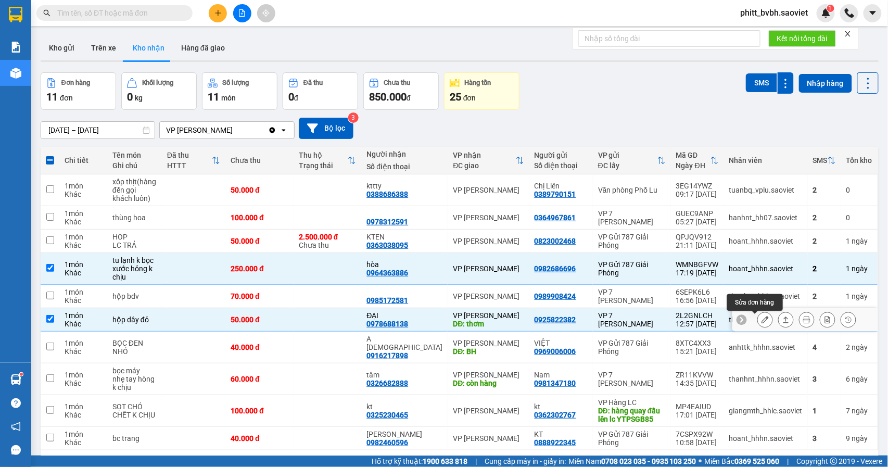
click at [758, 327] on button at bounding box center [765, 320] width 15 height 18
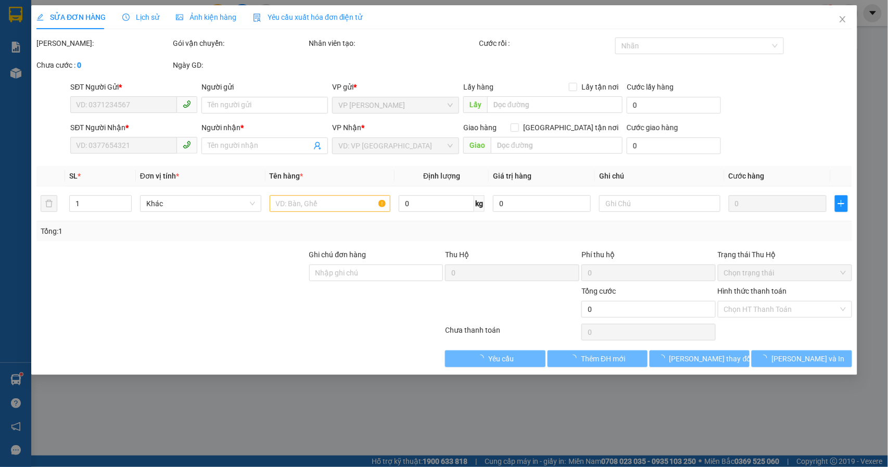
type input "0925822382"
type input "0978688138"
type input "ĐẠI"
type input "thơm"
type input "50.000"
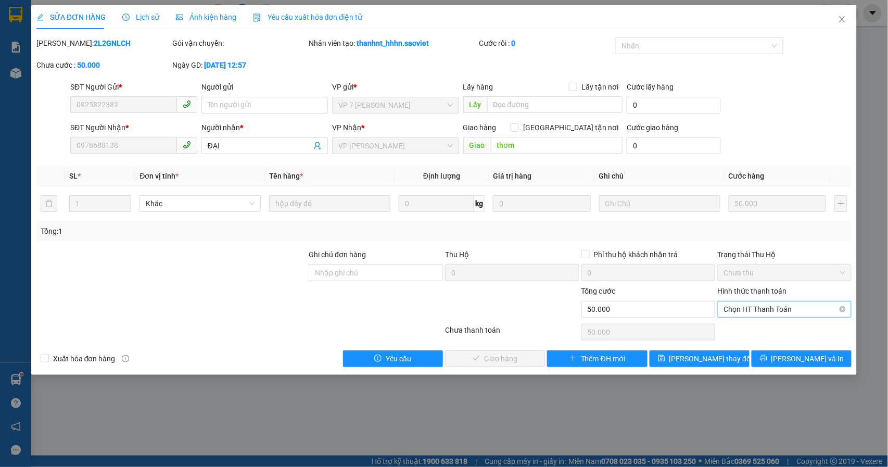
click at [758, 309] on span "Chọn HT Thanh Toán" at bounding box center [784, 309] width 122 height 16
click at [736, 325] on div "Tại văn phòng" at bounding box center [785, 330] width 122 height 11
type input "0"
click at [487, 355] on span "[PERSON_NAME] và Giao hàng" at bounding box center [515, 358] width 100 height 11
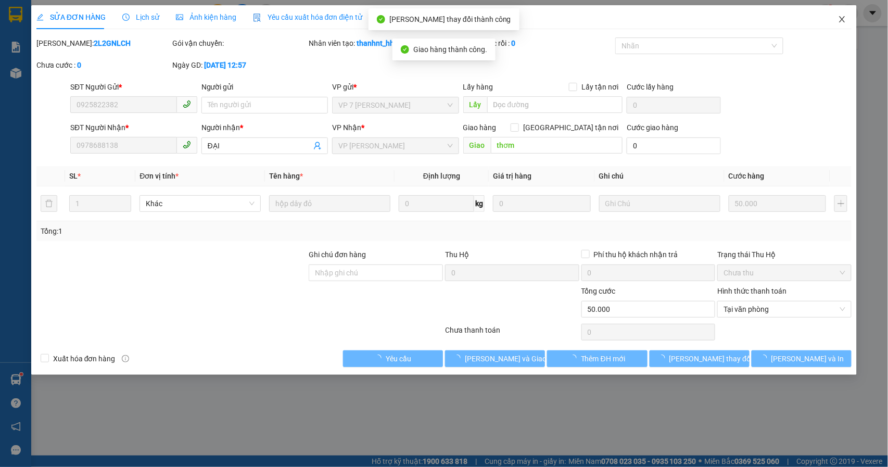
click at [841, 21] on icon "close" at bounding box center [842, 19] width 6 height 6
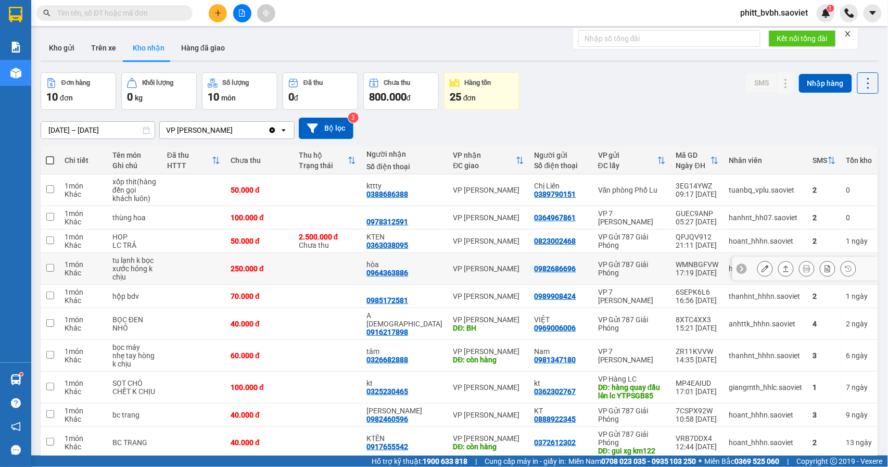
click at [333, 263] on td at bounding box center [327, 269] width 68 height 32
checkbox input "true"
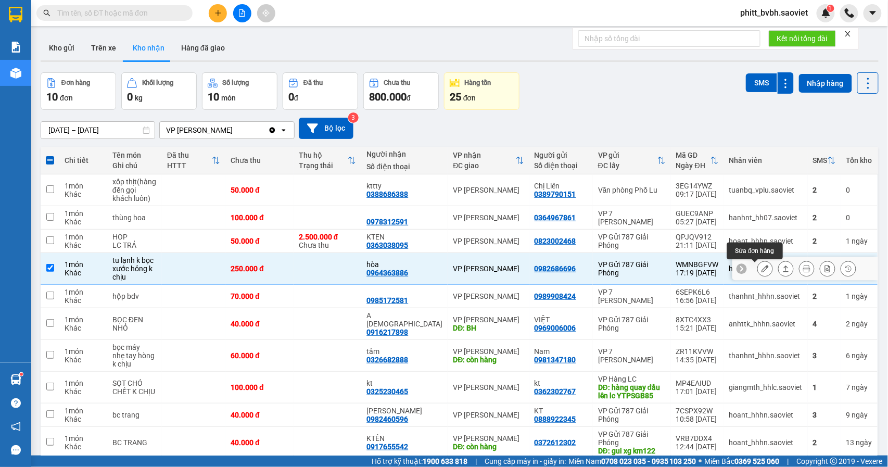
click at [761, 266] on icon at bounding box center [764, 268] width 7 height 7
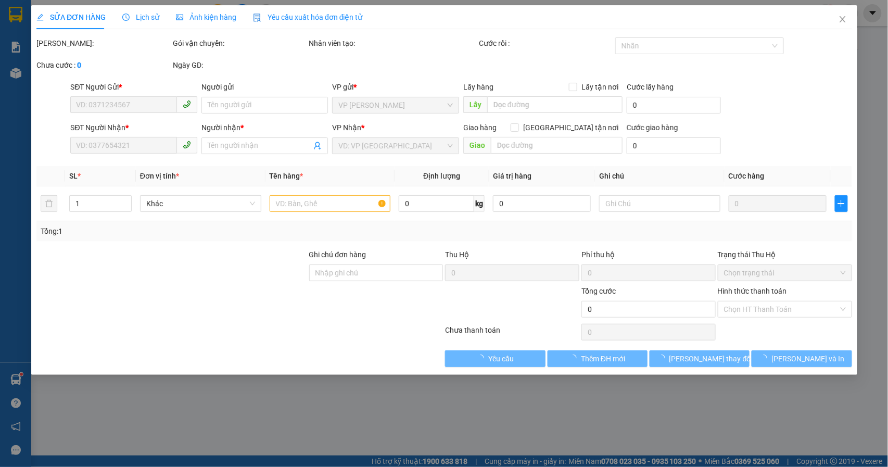
type input "0982686696"
type input "0964363886"
type input "hòa"
type input "250.000"
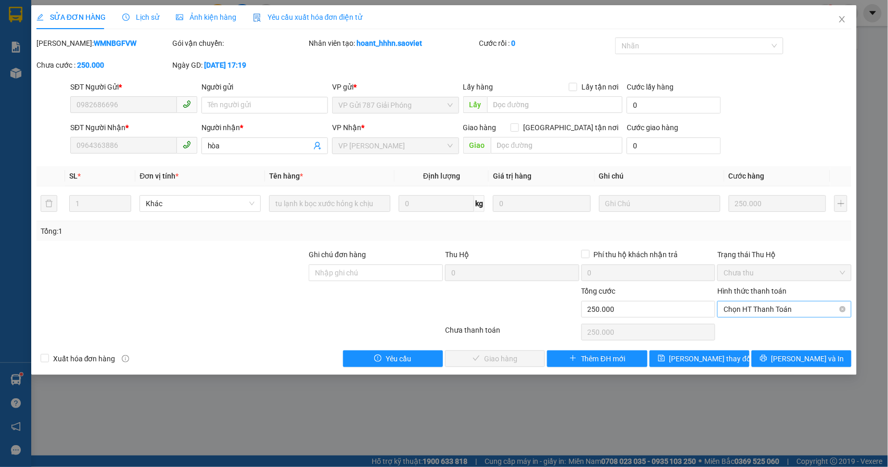
click at [743, 309] on span "Chọn HT Thanh Toán" at bounding box center [784, 309] width 122 height 16
click at [733, 329] on div "Tại văn phòng" at bounding box center [785, 330] width 122 height 11
type input "0"
click at [483, 358] on span "[PERSON_NAME] và Giao hàng" at bounding box center [515, 358] width 100 height 11
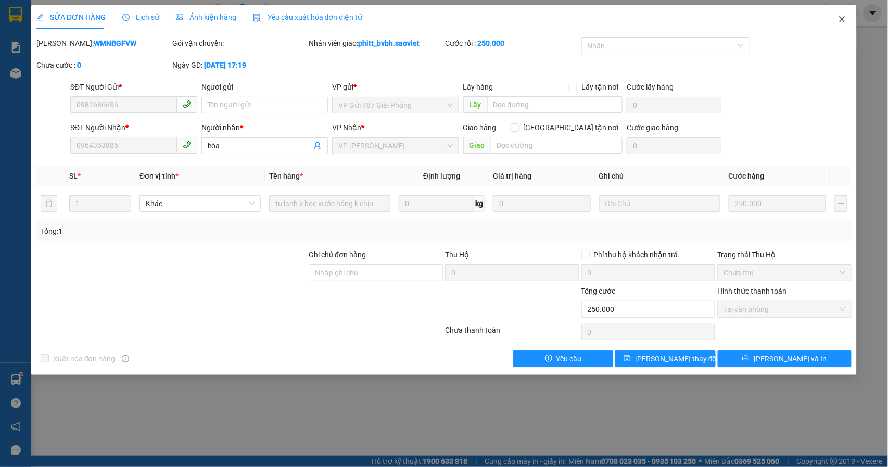
click at [845, 17] on icon "close" at bounding box center [842, 19] width 8 height 8
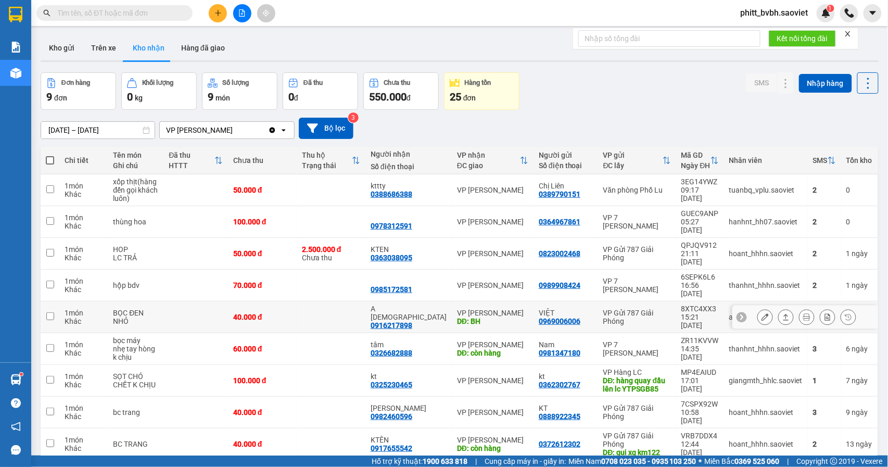
click at [496, 317] on div "DĐ: BH" at bounding box center [492, 321] width 71 height 8
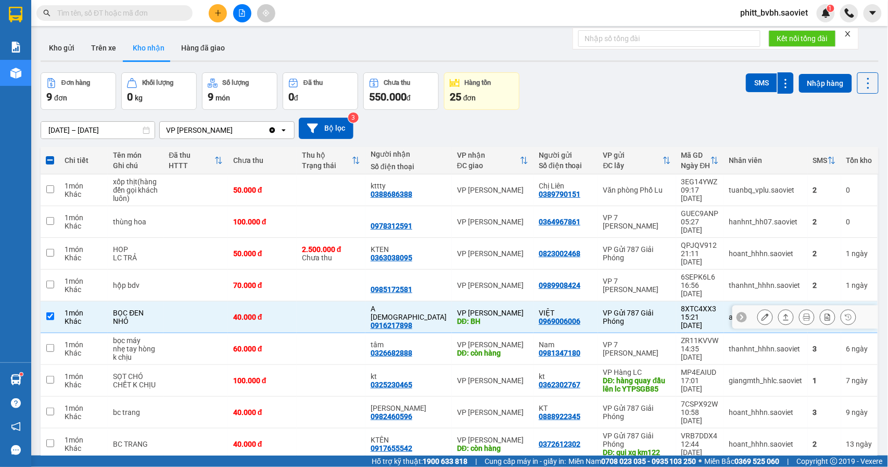
click at [496, 317] on div "DĐ: BH" at bounding box center [492, 321] width 71 height 8
checkbox input "false"
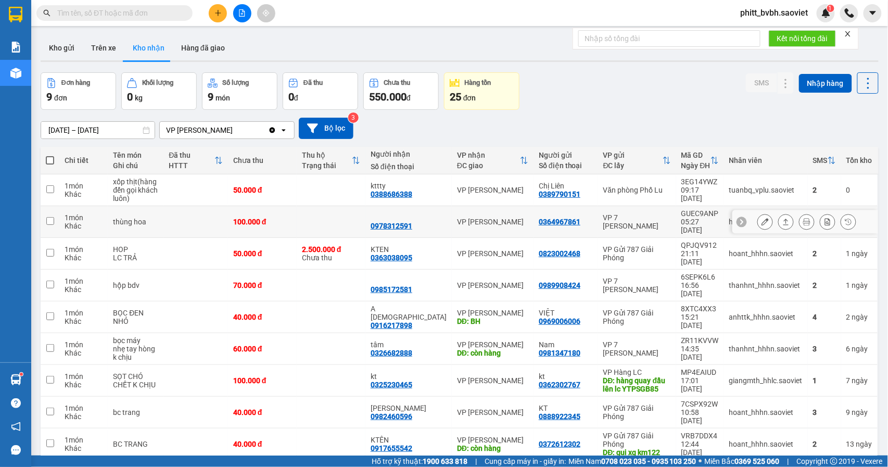
click at [323, 219] on td at bounding box center [331, 222] width 69 height 32
checkbox input "true"
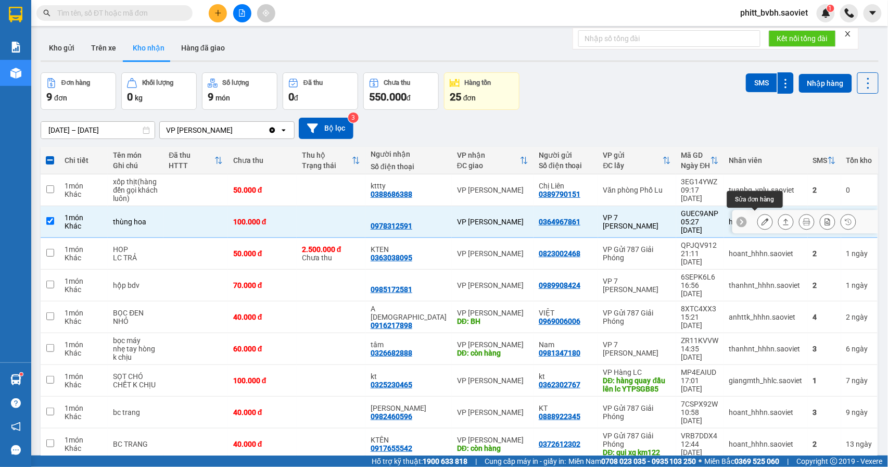
click at [761, 221] on icon at bounding box center [764, 221] width 7 height 7
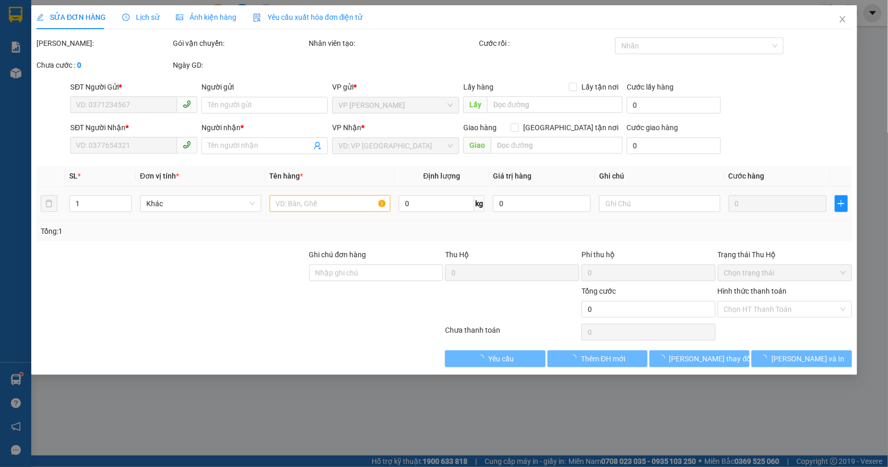
type input "0364967861"
type input "0978312591"
type input "100.000"
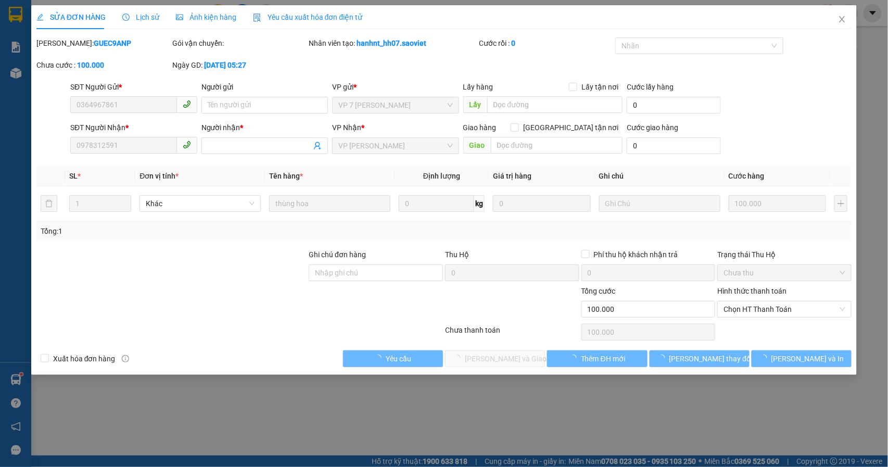
click at [752, 312] on span "Chọn HT Thanh Toán" at bounding box center [784, 309] width 122 height 16
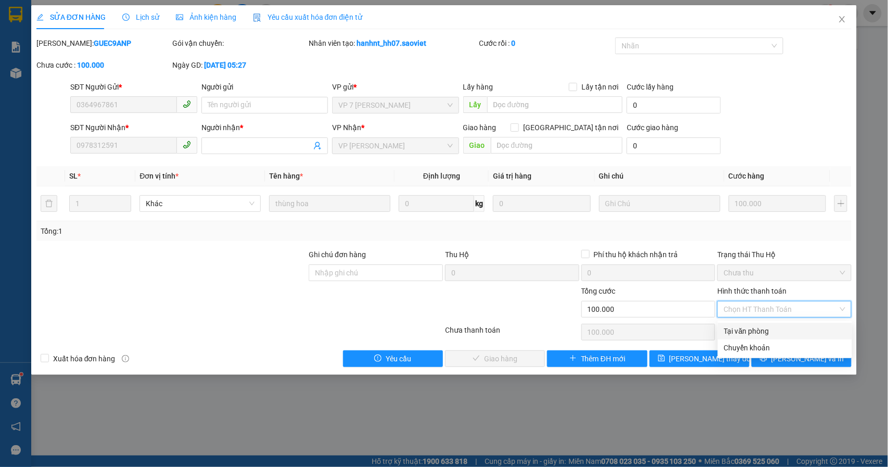
click at [745, 338] on div "Tại văn phòng" at bounding box center [784, 331] width 134 height 17
type input "0"
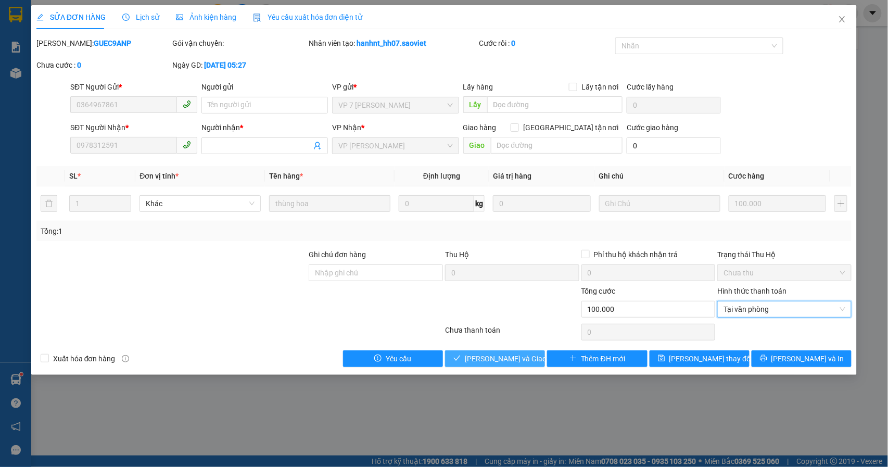
click at [500, 364] on span "[PERSON_NAME] và Giao hàng" at bounding box center [515, 358] width 100 height 11
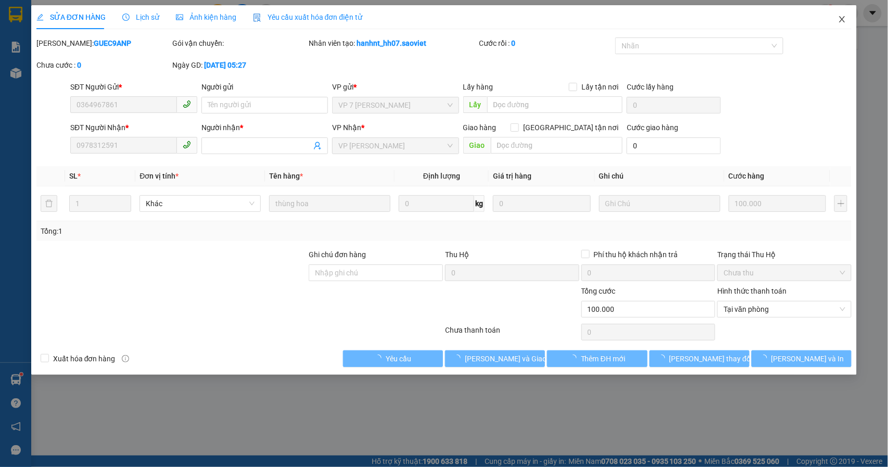
click at [845, 11] on span "Close" at bounding box center [841, 19] width 29 height 29
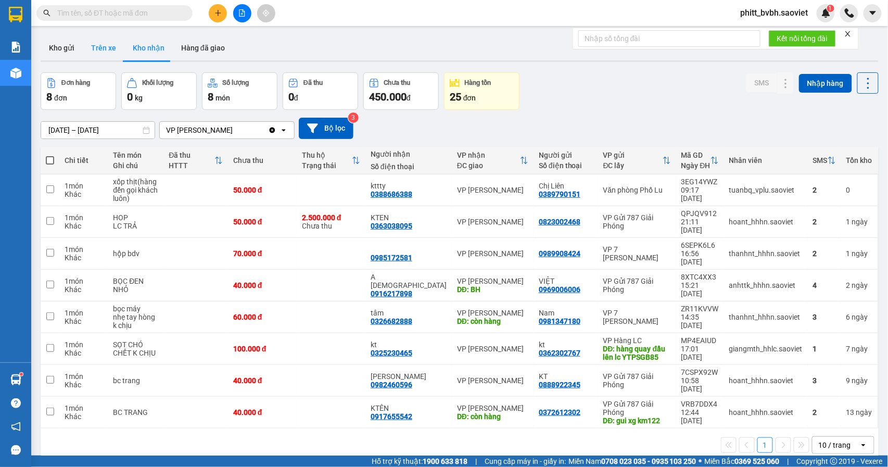
click at [111, 47] on button "Trên xe" at bounding box center [104, 47] width 42 height 25
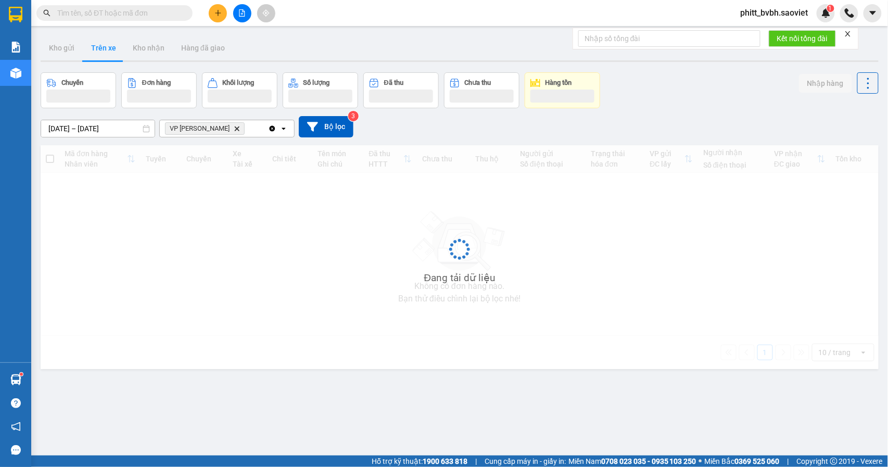
type input "[DATE] – [DATE]"
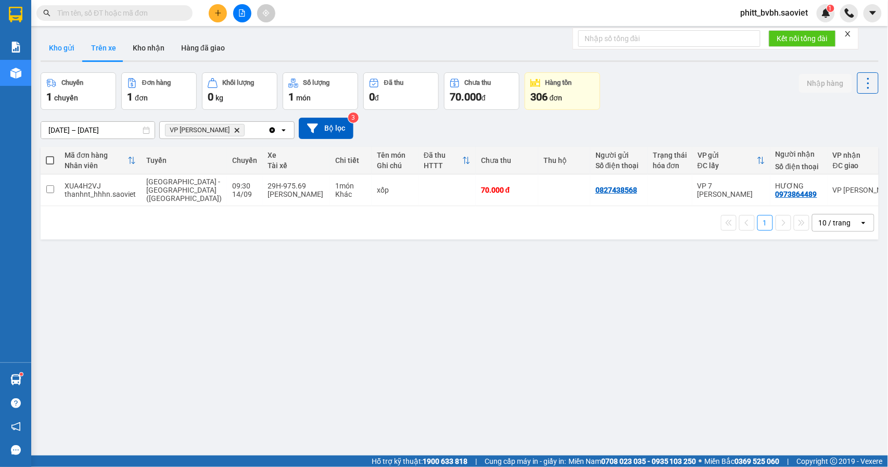
click at [68, 40] on button "Kho gửi" at bounding box center [62, 47] width 42 height 25
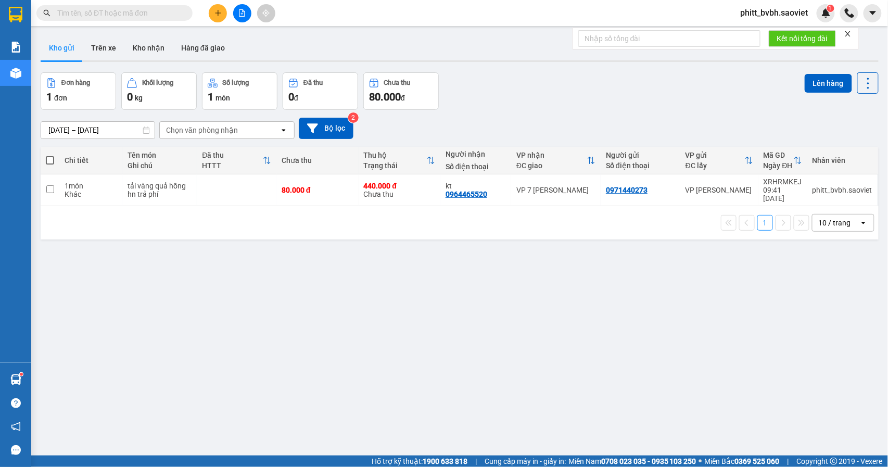
click at [144, 63] on div "ver 1.8.143 Kho gửi Trên xe Kho nhận Hàng đã giao Đơn hàng 1 đơn Khối lượng 0 k…" at bounding box center [459, 264] width 846 height 467
click at [149, 51] on button "Kho nhận" at bounding box center [148, 47] width 48 height 25
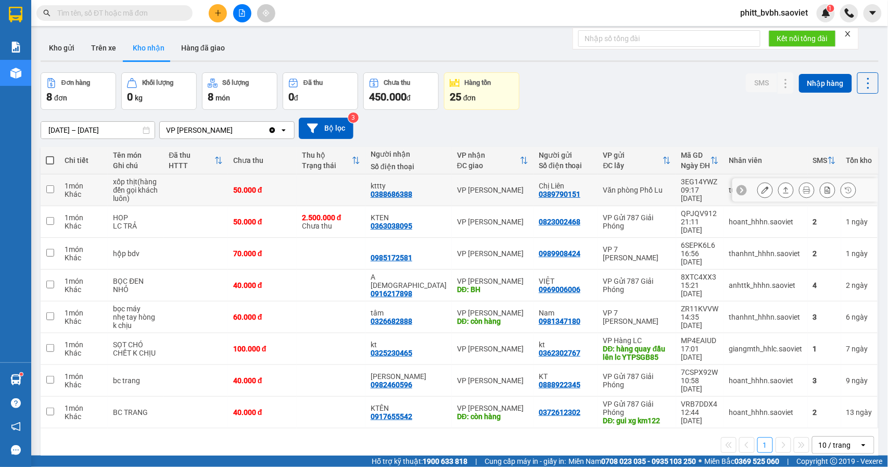
click at [331, 194] on td at bounding box center [331, 190] width 69 height 32
checkbox input "true"
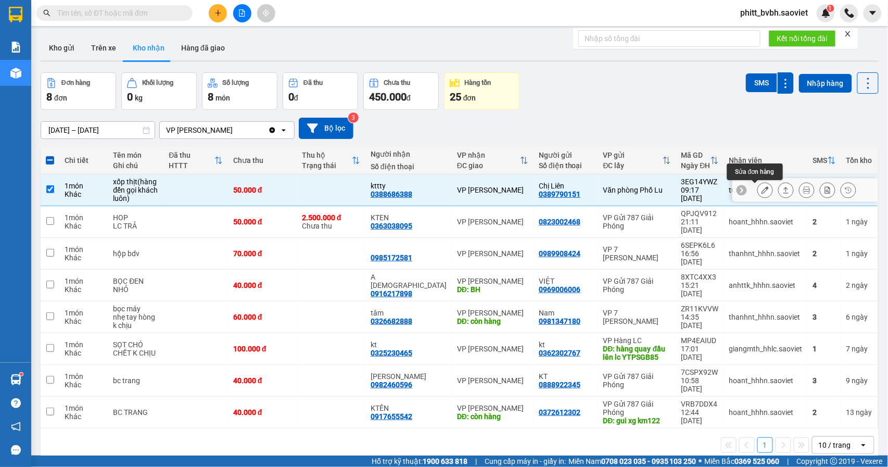
click at [761, 194] on icon at bounding box center [764, 189] width 7 height 7
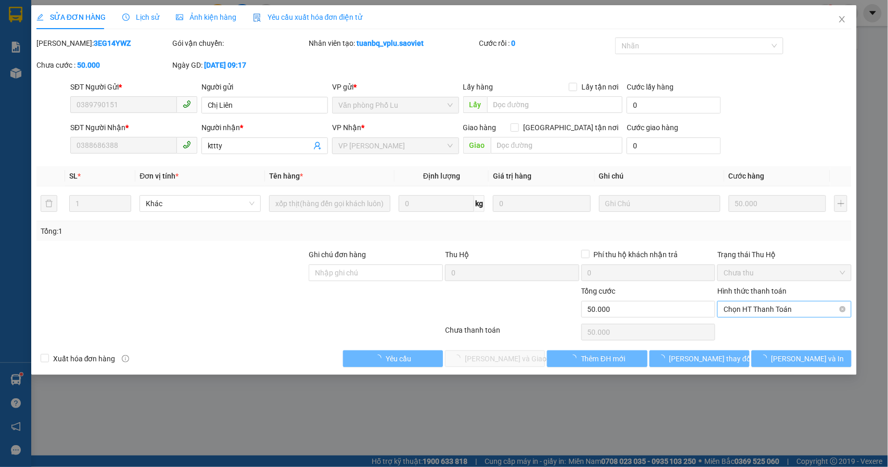
type input "0389790151"
type input "Chị Liên"
type input "0388686388"
type input "kttty"
type input "50.000"
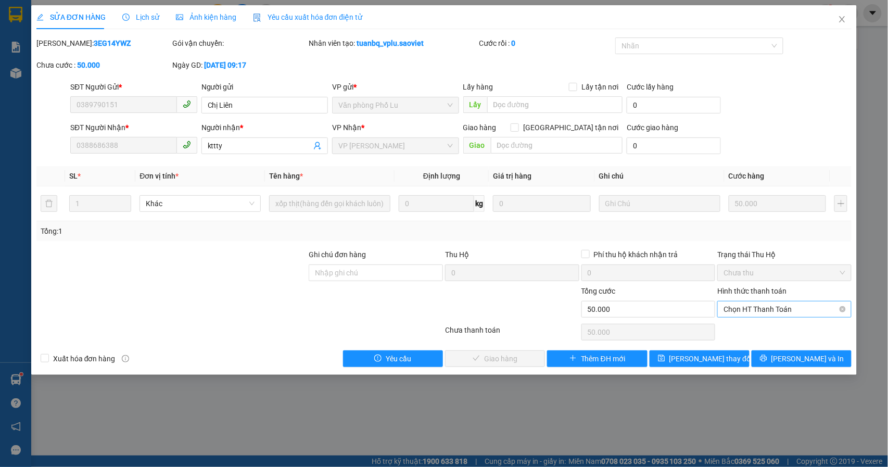
click at [773, 308] on span "Chọn HT Thanh Toán" at bounding box center [784, 309] width 122 height 16
click at [751, 331] on div "Tại văn phòng" at bounding box center [785, 330] width 122 height 11
type input "0"
click at [522, 362] on span "[PERSON_NAME] và Giao hàng" at bounding box center [515, 358] width 100 height 11
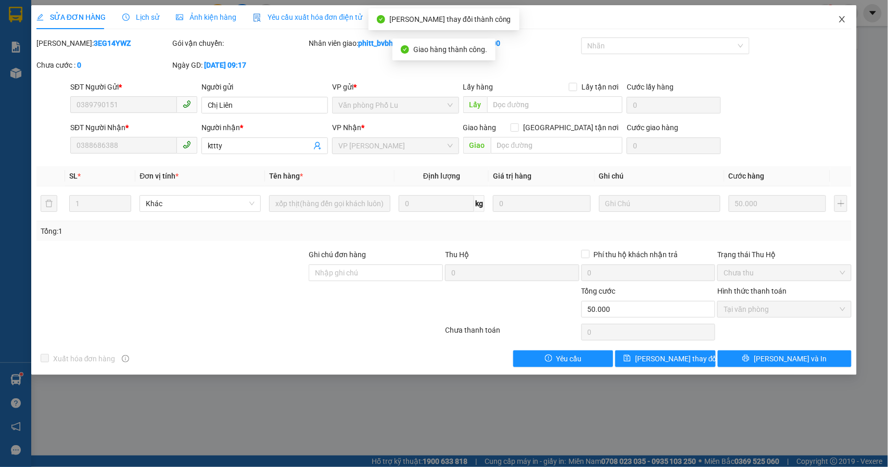
click at [837, 16] on span "Close" at bounding box center [841, 19] width 29 height 29
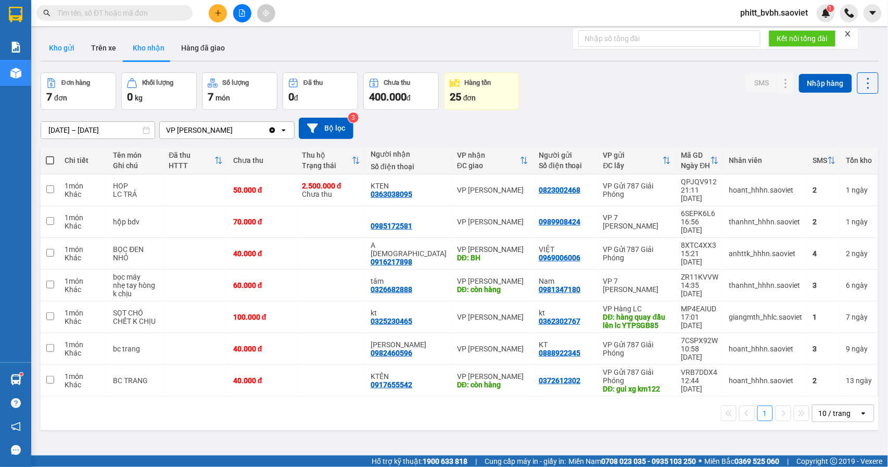
click at [65, 50] on button "Kho gửi" at bounding box center [62, 47] width 42 height 25
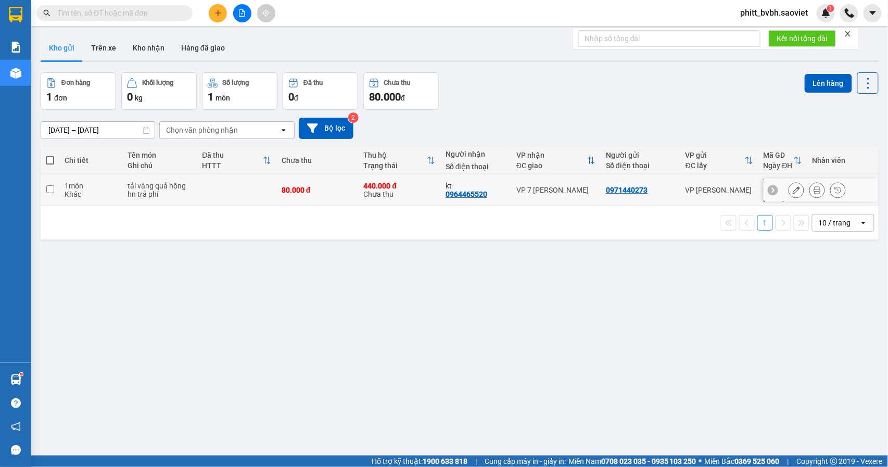
drag, startPoint x: 301, startPoint y: 184, endPoint x: 470, endPoint y: 171, distance: 170.1
click at [304, 186] on div "80.000 đ" at bounding box center [317, 190] width 72 height 8
checkbox input "true"
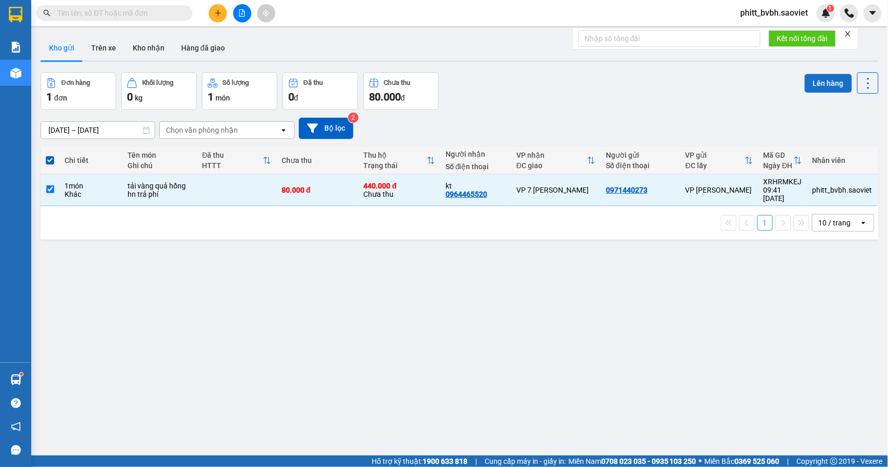
click at [814, 79] on button "Lên hàng" at bounding box center [827, 83] width 47 height 19
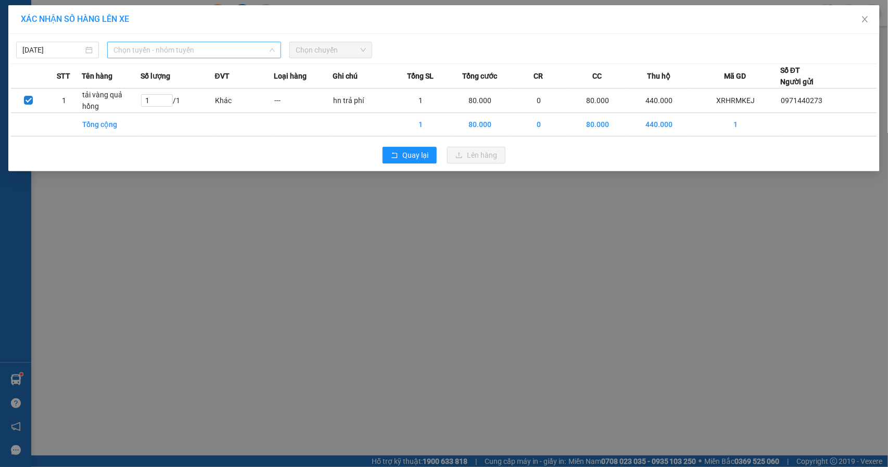
drag, startPoint x: 127, startPoint y: 48, endPoint x: 171, endPoint y: 56, distance: 44.4
click at [127, 48] on span "Chọn tuyến - nhóm tuyến" at bounding box center [193, 50] width 161 height 16
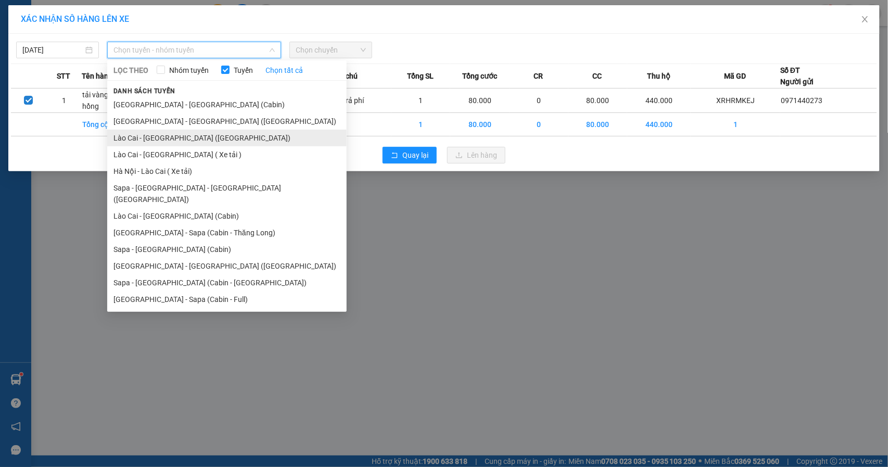
click at [156, 133] on li "Lào Cai - [GEOGRAPHIC_DATA] ([GEOGRAPHIC_DATA])" at bounding box center [226, 138] width 239 height 17
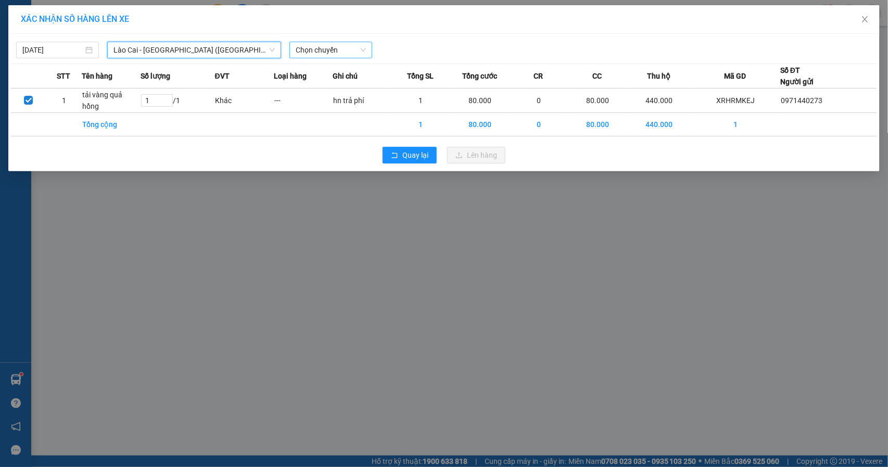
click at [342, 51] on span "Chọn chuyến" at bounding box center [331, 50] width 70 height 16
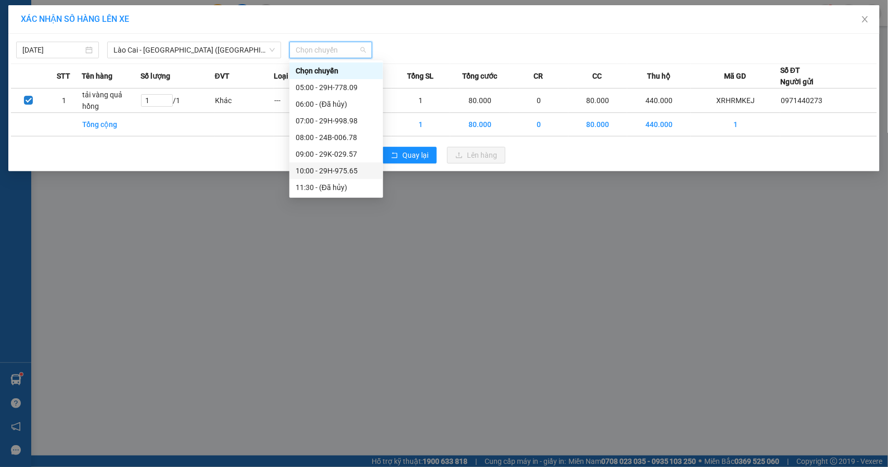
click at [341, 168] on div "10:00 - 29H-975.65" at bounding box center [336, 170] width 81 height 11
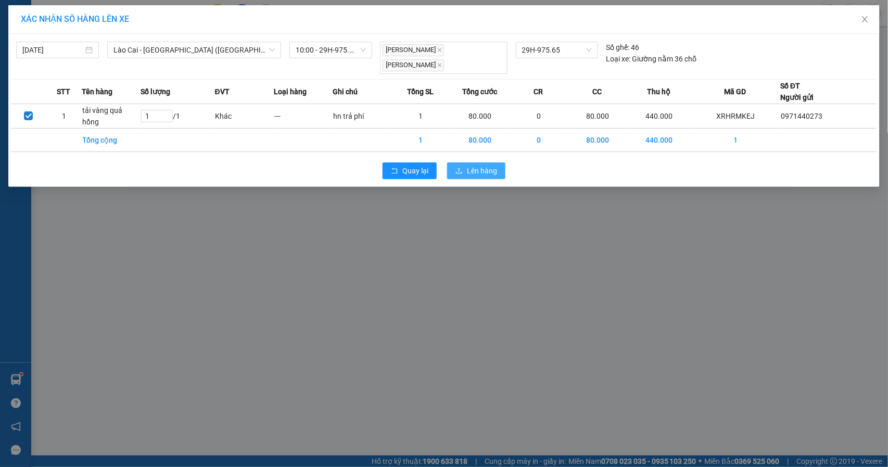
click at [468, 169] on span "Lên hàng" at bounding box center [482, 170] width 30 height 11
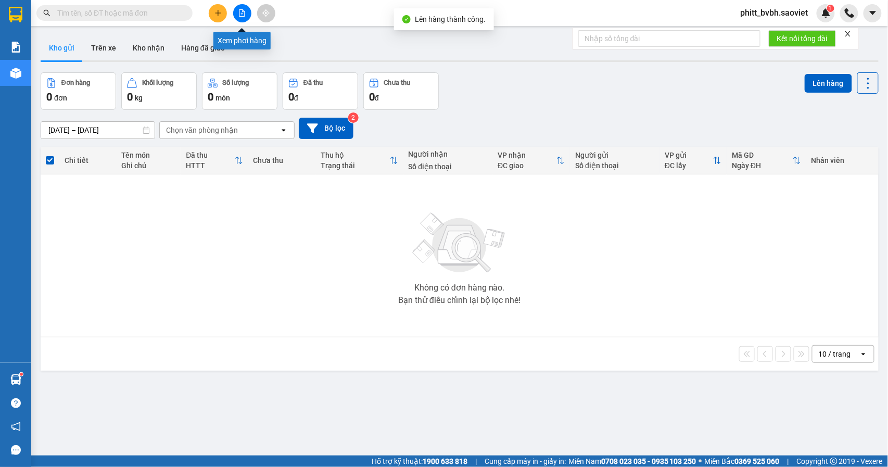
click at [238, 15] on icon "file-add" at bounding box center [241, 12] width 7 height 7
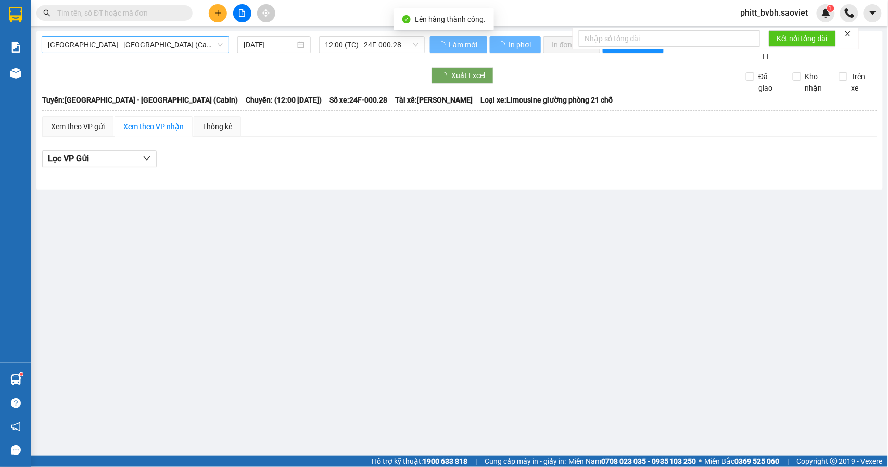
click at [129, 46] on span "[GEOGRAPHIC_DATA] - [GEOGRAPHIC_DATA] (Cabin)" at bounding box center [135, 45] width 175 height 16
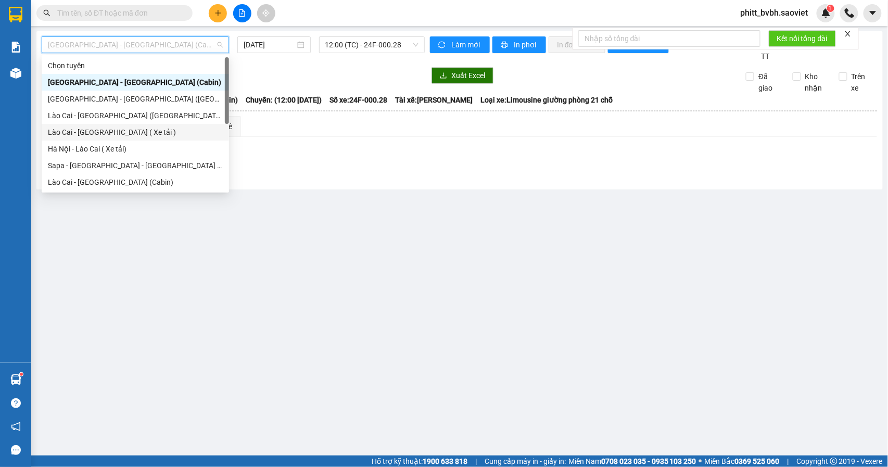
click at [119, 127] on div "Lào Cai - [GEOGRAPHIC_DATA] ( Xe tải )" at bounding box center [135, 131] width 175 height 11
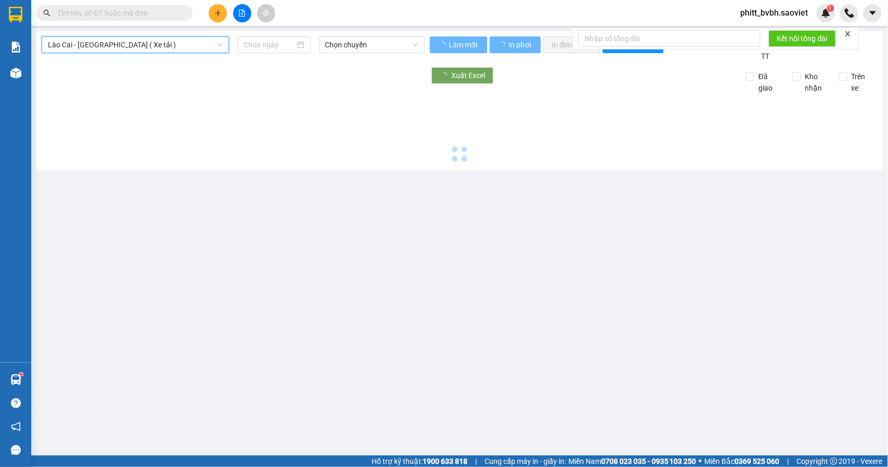
type input "[DATE]"
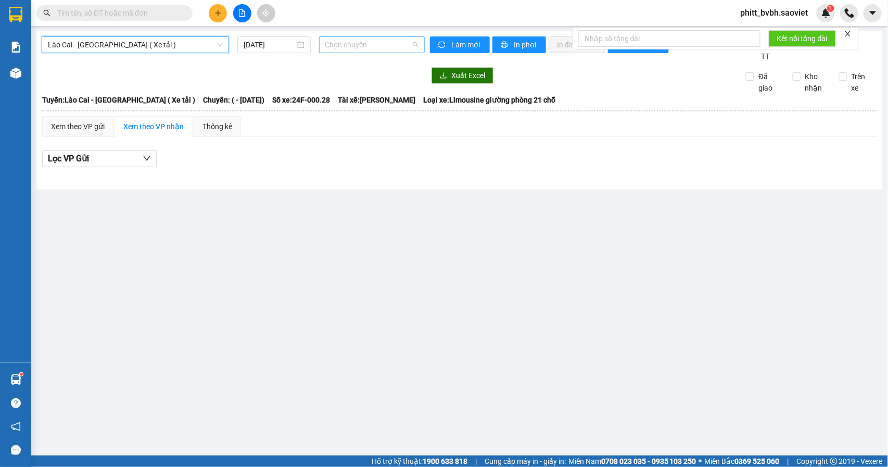
click at [399, 49] on span "Chọn chuyến" at bounding box center [371, 45] width 93 height 16
click at [175, 48] on span "Lào Cai - [GEOGRAPHIC_DATA] ( Xe tải )" at bounding box center [135, 45] width 175 height 16
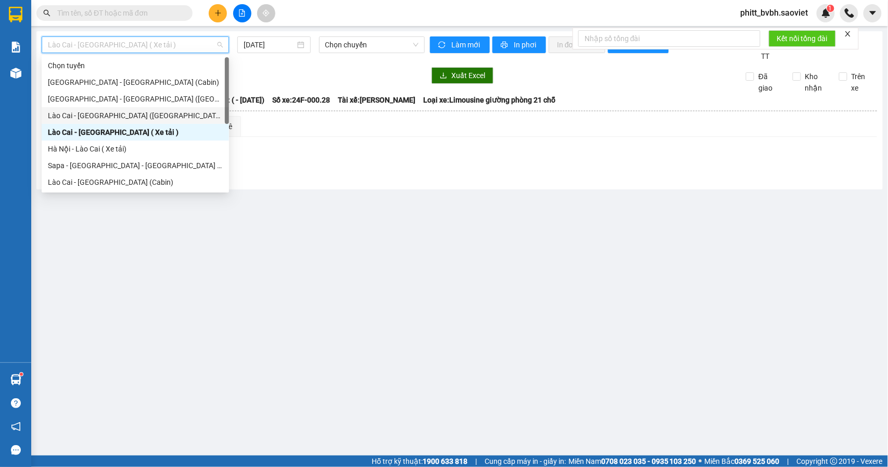
drag, startPoint x: 115, startPoint y: 117, endPoint x: 279, endPoint y: 69, distance: 170.4
click at [117, 115] on div "Lào Cai - [GEOGRAPHIC_DATA] ([GEOGRAPHIC_DATA])" at bounding box center [135, 115] width 175 height 11
type input "[DATE]"
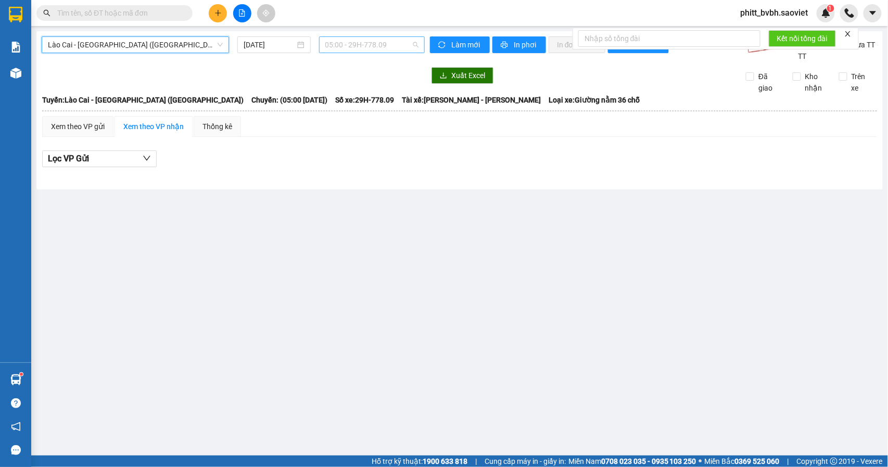
click at [360, 48] on span "05:00 - 29H-778.09" at bounding box center [371, 45] width 93 height 16
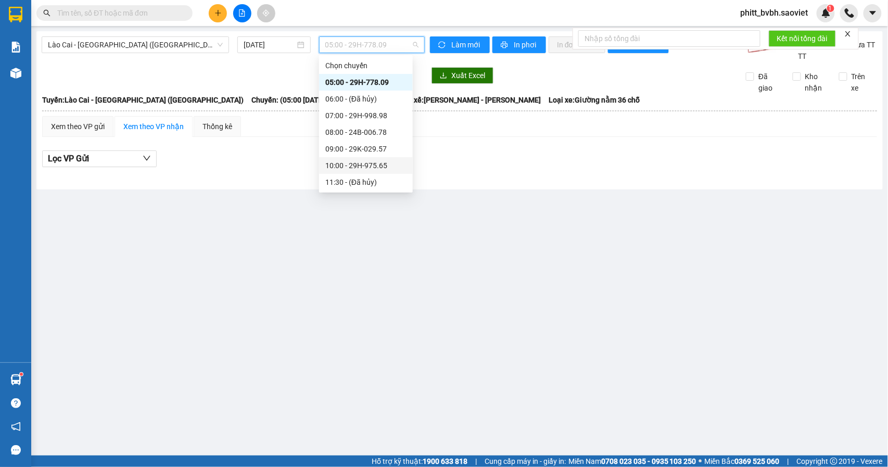
click at [362, 161] on div "10:00 - 29H-975.65" at bounding box center [365, 165] width 81 height 11
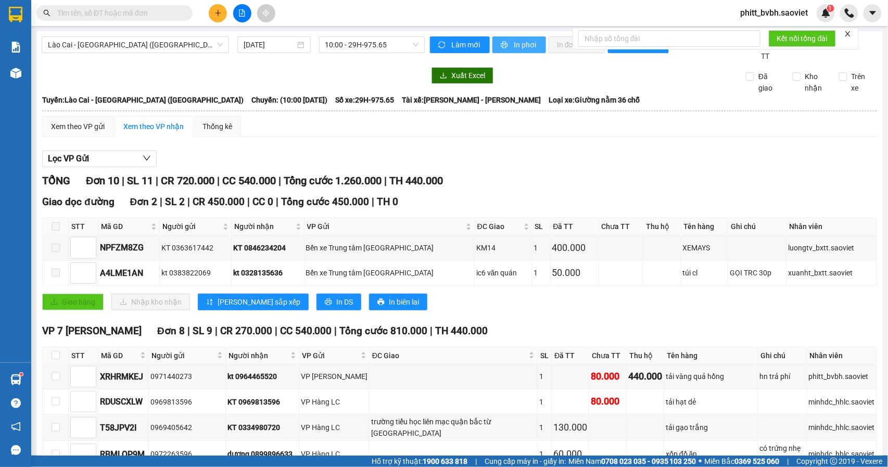
click at [517, 53] on button "In phơi" at bounding box center [519, 44] width 54 height 17
